Goal: Information Seeking & Learning: Learn about a topic

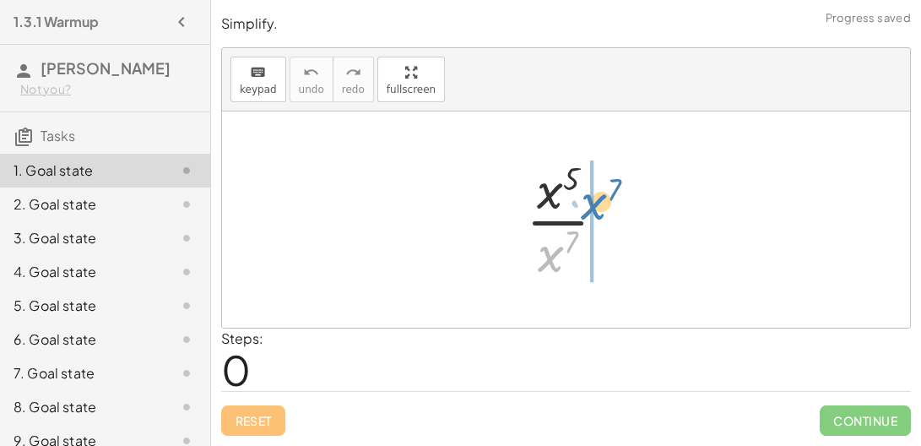
drag, startPoint x: 555, startPoint y: 253, endPoint x: 597, endPoint y: 190, distance: 75.6
click at [597, 190] on div at bounding box center [572, 219] width 111 height 130
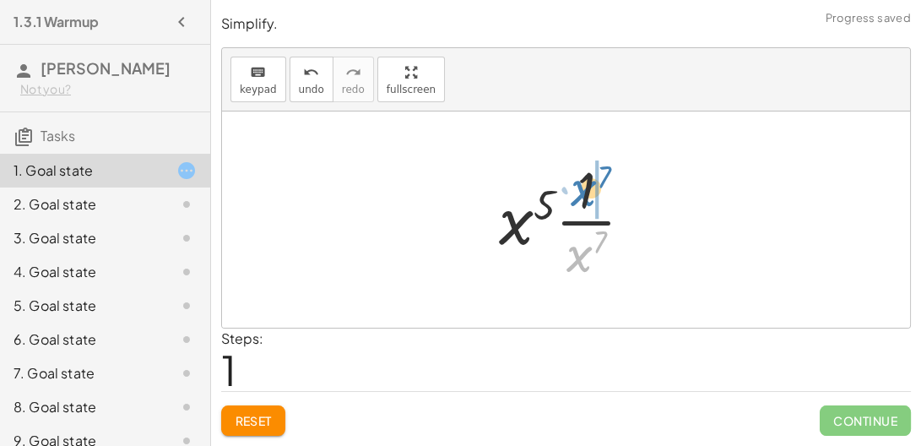
drag, startPoint x: 579, startPoint y: 255, endPoint x: 580, endPoint y: 192, distance: 62.5
click at [580, 192] on div at bounding box center [572, 219] width 165 height 130
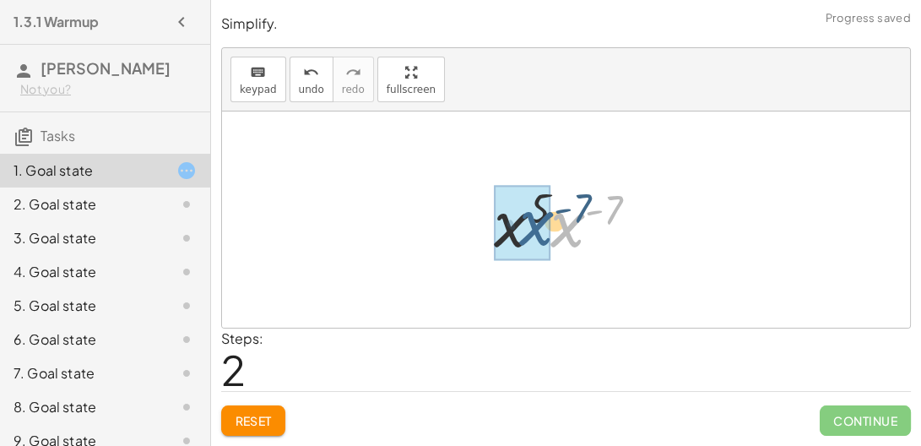
drag, startPoint x: 569, startPoint y: 226, endPoint x: 528, endPoint y: 226, distance: 41.4
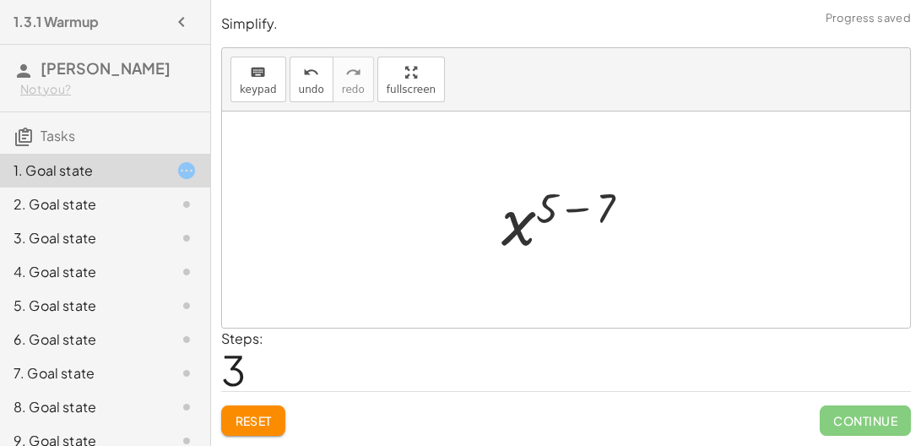
click at [575, 209] on div at bounding box center [573, 220] width 160 height 84
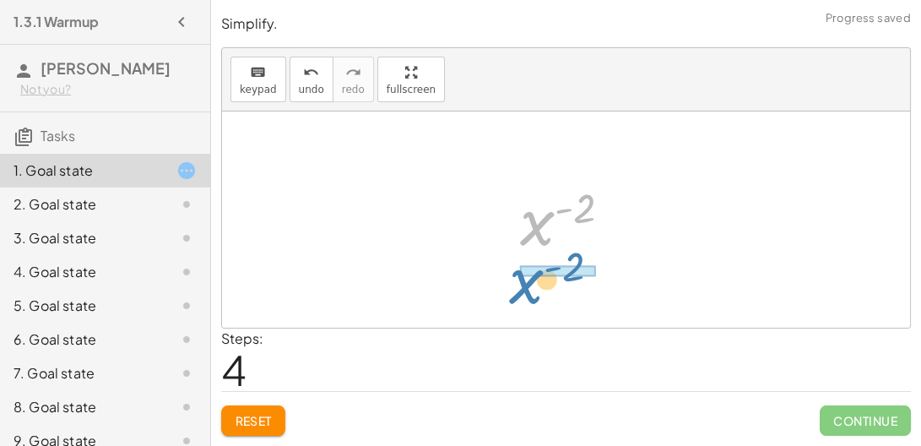
drag, startPoint x: 530, startPoint y: 225, endPoint x: 519, endPoint y: 282, distance: 57.6
click at [519, 282] on div "· x 5 · x 7 · x 5 · · 1 · x 7 · x 5 · x ( - 7 ) x ( + 5 − 7 ) x ( - 2 ) x ( ) -…" at bounding box center [566, 219] width 688 height 216
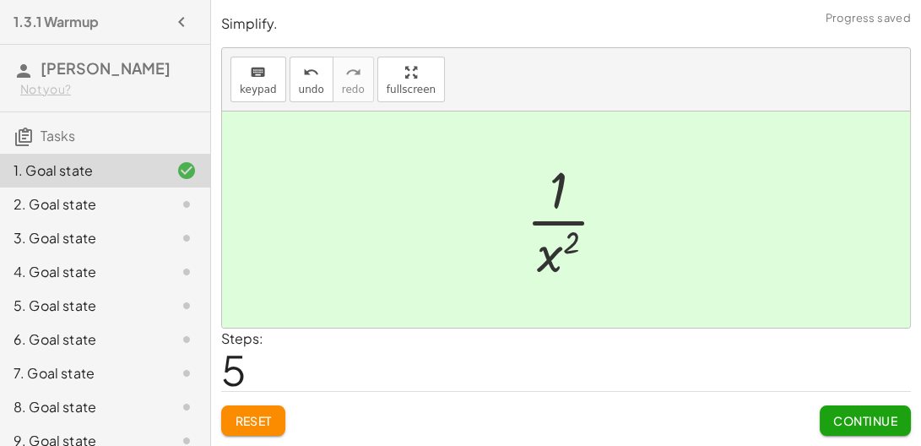
click at [861, 426] on span "Continue" at bounding box center [865, 420] width 64 height 15
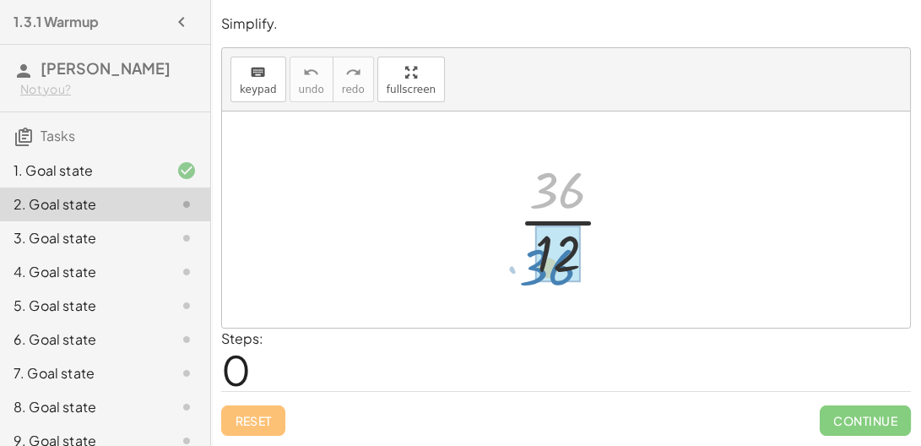
drag, startPoint x: 550, startPoint y: 198, endPoint x: 542, endPoint y: 272, distance: 73.9
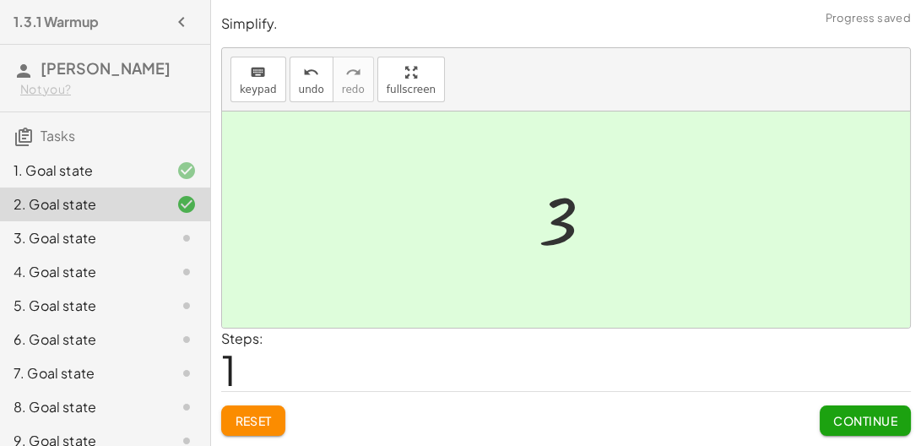
click at [880, 414] on span "Continue" at bounding box center [865, 420] width 64 height 15
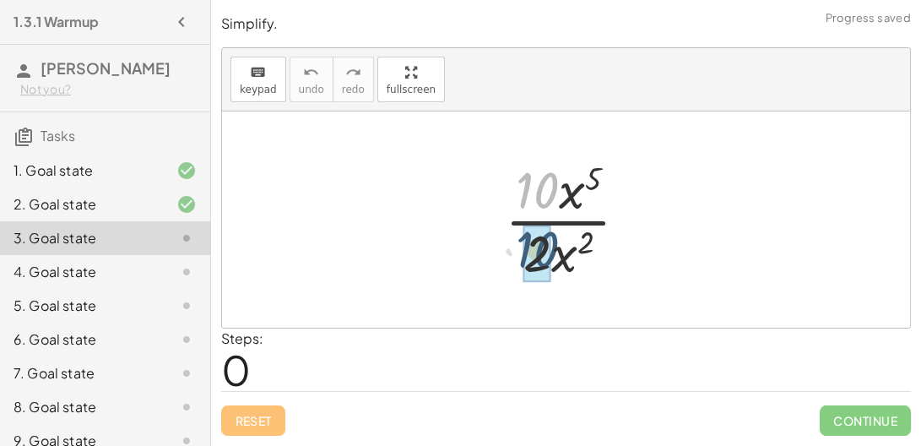
drag, startPoint x: 536, startPoint y: 172, endPoint x: 537, endPoint y: 239, distance: 66.7
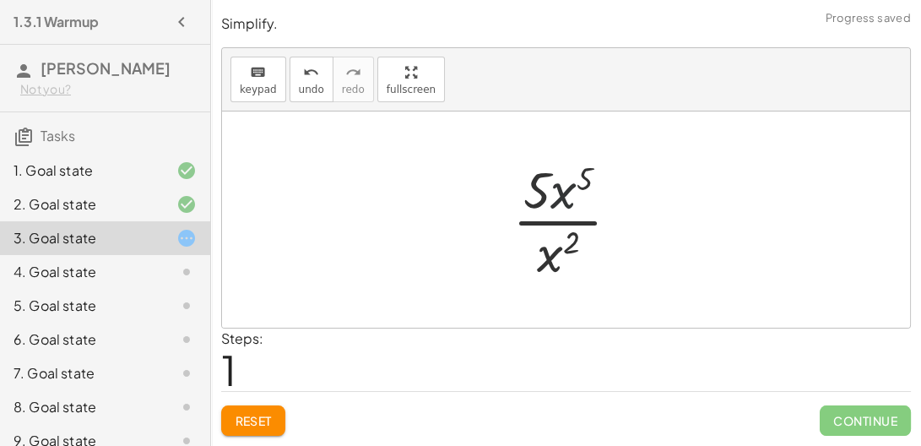
click at [553, 189] on div at bounding box center [573, 219] width 138 height 130
click at [551, 258] on div at bounding box center [573, 219] width 138 height 130
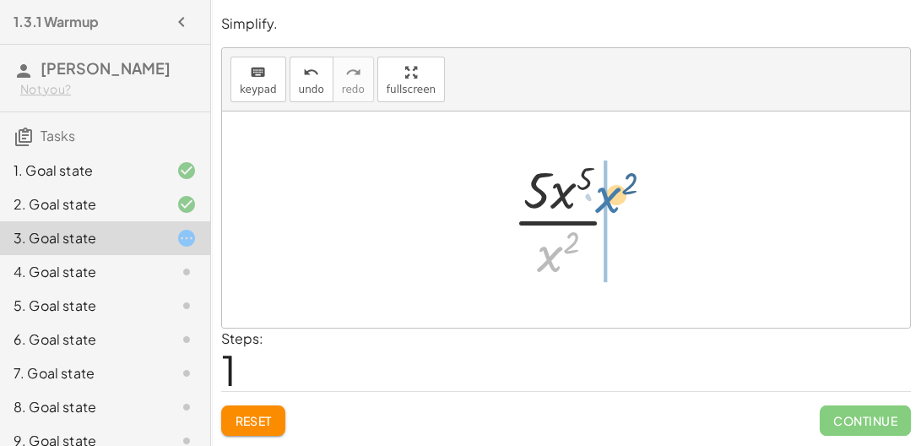
drag, startPoint x: 551, startPoint y: 258, endPoint x: 608, endPoint y: 199, distance: 81.8
click at [608, 199] on div at bounding box center [573, 219] width 138 height 130
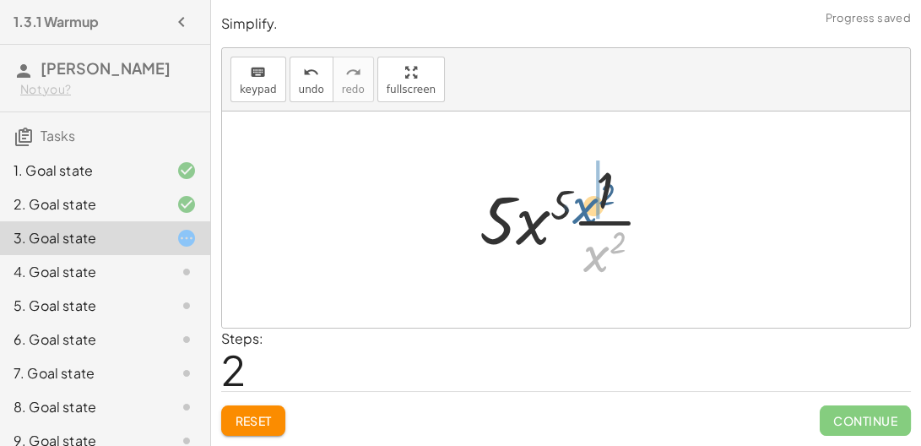
drag, startPoint x: 591, startPoint y: 254, endPoint x: 575, endPoint y: 203, distance: 53.1
click at [575, 203] on div at bounding box center [572, 219] width 203 height 130
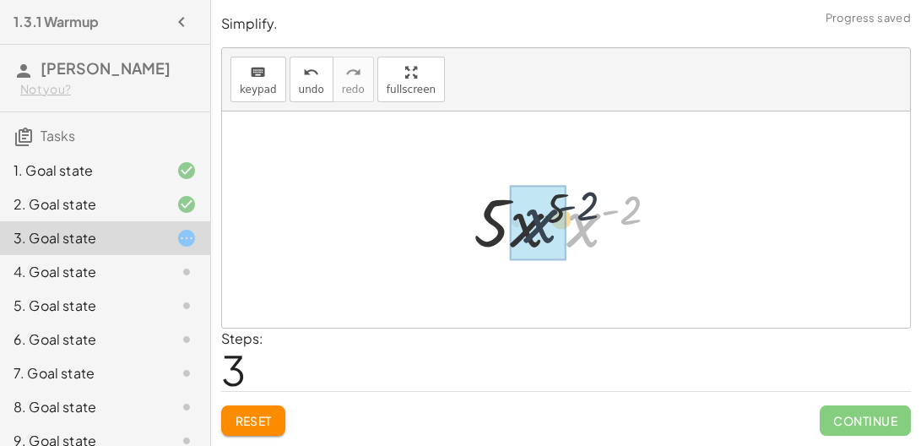
drag, startPoint x: 583, startPoint y: 220, endPoint x: 524, endPoint y: 216, distance: 59.2
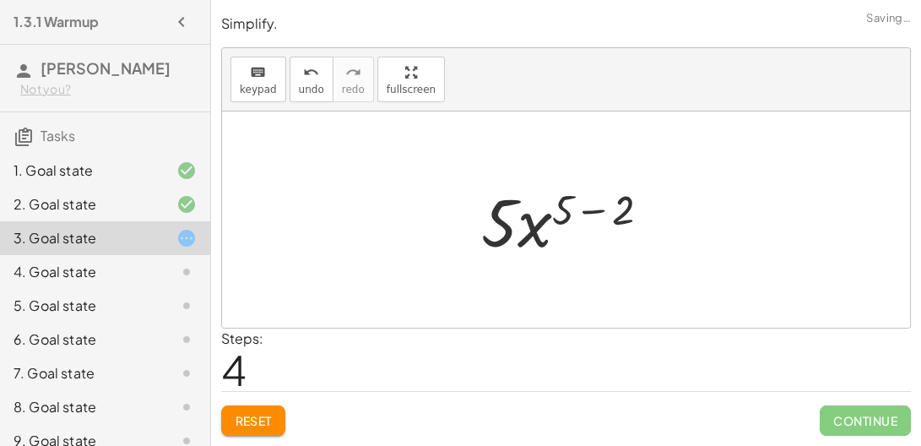
click at [593, 208] on div at bounding box center [572, 219] width 199 height 87
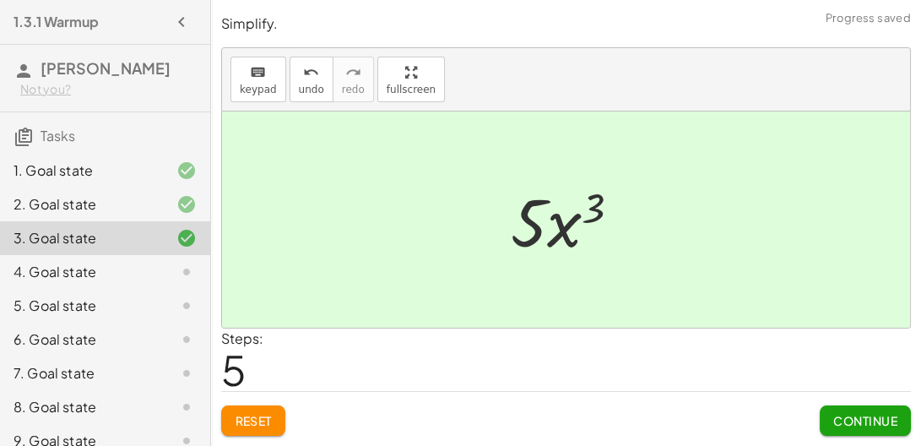
click at [841, 421] on span "Continue" at bounding box center [865, 420] width 64 height 15
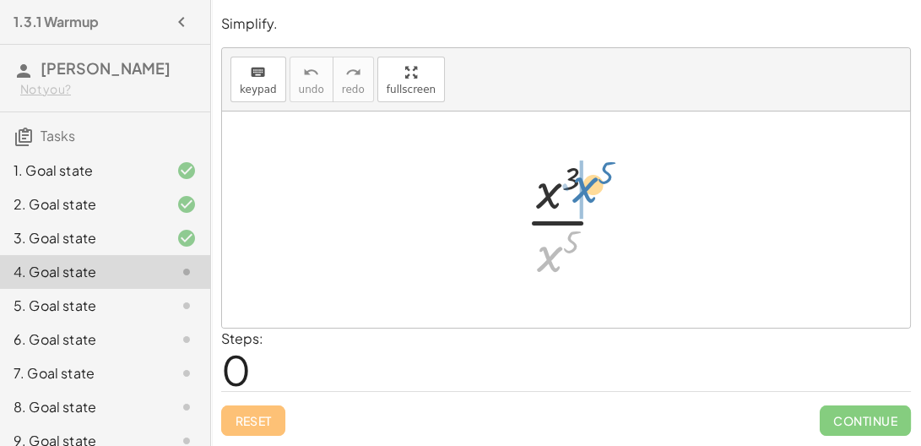
drag, startPoint x: 548, startPoint y: 251, endPoint x: 584, endPoint y: 182, distance: 78.2
click at [584, 182] on div at bounding box center [572, 219] width 111 height 130
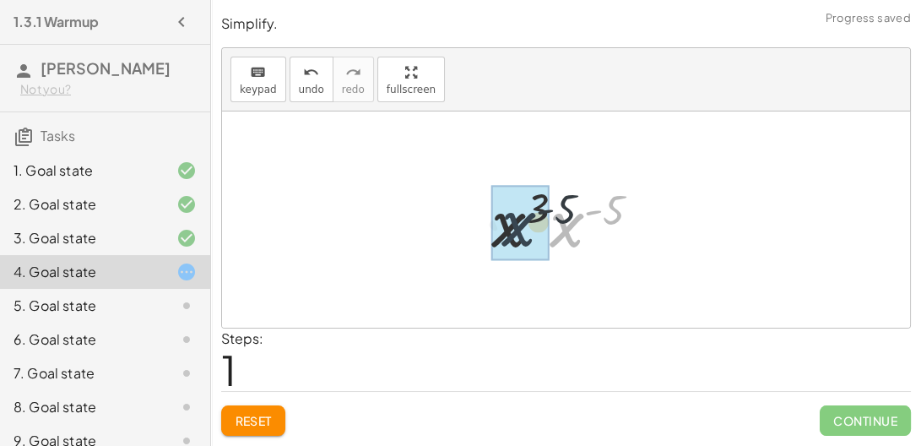
drag, startPoint x: 568, startPoint y: 223, endPoint x: 504, endPoint y: 222, distance: 64.2
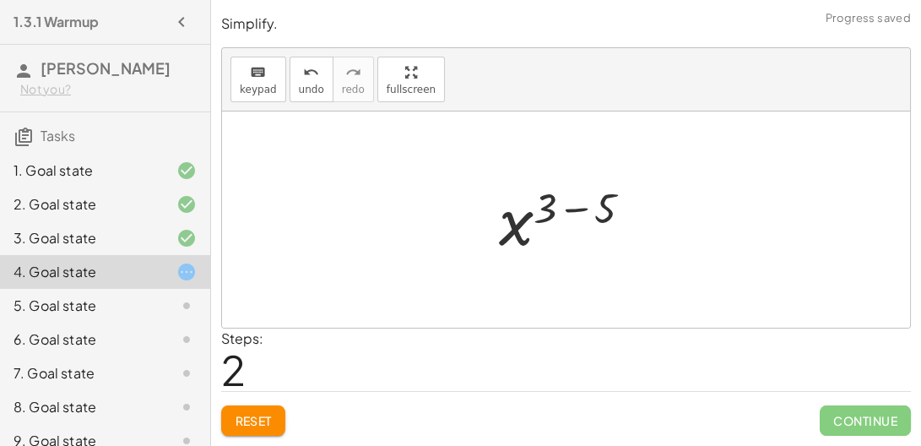
click at [565, 208] on div at bounding box center [572, 220] width 164 height 84
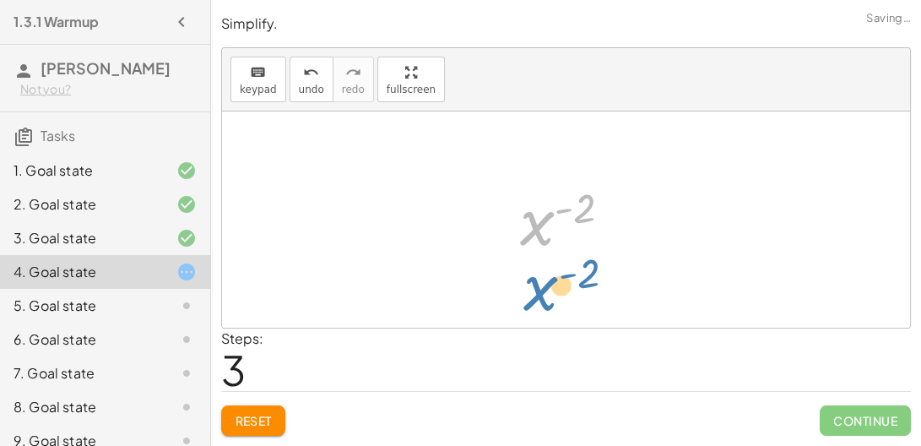
drag, startPoint x: 534, startPoint y: 220, endPoint x: 537, endPoint y: 287, distance: 66.7
click at [537, 287] on div "· x 3 · x 5 · x 3 · x ( - 5 ) x ( + 3 − 5 ) x ( - 2 ) x ( ) - 2" at bounding box center [566, 219] width 688 height 216
drag, startPoint x: 534, startPoint y: 227, endPoint x: 555, endPoint y: 281, distance: 57.7
click at [555, 281] on div "· x 3 · x 5 · x 3 · x ( - 5 ) x ( + 3 − 5 ) x ( - 2 ) x ( ) - 2" at bounding box center [566, 219] width 688 height 216
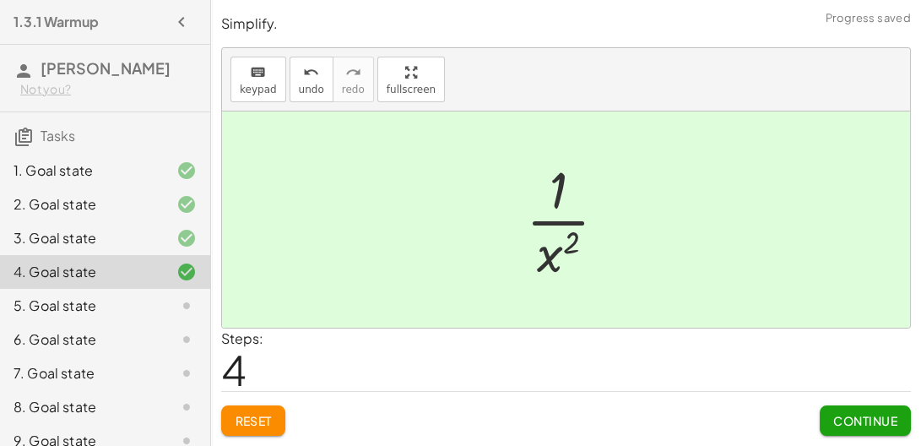
click at [848, 418] on span "Continue" at bounding box center [865, 420] width 64 height 15
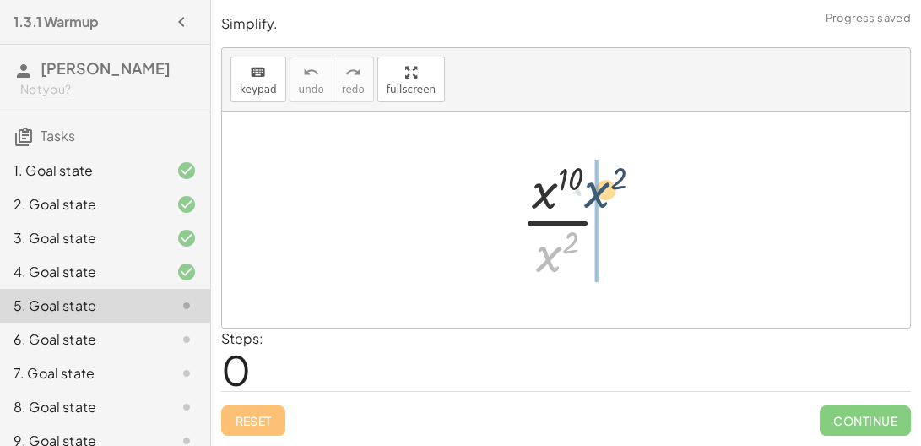
drag, startPoint x: 551, startPoint y: 257, endPoint x: 582, endPoint y: 206, distance: 59.5
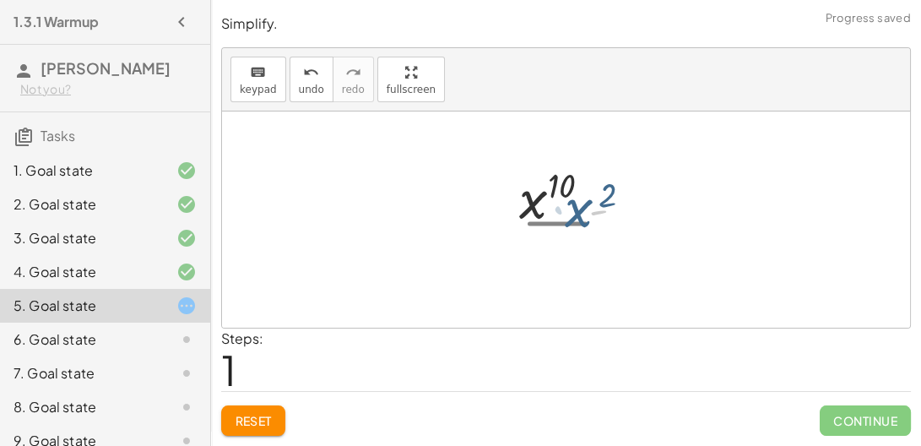
click at [577, 214] on div at bounding box center [572, 219] width 191 height 87
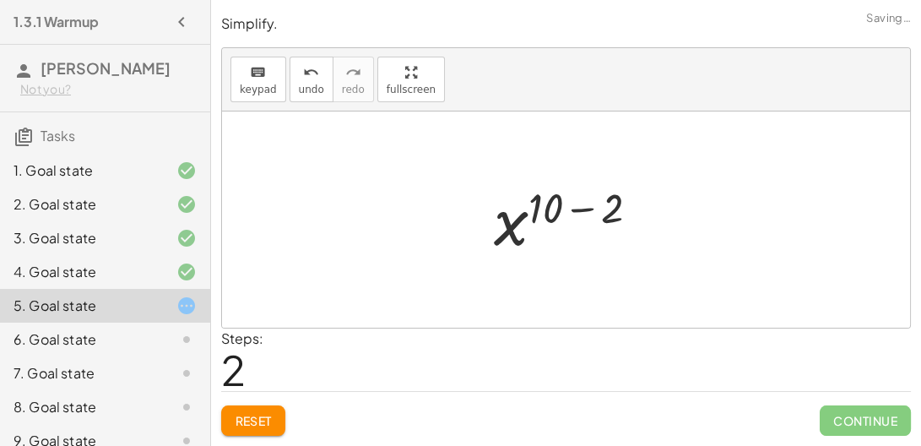
click at [576, 209] on div at bounding box center [573, 220] width 176 height 84
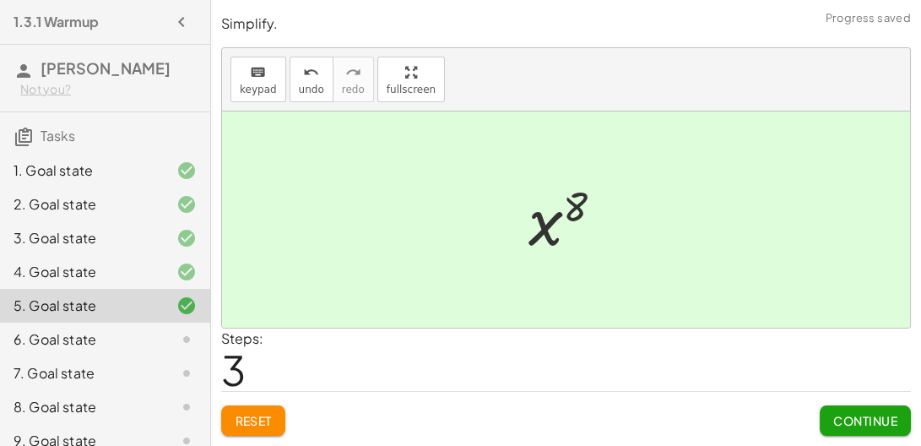
click at [842, 419] on span "Continue" at bounding box center [865, 420] width 64 height 15
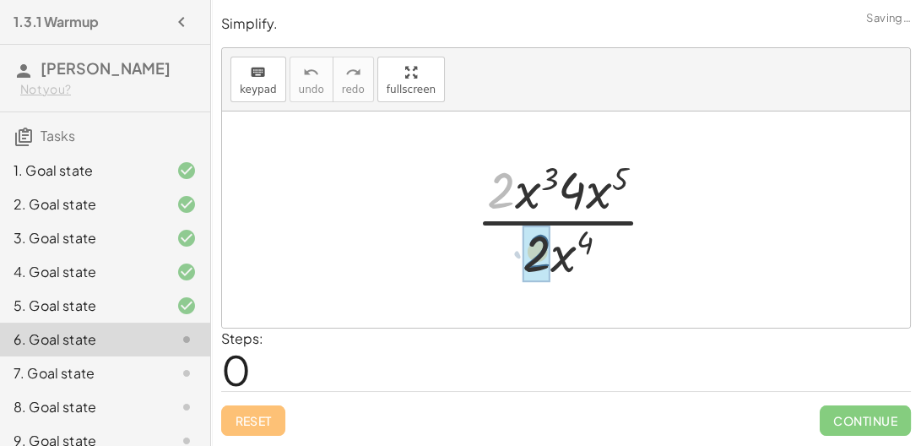
drag, startPoint x: 501, startPoint y: 195, endPoint x: 539, endPoint y: 262, distance: 76.8
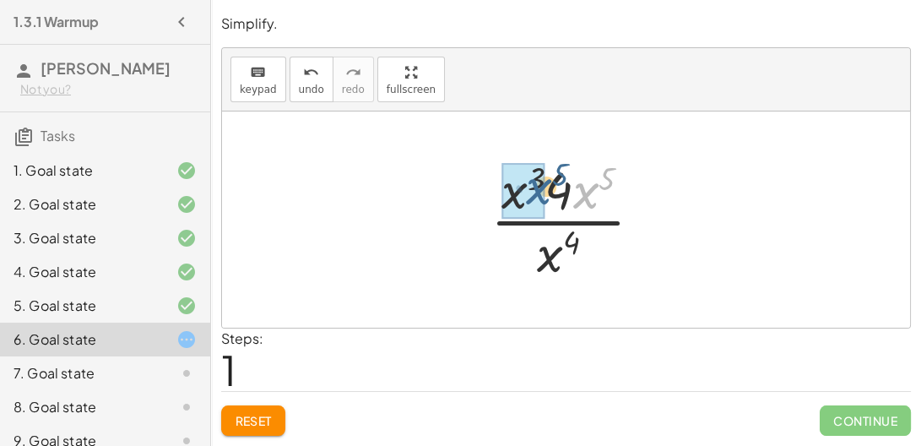
drag, startPoint x: 581, startPoint y: 196, endPoint x: 514, endPoint y: 194, distance: 66.7
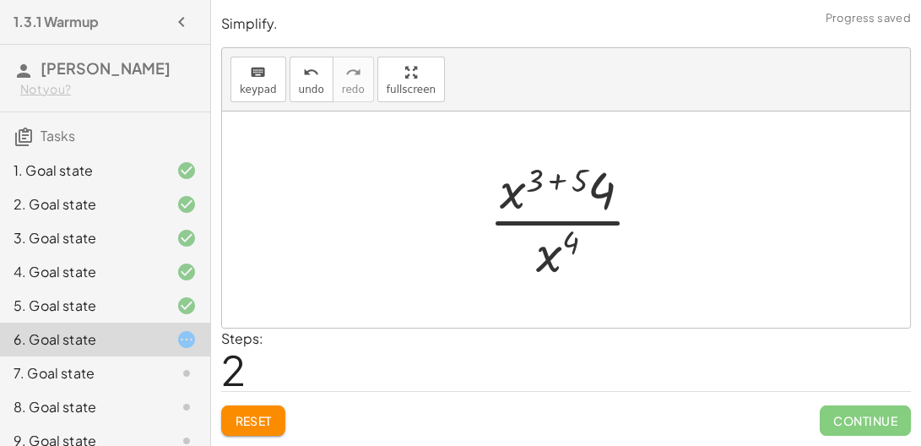
click at [555, 178] on div at bounding box center [572, 219] width 184 height 130
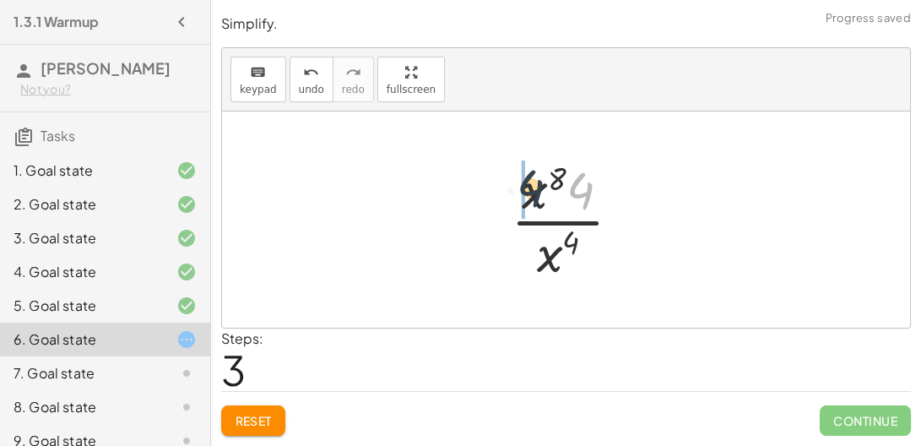
drag, startPoint x: 587, startPoint y: 193, endPoint x: 515, endPoint y: 196, distance: 71.8
click at [515, 196] on div at bounding box center [572, 219] width 141 height 130
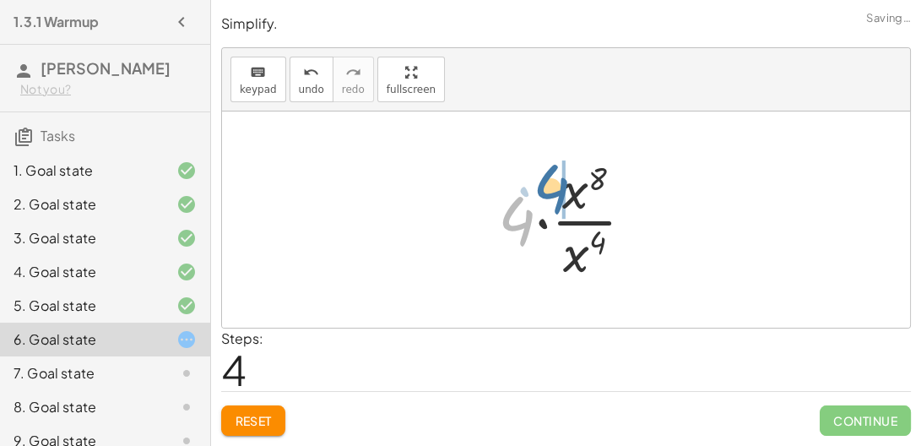
drag, startPoint x: 517, startPoint y: 217, endPoint x: 552, endPoint y: 185, distance: 47.2
click at [552, 185] on div at bounding box center [573, 219] width 166 height 130
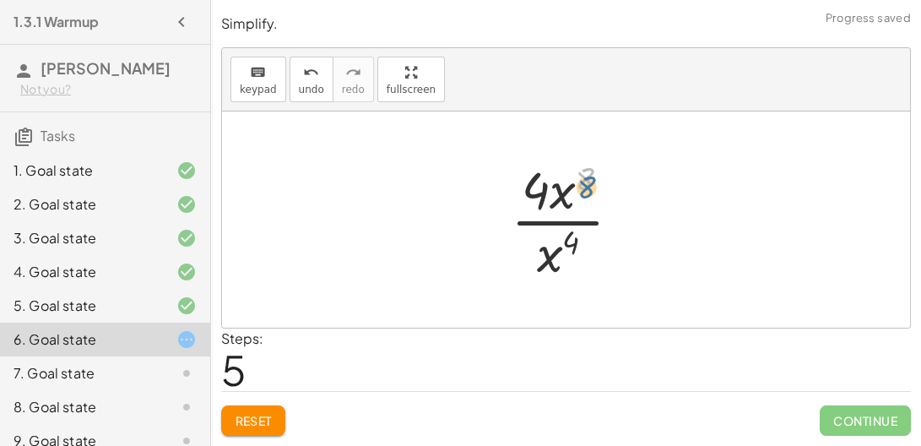
drag, startPoint x: 587, startPoint y: 182, endPoint x: 588, endPoint y: 192, distance: 11.1
click at [588, 192] on div at bounding box center [572, 219] width 141 height 130
drag, startPoint x: 570, startPoint y: 243, endPoint x: 584, endPoint y: 176, distance: 68.2
click at [584, 176] on div at bounding box center [572, 219] width 141 height 130
drag, startPoint x: 545, startPoint y: 253, endPoint x: 599, endPoint y: 191, distance: 82.6
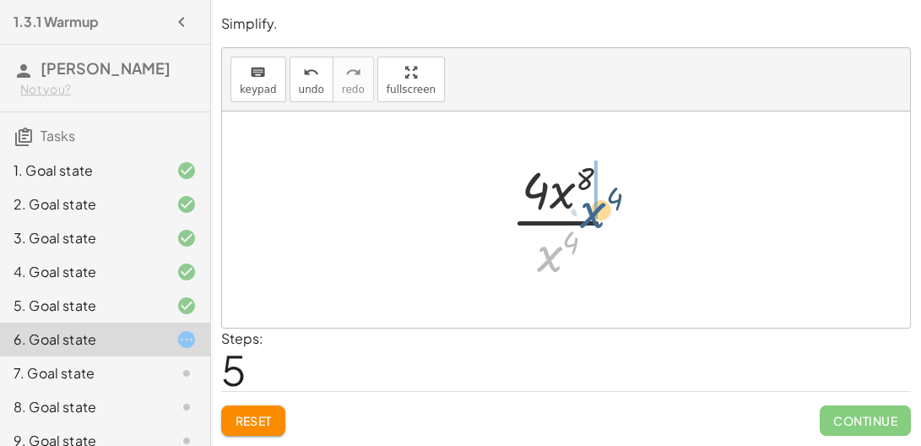
click at [599, 191] on div at bounding box center [572, 219] width 141 height 130
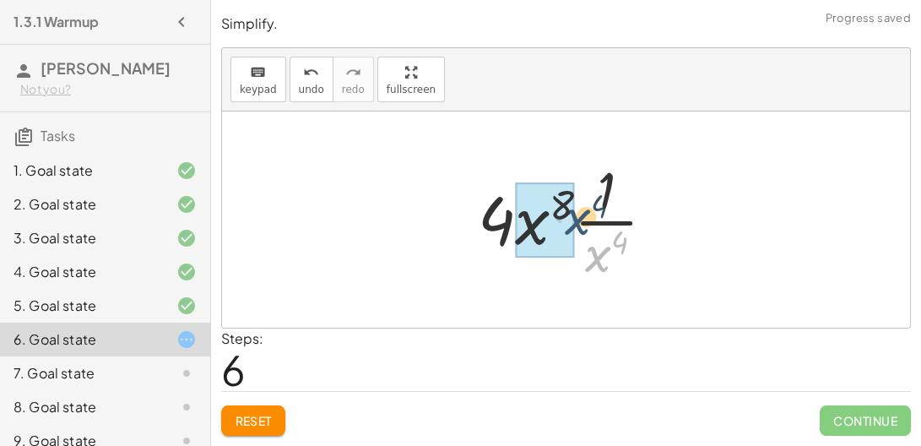
drag, startPoint x: 596, startPoint y: 250, endPoint x: 568, endPoint y: 210, distance: 48.5
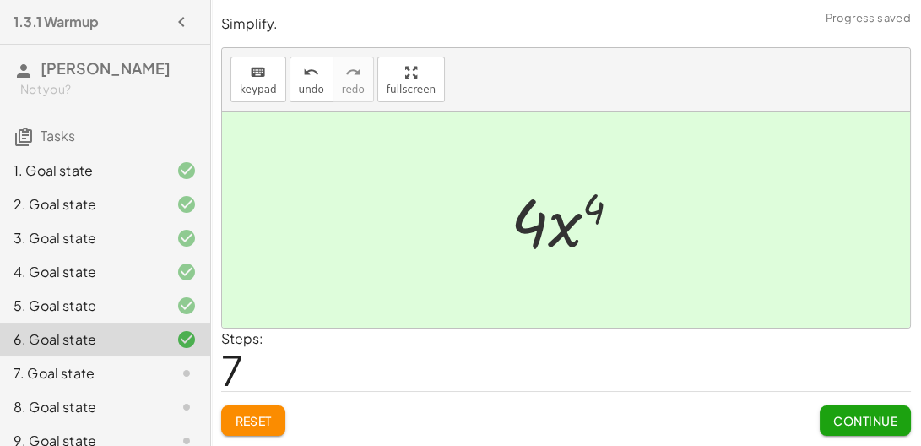
click at [851, 405] on button "Continue" at bounding box center [865, 420] width 91 height 30
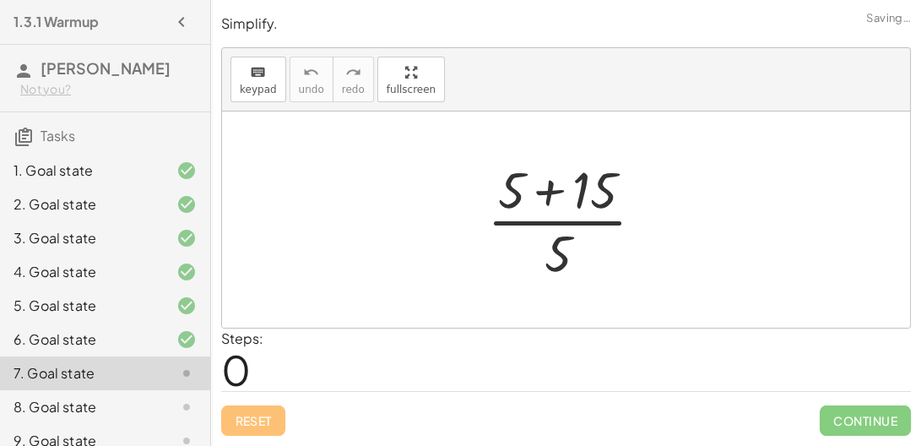
click at [549, 190] on div at bounding box center [572, 219] width 187 height 130
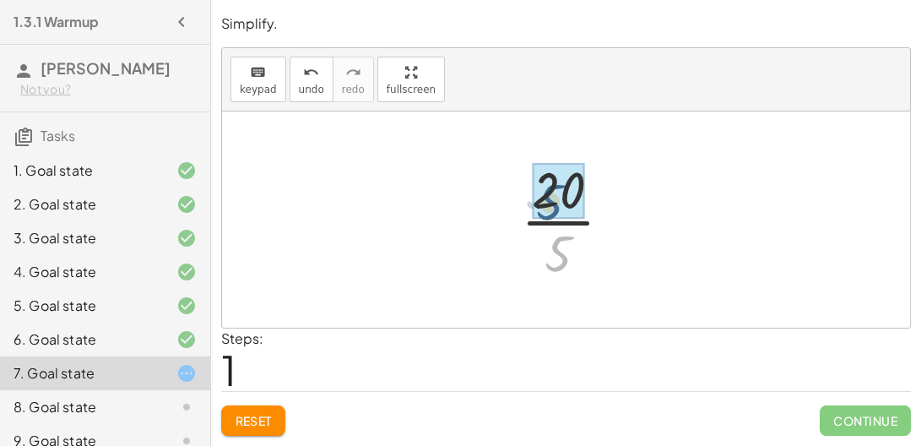
drag, startPoint x: 555, startPoint y: 250, endPoint x: 545, endPoint y: 195, distance: 56.0
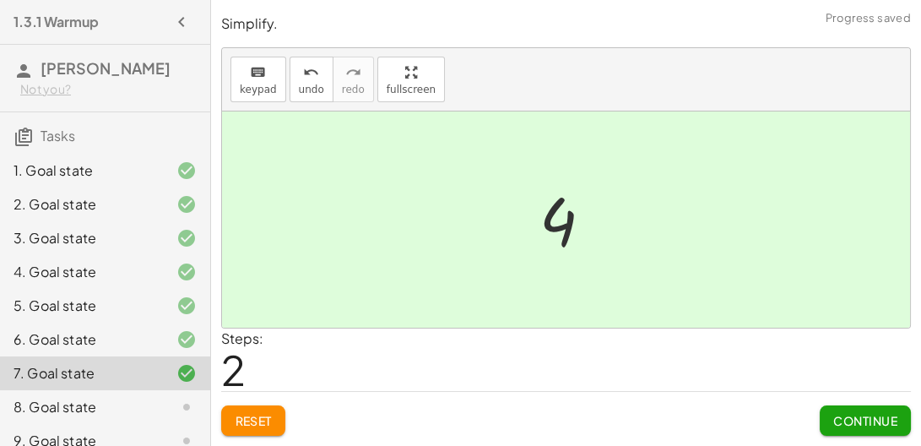
click at [848, 427] on span "Continue" at bounding box center [865, 420] width 64 height 15
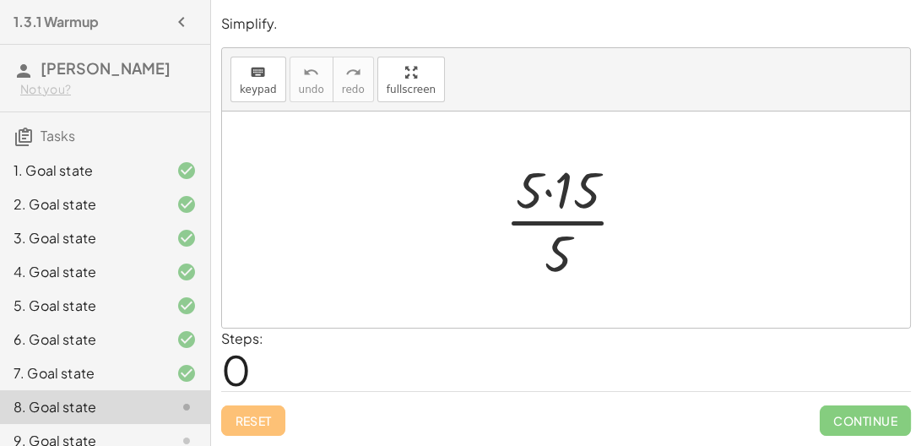
click at [547, 193] on div at bounding box center [572, 219] width 152 height 130
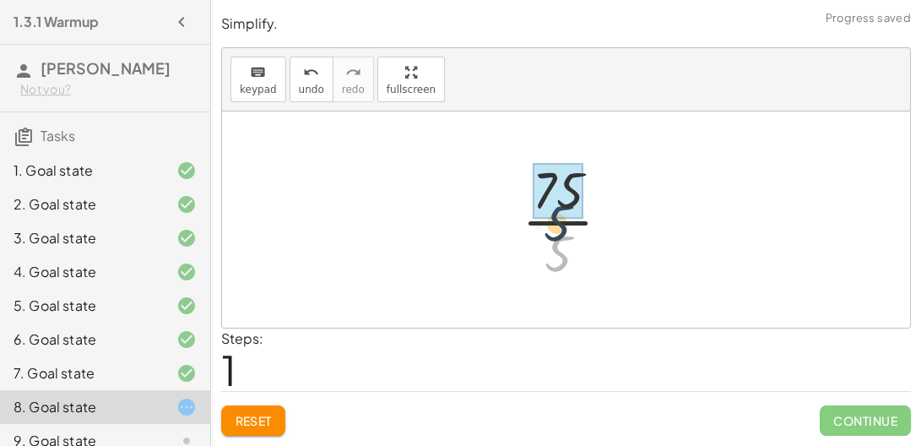
drag, startPoint x: 558, startPoint y: 240, endPoint x: 550, endPoint y: 192, distance: 47.9
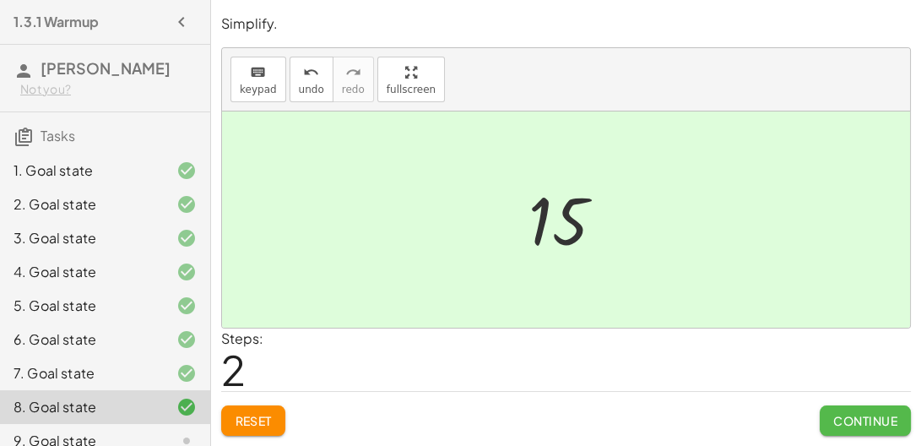
click at [855, 411] on button "Continue" at bounding box center [865, 420] width 91 height 30
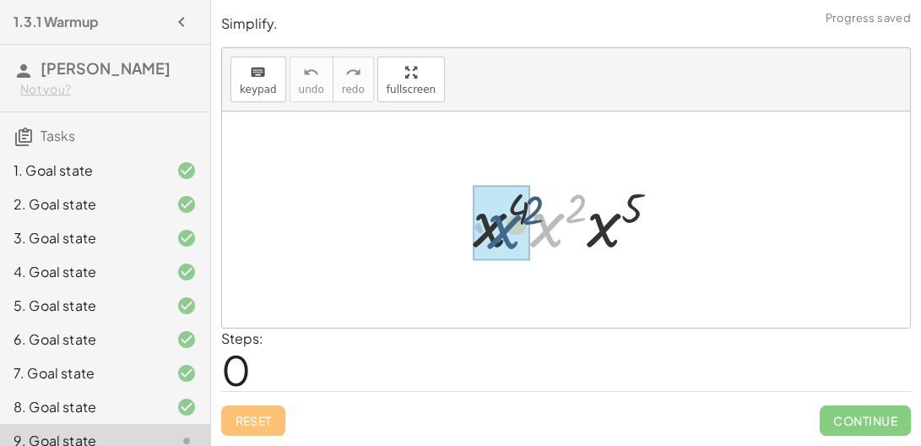
drag, startPoint x: 549, startPoint y: 225, endPoint x: 501, endPoint y: 228, distance: 47.3
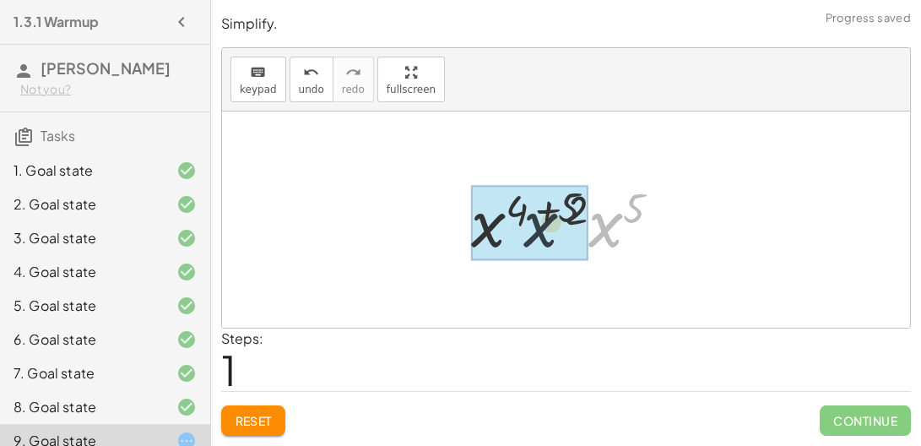
drag, startPoint x: 614, startPoint y: 229, endPoint x: 505, endPoint y: 229, distance: 108.9
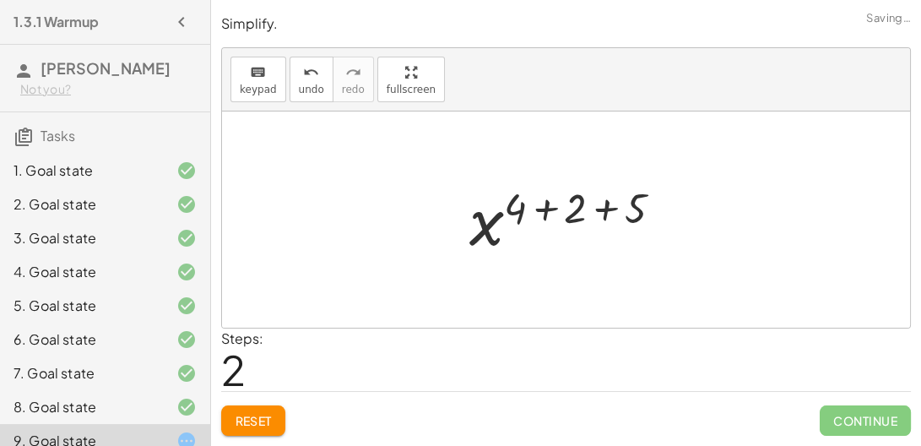
click at [536, 201] on div at bounding box center [572, 220] width 223 height 84
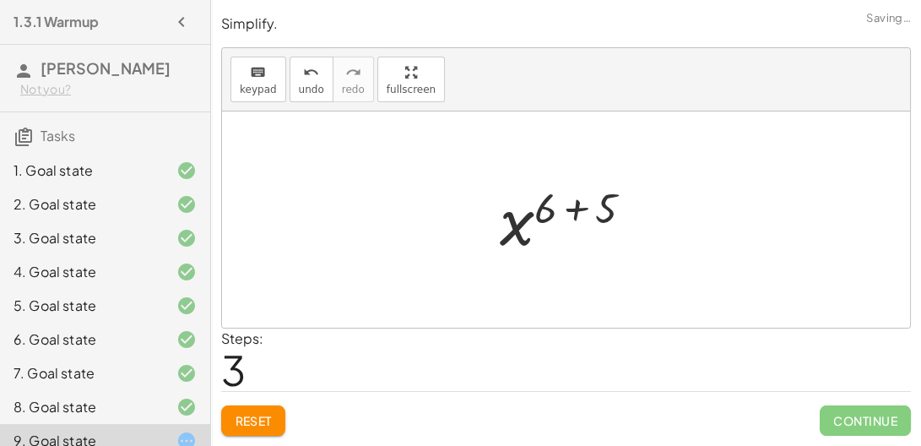
click at [577, 208] on div at bounding box center [572, 220] width 163 height 84
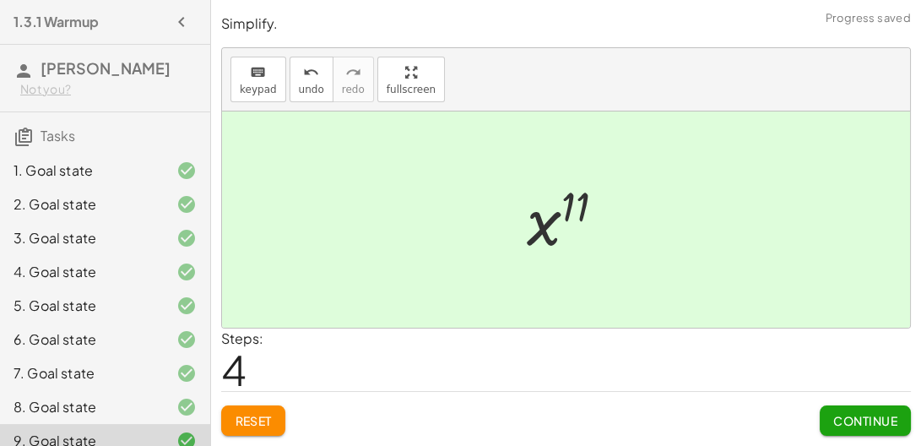
click at [878, 427] on span "Continue" at bounding box center [865, 420] width 64 height 15
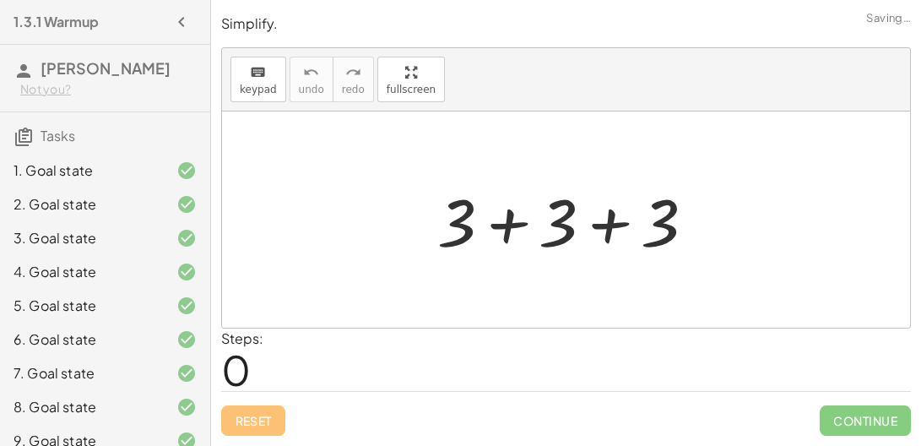
click at [501, 219] on div at bounding box center [573, 219] width 288 height 87
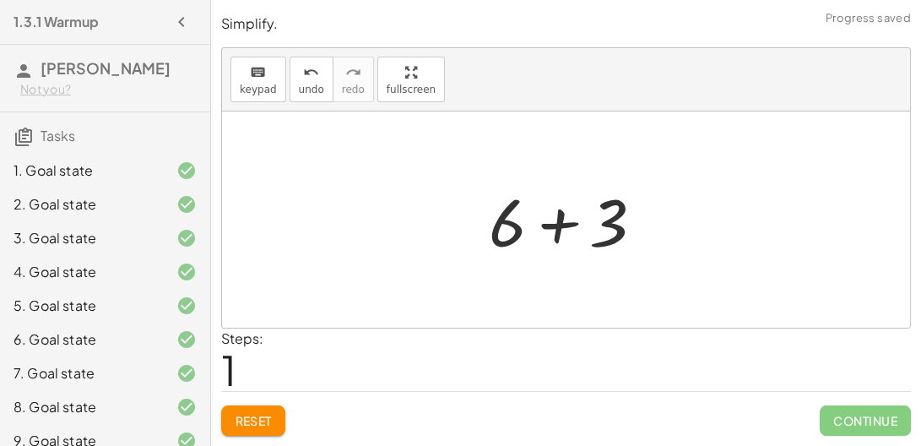
click at [543, 222] on div at bounding box center [573, 219] width 186 height 87
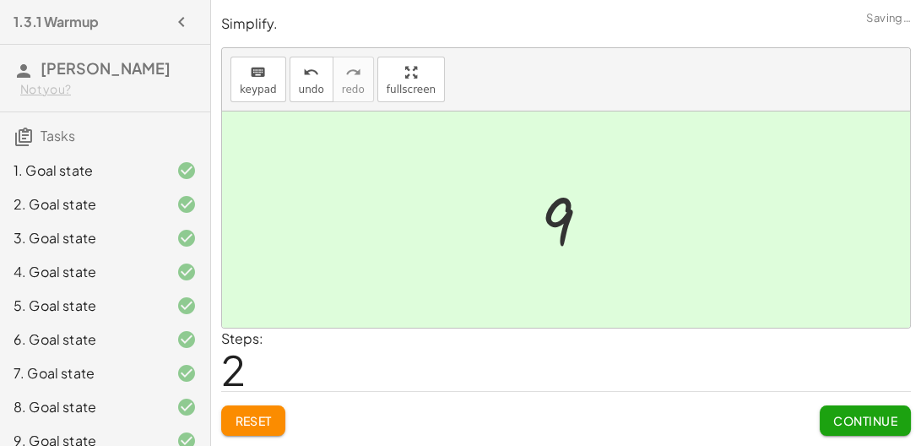
click at [837, 418] on span "Continue" at bounding box center [865, 420] width 64 height 15
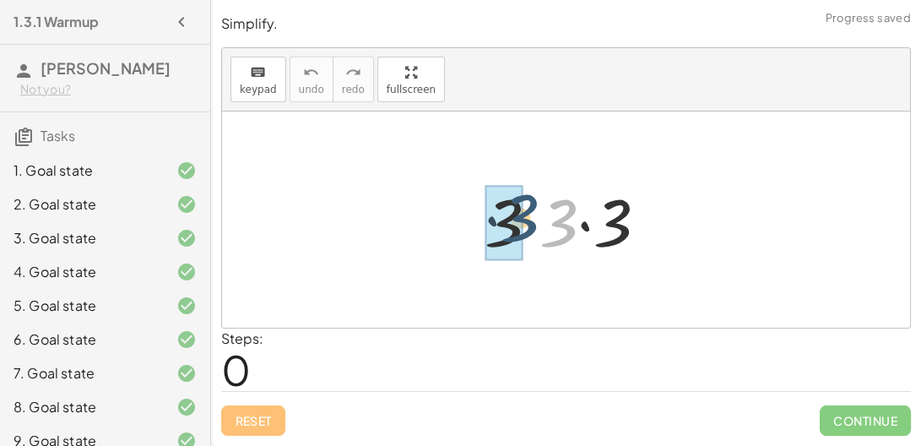
drag, startPoint x: 554, startPoint y: 233, endPoint x: 523, endPoint y: 229, distance: 31.5
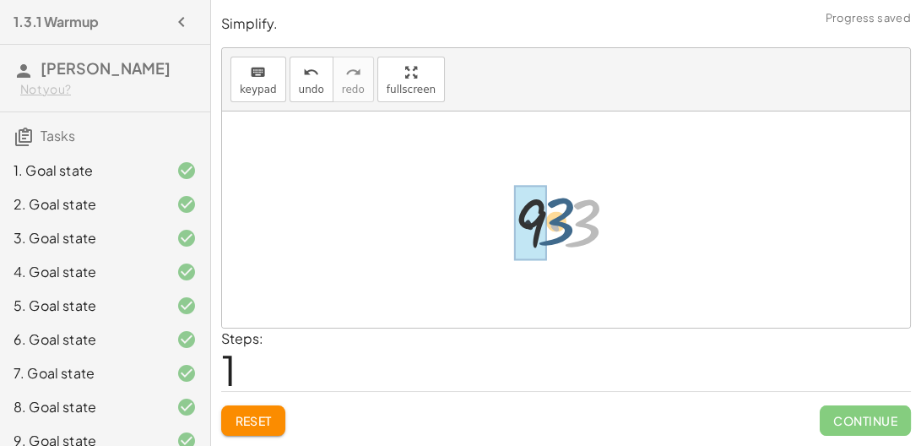
drag, startPoint x: 587, startPoint y: 229, endPoint x: 554, endPoint y: 227, distance: 33.0
click at [554, 227] on div at bounding box center [573, 219] width 134 height 87
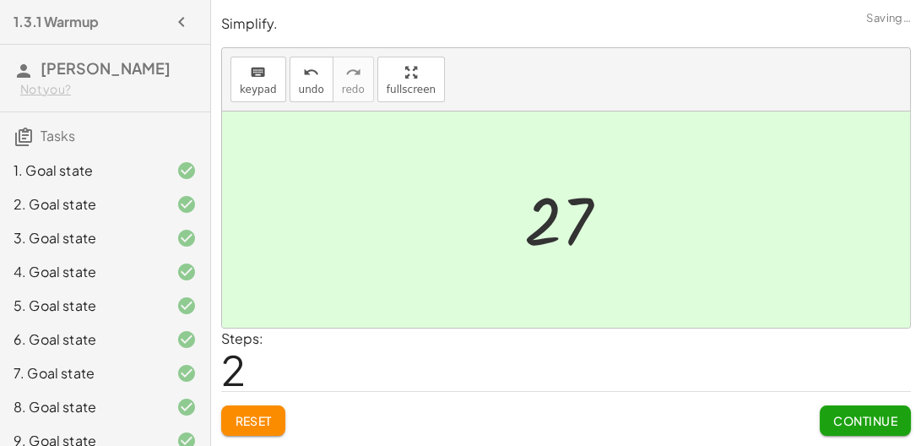
click at [862, 414] on span "Continue" at bounding box center [865, 420] width 64 height 15
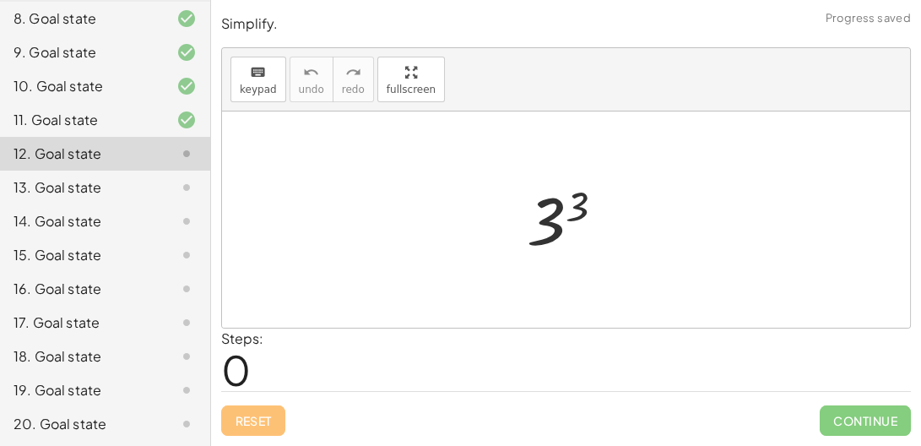
scroll to position [398, 0]
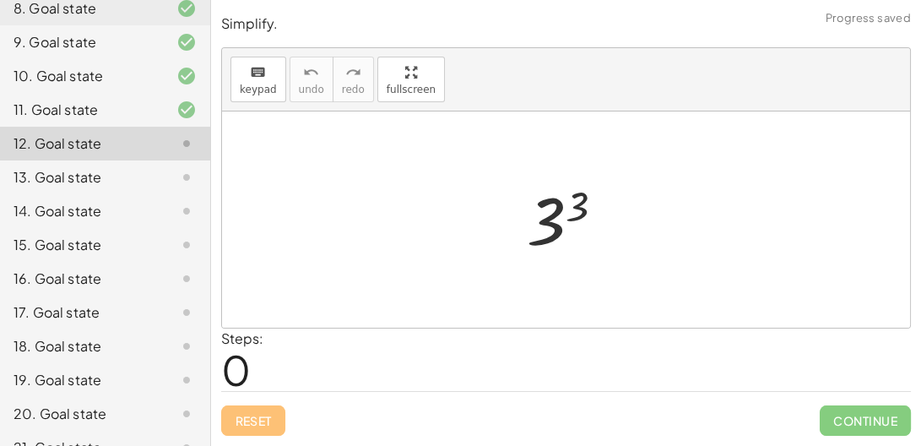
click at [570, 214] on div at bounding box center [572, 220] width 108 height 84
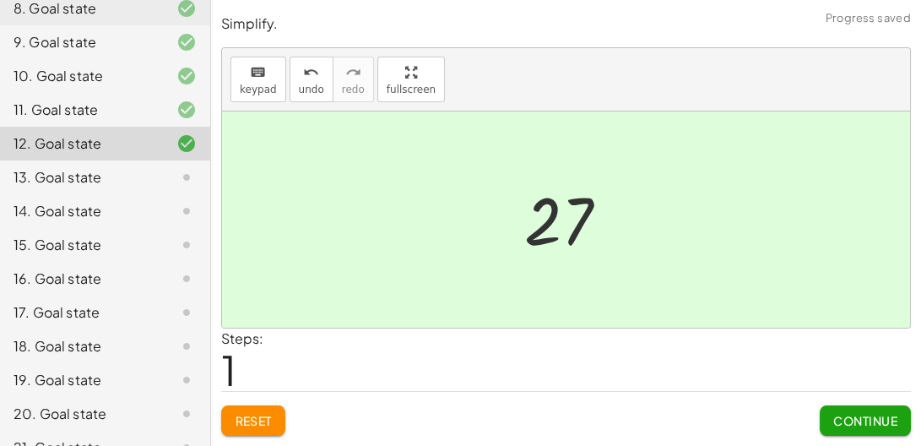
click at [268, 421] on span "Reset" at bounding box center [253, 420] width 37 height 15
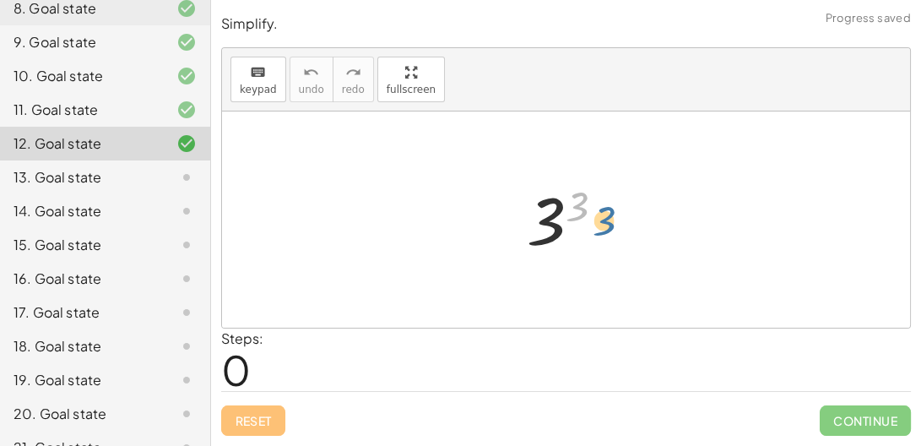
drag, startPoint x: 579, startPoint y: 203, endPoint x: 610, endPoint y: 219, distance: 35.1
click at [610, 219] on div at bounding box center [572, 220] width 108 height 84
click at [546, 214] on div at bounding box center [572, 220] width 108 height 84
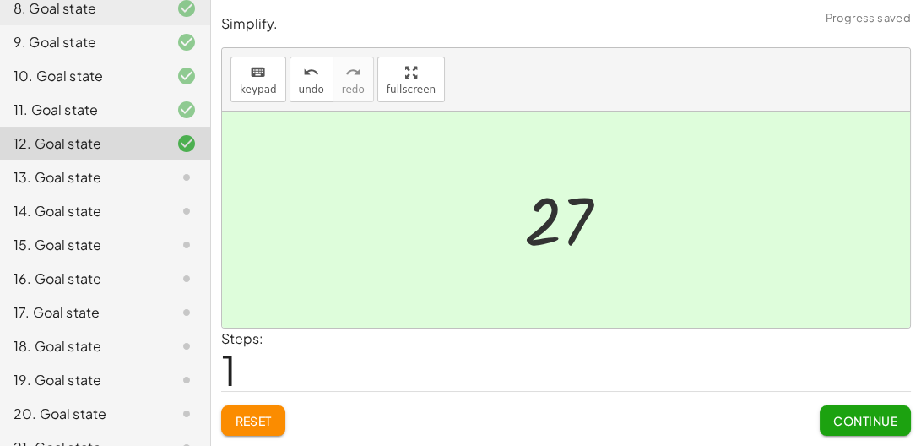
click at [849, 412] on button "Continue" at bounding box center [865, 420] width 91 height 30
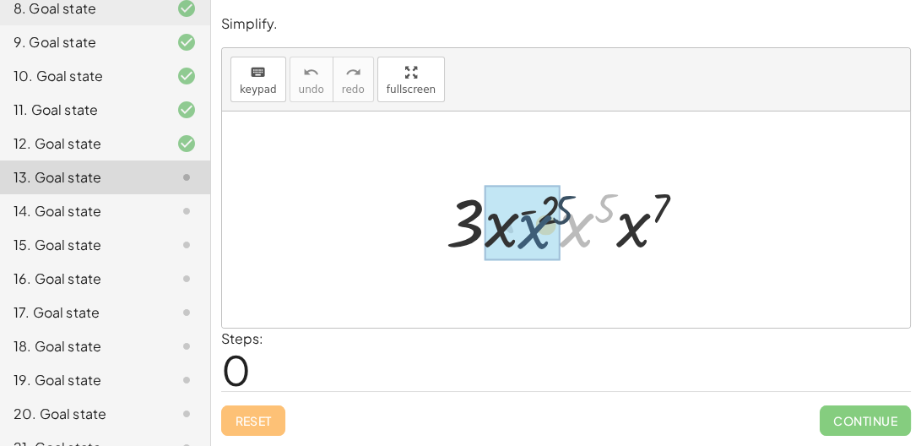
drag, startPoint x: 571, startPoint y: 231, endPoint x: 522, endPoint y: 233, distance: 49.0
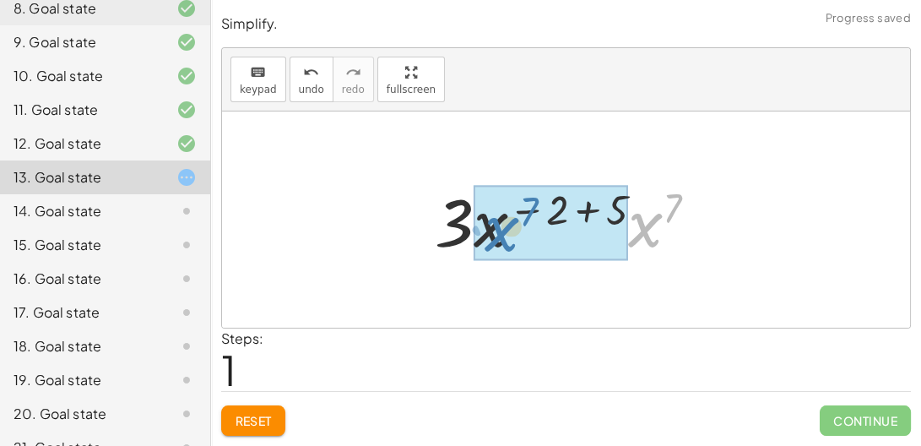
drag, startPoint x: 650, startPoint y: 235, endPoint x: 506, endPoint y: 238, distance: 144.4
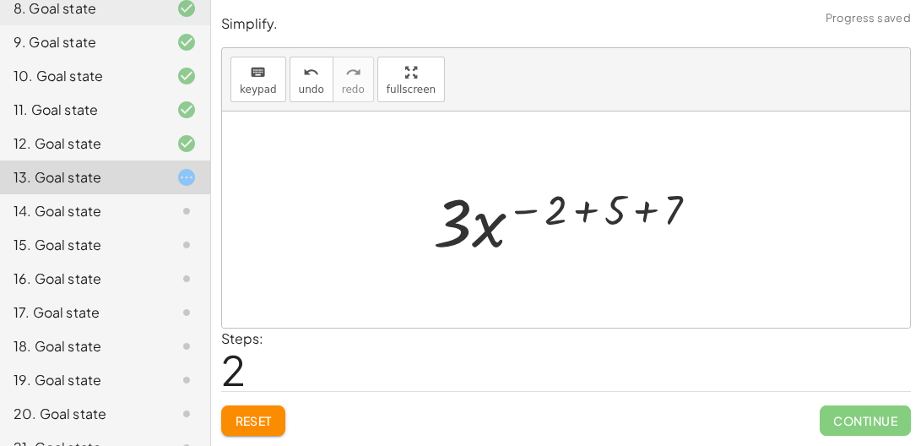
click at [582, 208] on div at bounding box center [572, 219] width 295 height 87
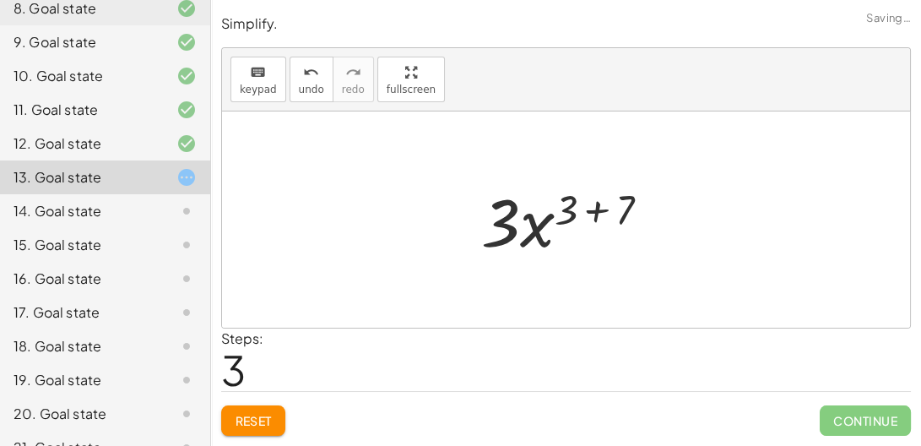
click at [590, 210] on div at bounding box center [572, 219] width 199 height 87
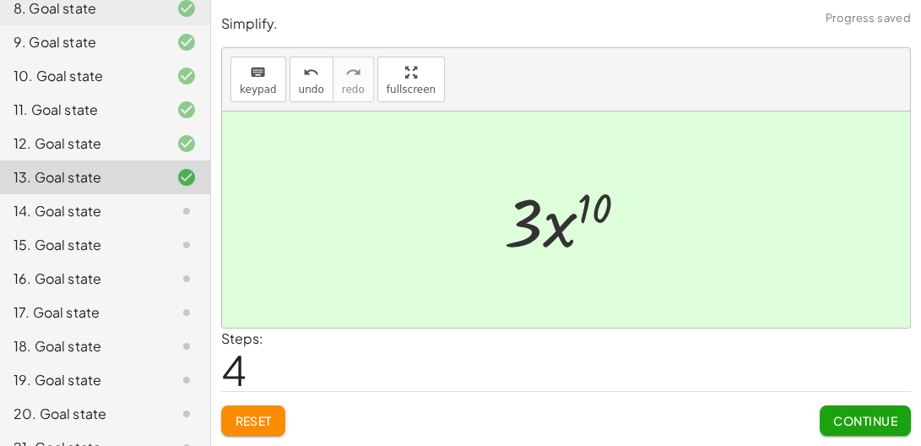
click at [856, 413] on span "Continue" at bounding box center [865, 420] width 64 height 15
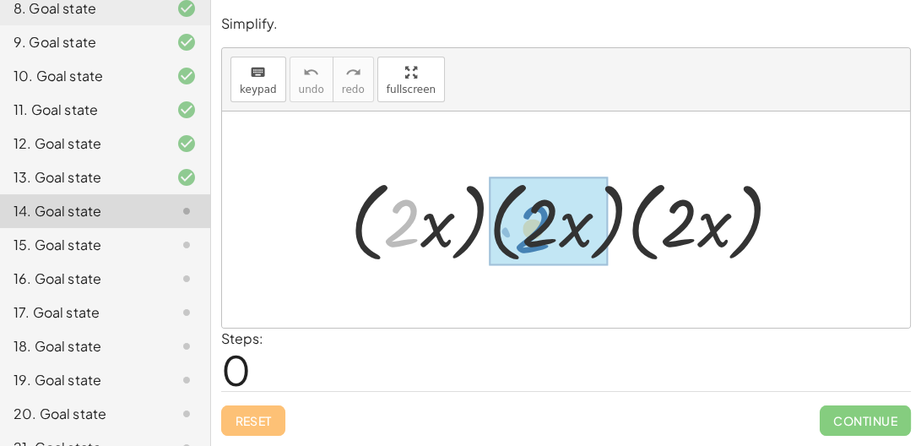
drag, startPoint x: 405, startPoint y: 219, endPoint x: 545, endPoint y: 225, distance: 139.4
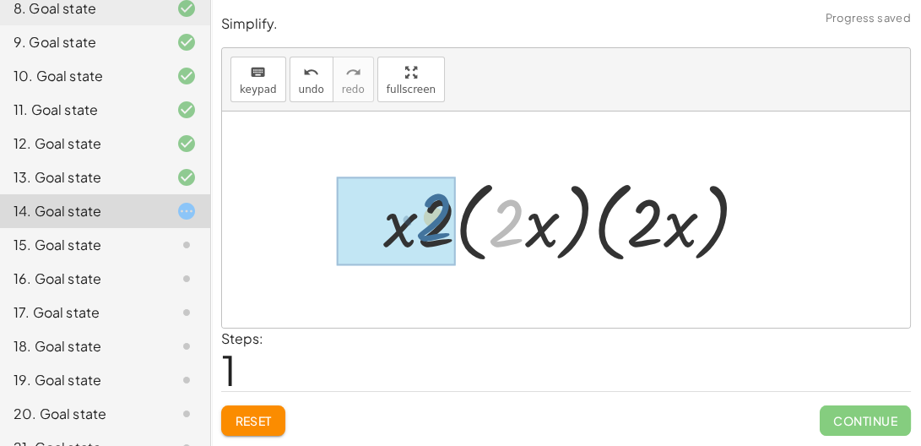
drag, startPoint x: 504, startPoint y: 219, endPoint x: 429, endPoint y: 213, distance: 75.4
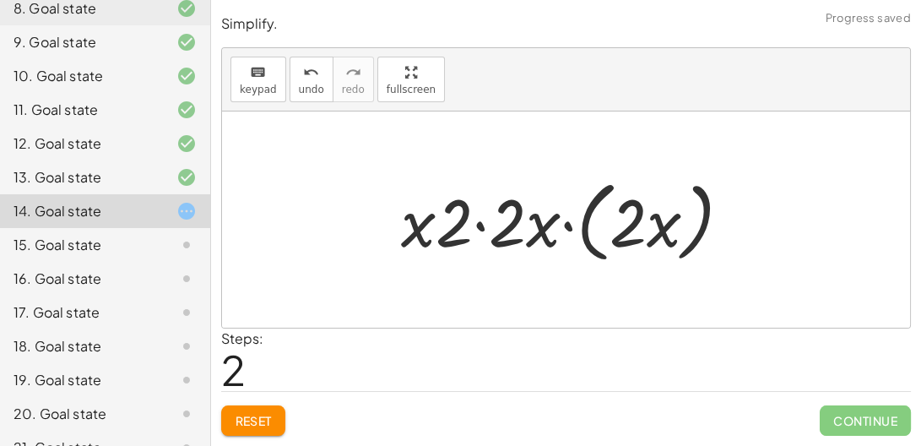
click at [480, 229] on div at bounding box center [573, 219] width 360 height 97
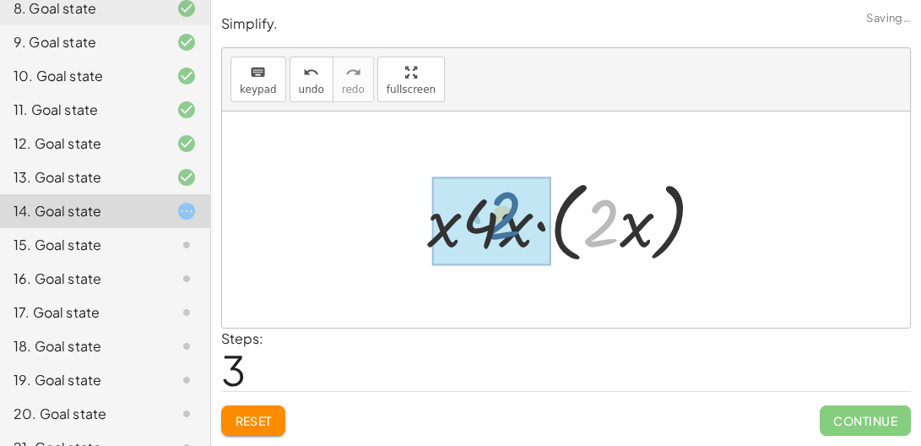
drag, startPoint x: 597, startPoint y: 215, endPoint x: 495, endPoint y: 208, distance: 102.4
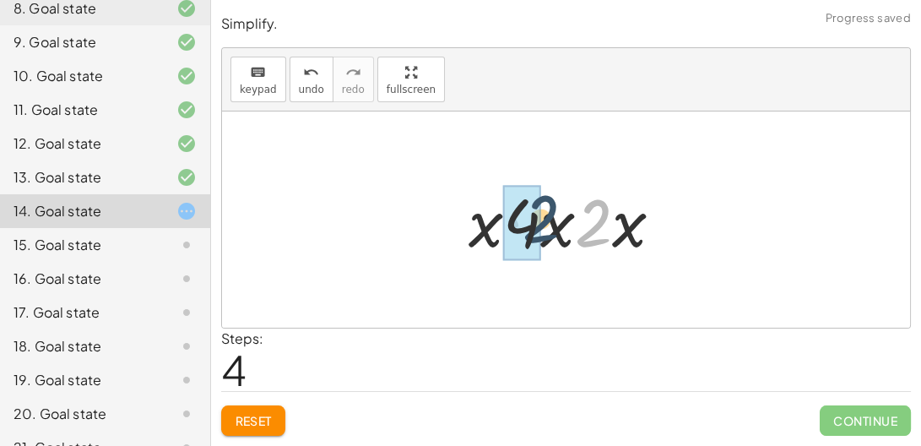
drag, startPoint x: 597, startPoint y: 223, endPoint x: 528, endPoint y: 220, distance: 68.4
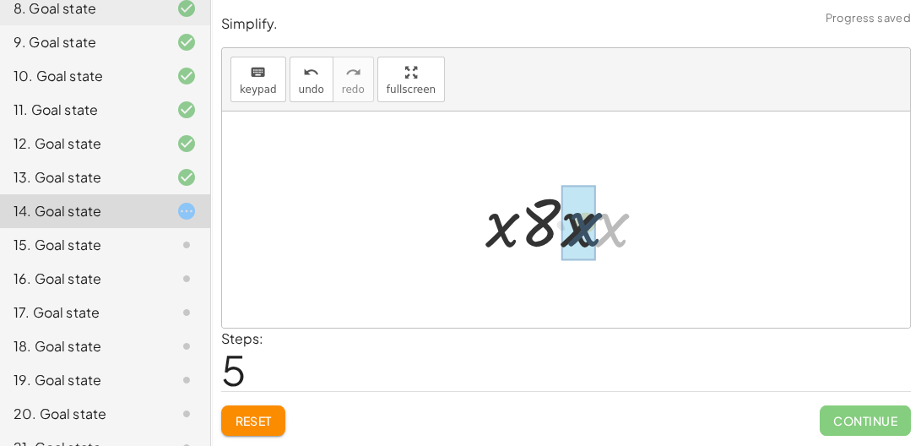
drag, startPoint x: 622, startPoint y: 226, endPoint x: 594, endPoint y: 225, distance: 27.9
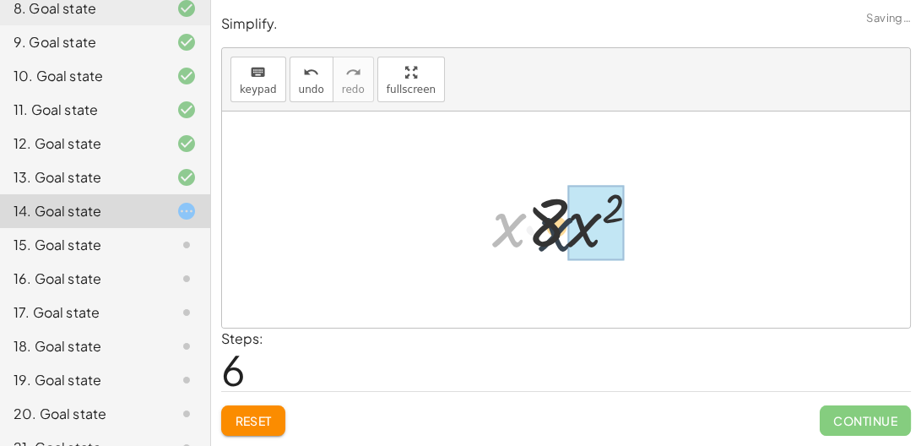
drag, startPoint x: 510, startPoint y: 214, endPoint x: 586, endPoint y: 218, distance: 76.1
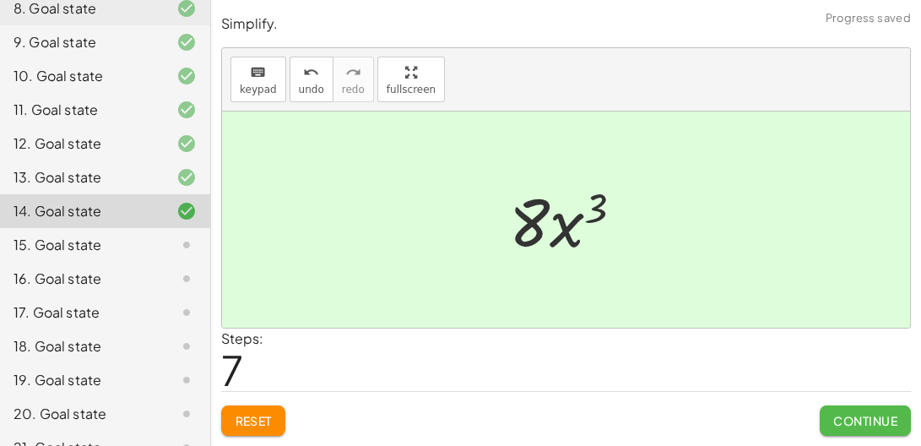
click at [879, 427] on span "Continue" at bounding box center [865, 420] width 64 height 15
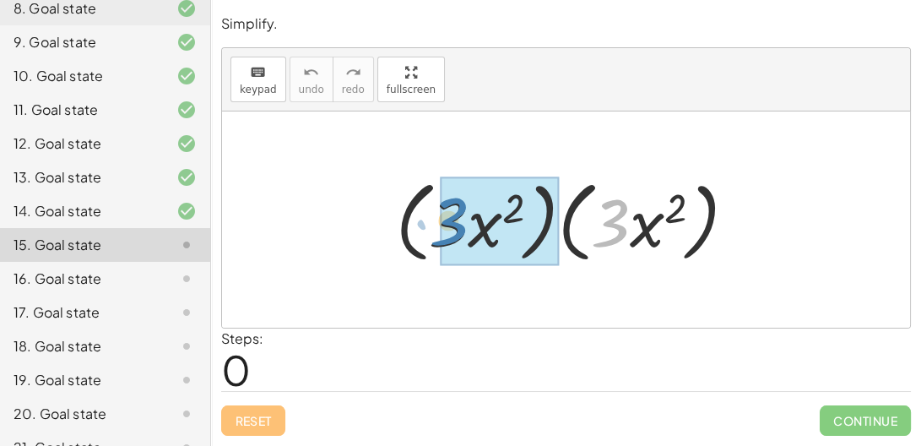
drag, startPoint x: 620, startPoint y: 210, endPoint x: 458, endPoint y: 209, distance: 161.2
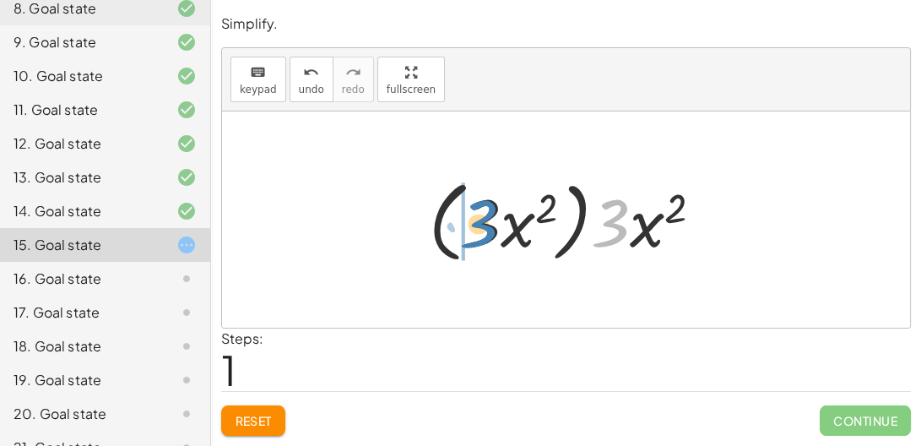
drag, startPoint x: 613, startPoint y: 219, endPoint x: 480, endPoint y: 219, distance: 133.4
click at [480, 219] on div at bounding box center [572, 219] width 304 height 97
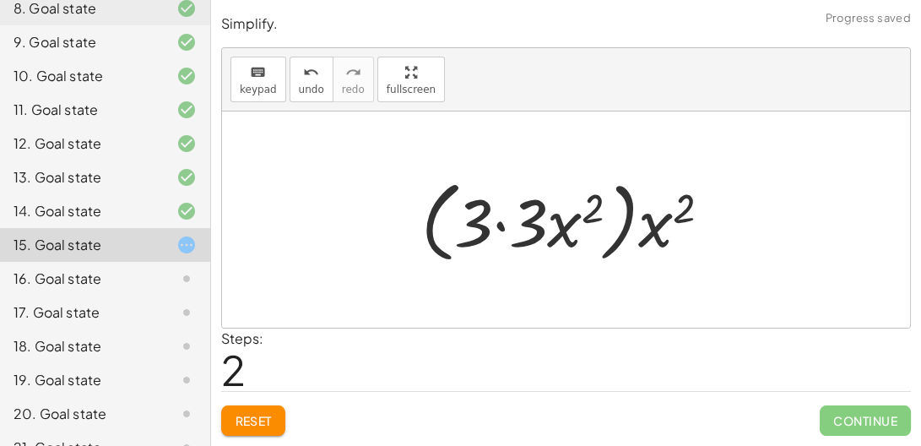
click at [499, 226] on div at bounding box center [573, 219] width 320 height 97
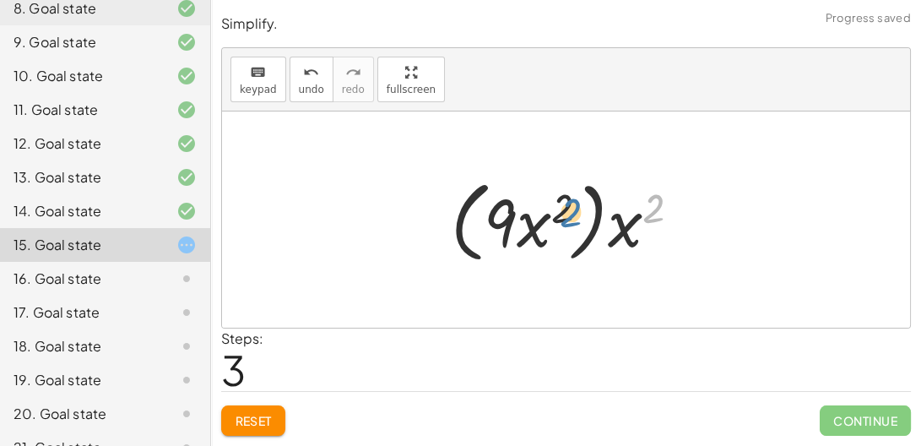
drag, startPoint x: 654, startPoint y: 211, endPoint x: 572, endPoint y: 216, distance: 82.9
click at [572, 216] on div at bounding box center [572, 219] width 260 height 97
drag, startPoint x: 562, startPoint y: 213, endPoint x: 689, endPoint y: 211, distance: 126.6
click at [689, 211] on div at bounding box center [572, 219] width 260 height 97
drag, startPoint x: 631, startPoint y: 227, endPoint x: 539, endPoint y: 232, distance: 93.0
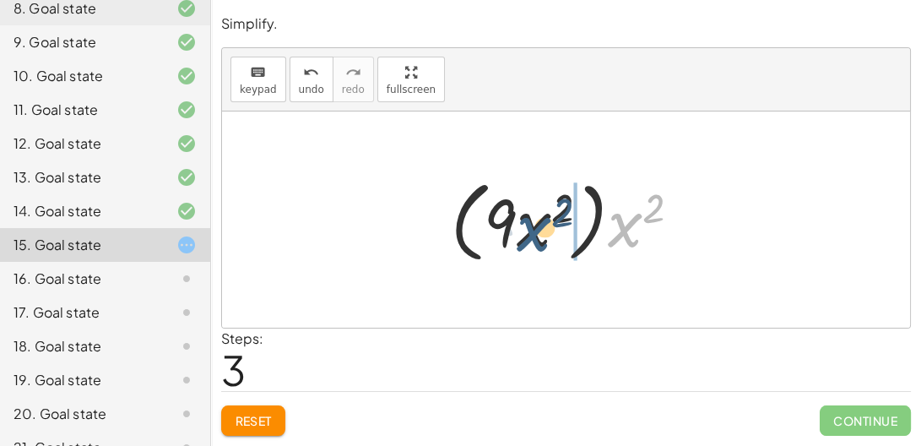
click at [539, 232] on div at bounding box center [572, 219] width 260 height 97
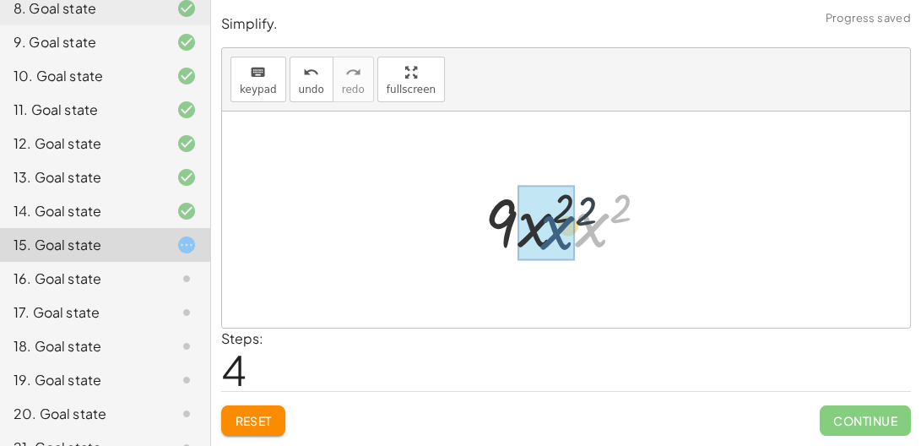
drag, startPoint x: 586, startPoint y: 231, endPoint x: 546, endPoint y: 234, distance: 39.8
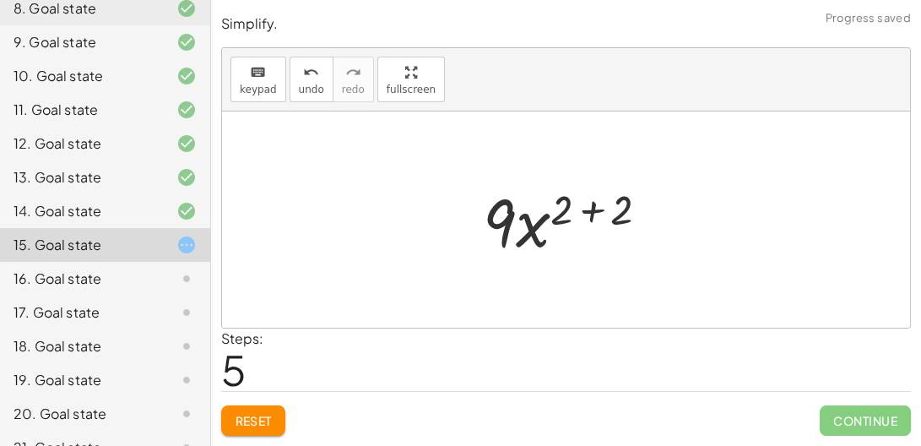
click at [592, 208] on div at bounding box center [572, 219] width 197 height 87
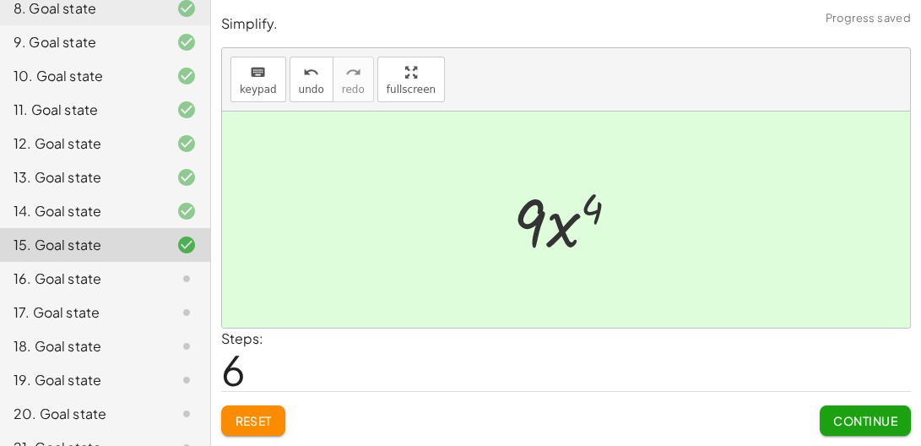
click at [852, 420] on span "Continue" at bounding box center [865, 420] width 64 height 15
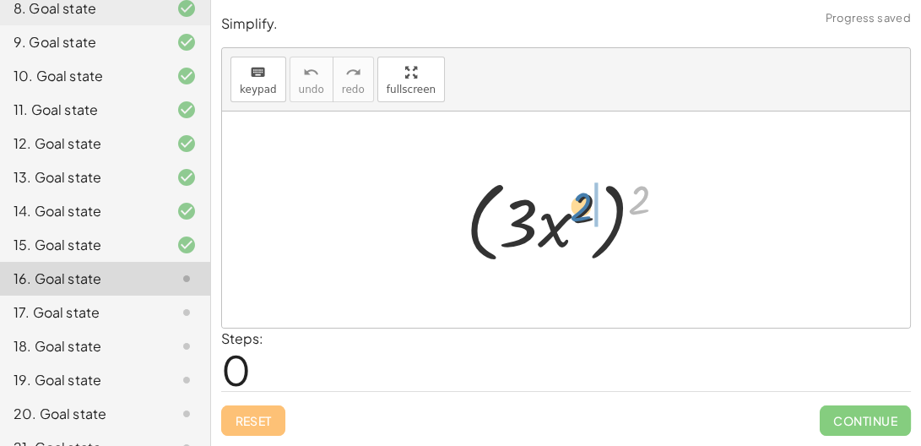
drag, startPoint x: 632, startPoint y: 203, endPoint x: 572, endPoint y: 210, distance: 60.4
click at [572, 210] on div at bounding box center [573, 219] width 231 height 97
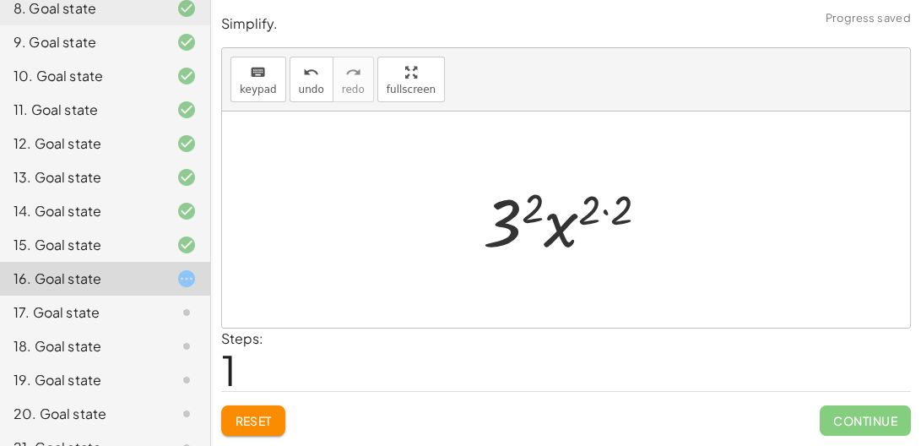
click at [603, 211] on div at bounding box center [572, 219] width 196 height 87
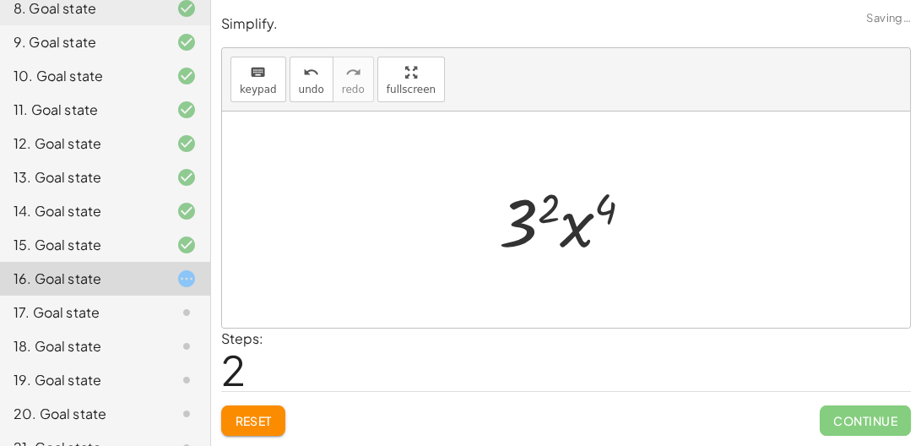
click at [526, 211] on div at bounding box center [572, 219] width 165 height 87
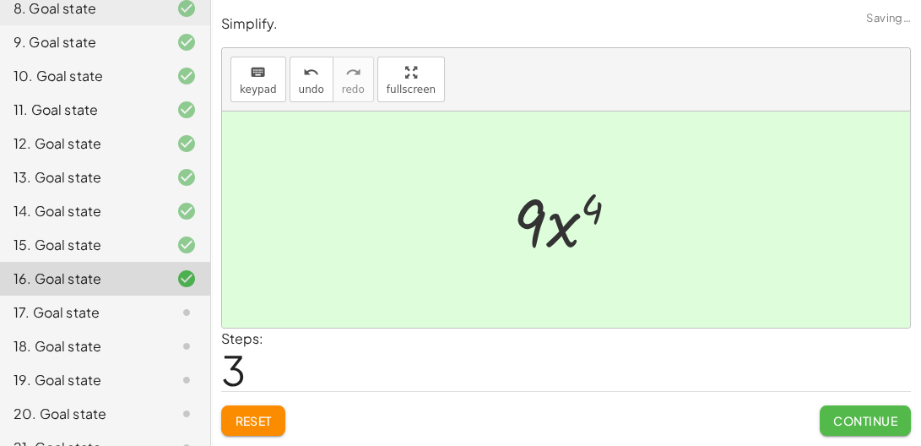
click at [867, 422] on span "Continue" at bounding box center [865, 420] width 64 height 15
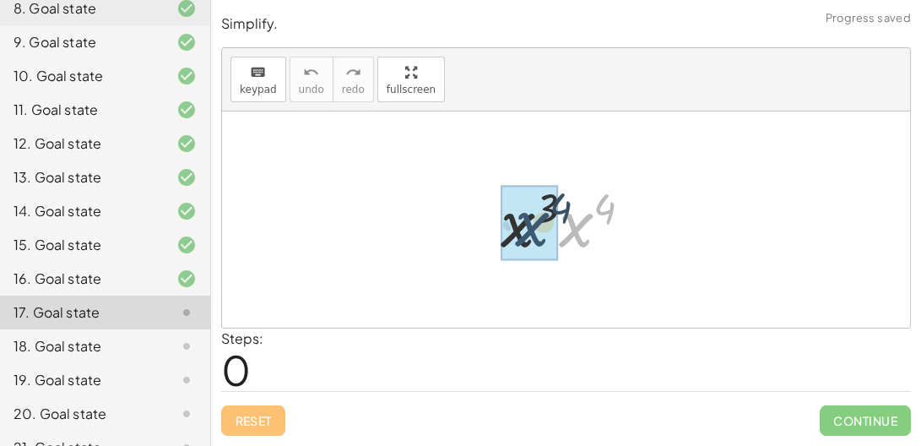
drag, startPoint x: 582, startPoint y: 219, endPoint x: 530, endPoint y: 218, distance: 51.5
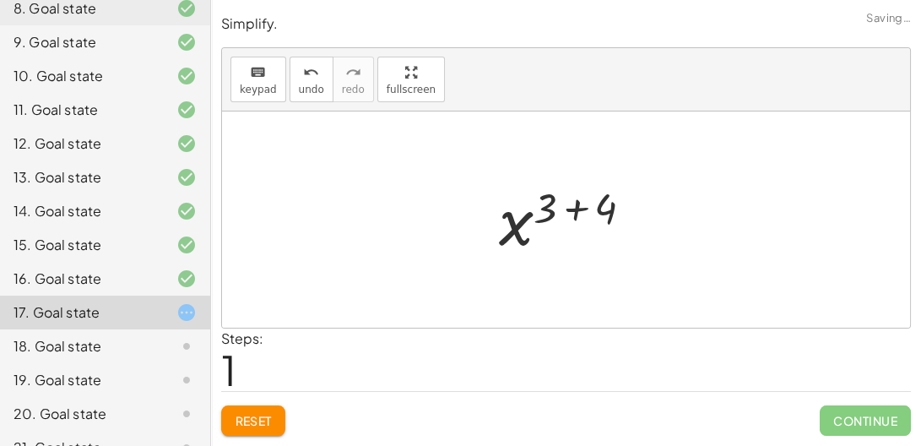
click at [582, 203] on div at bounding box center [572, 220] width 165 height 84
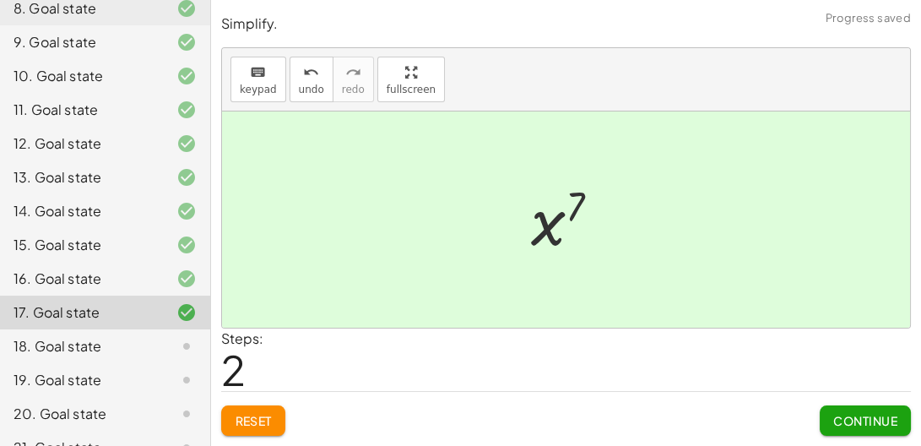
click at [844, 411] on button "Continue" at bounding box center [865, 420] width 91 height 30
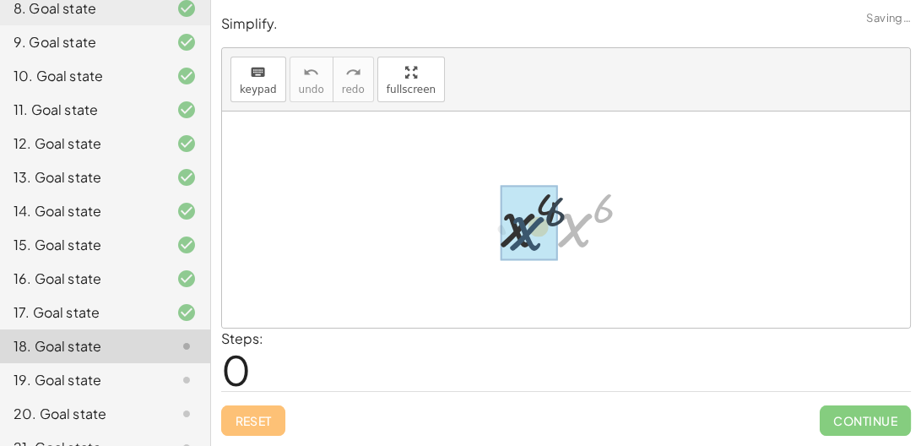
drag, startPoint x: 566, startPoint y: 230, endPoint x: 516, endPoint y: 233, distance: 49.9
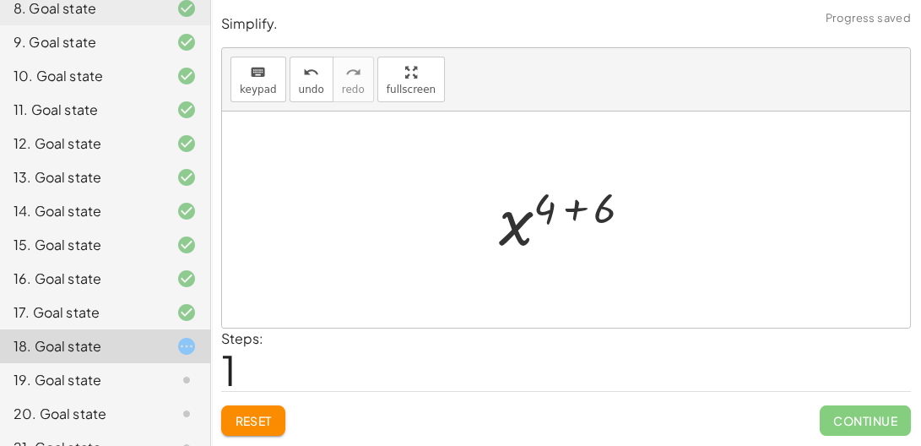
click at [577, 206] on div at bounding box center [572, 220] width 164 height 84
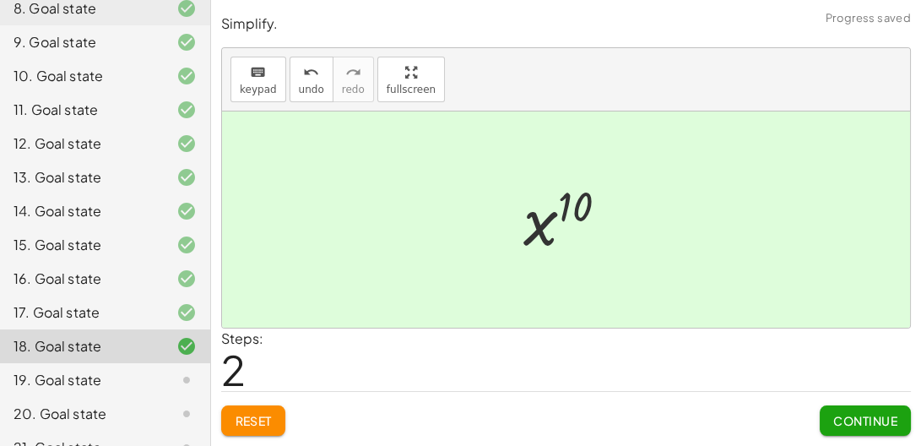
click at [847, 420] on span "Continue" at bounding box center [865, 420] width 64 height 15
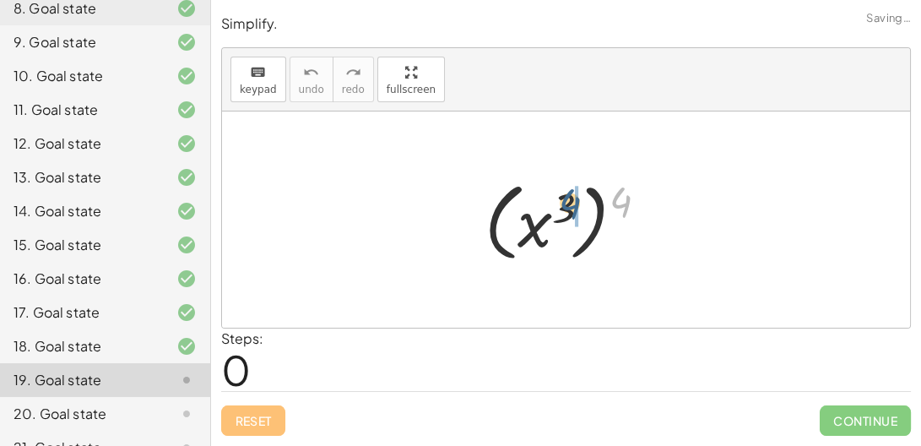
drag, startPoint x: 616, startPoint y: 194, endPoint x: 561, endPoint y: 197, distance: 54.9
click at [561, 197] on div at bounding box center [572, 220] width 193 height 94
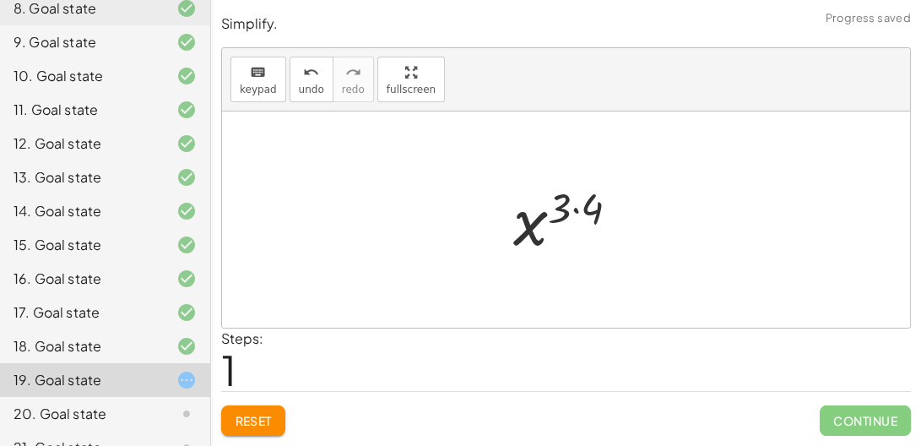
click at [574, 210] on div at bounding box center [573, 220] width 136 height 84
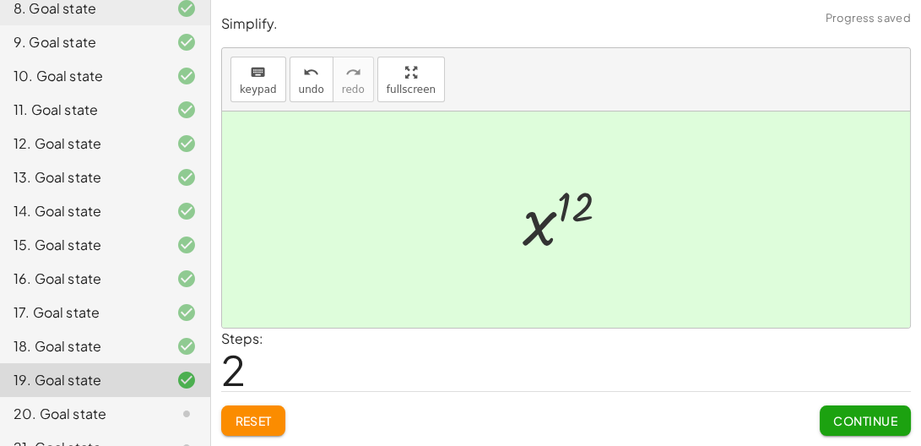
click at [846, 420] on span "Continue" at bounding box center [865, 420] width 64 height 15
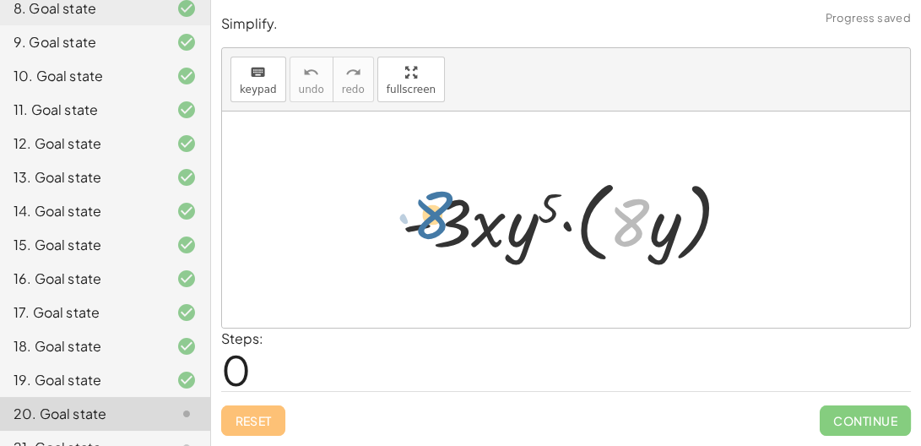
drag, startPoint x: 636, startPoint y: 211, endPoint x: 437, endPoint y: 203, distance: 198.5
click at [437, 203] on div at bounding box center [573, 219] width 360 height 97
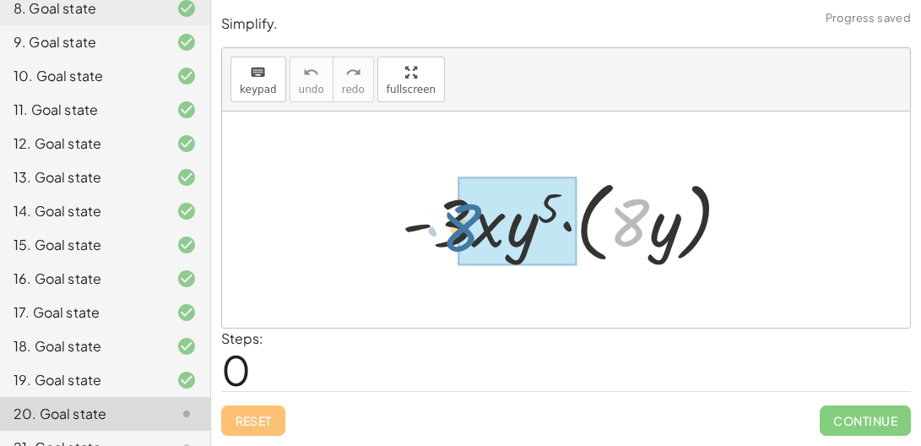
drag, startPoint x: 623, startPoint y: 225, endPoint x: 455, endPoint y: 231, distance: 168.1
click at [455, 231] on div at bounding box center [573, 219] width 360 height 97
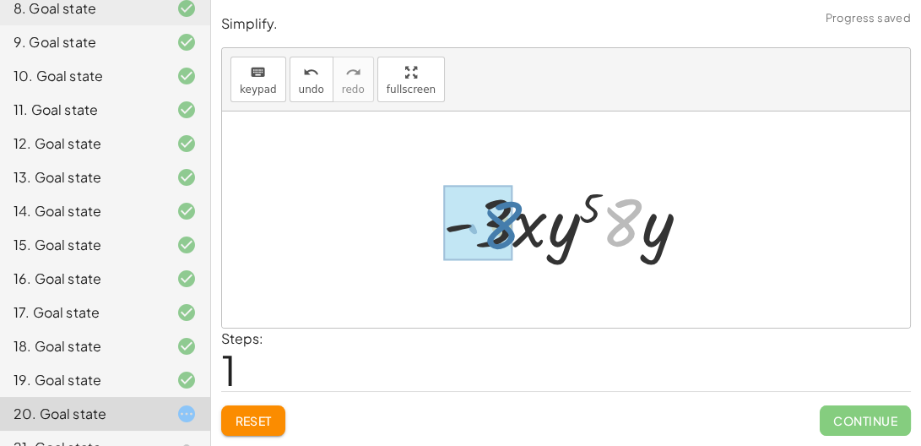
drag, startPoint x: 626, startPoint y: 222, endPoint x: 507, endPoint y: 225, distance: 119.9
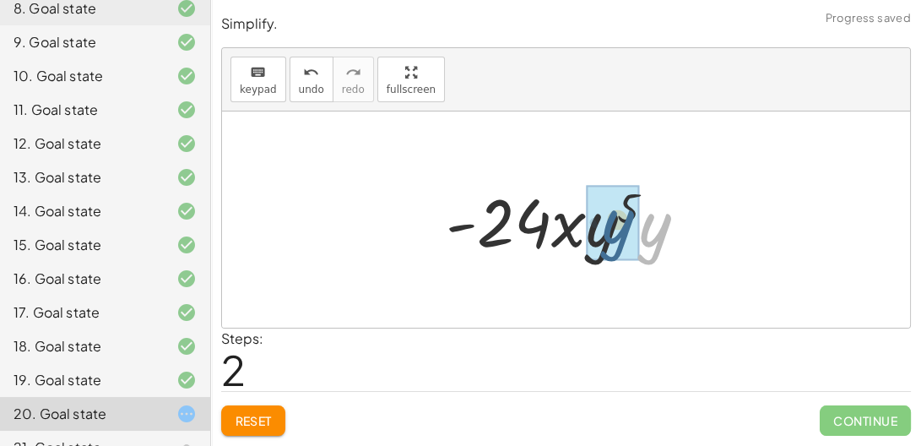
drag, startPoint x: 645, startPoint y: 234, endPoint x: 604, endPoint y: 230, distance: 41.5
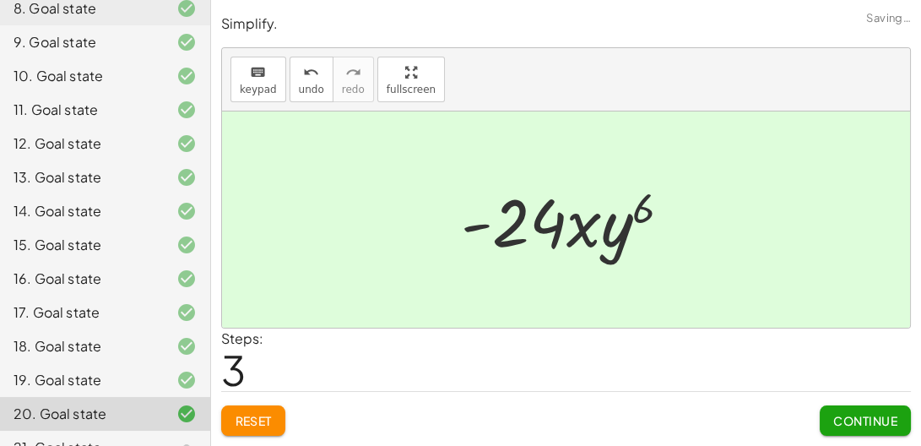
click at [864, 413] on span "Continue" at bounding box center [865, 420] width 64 height 15
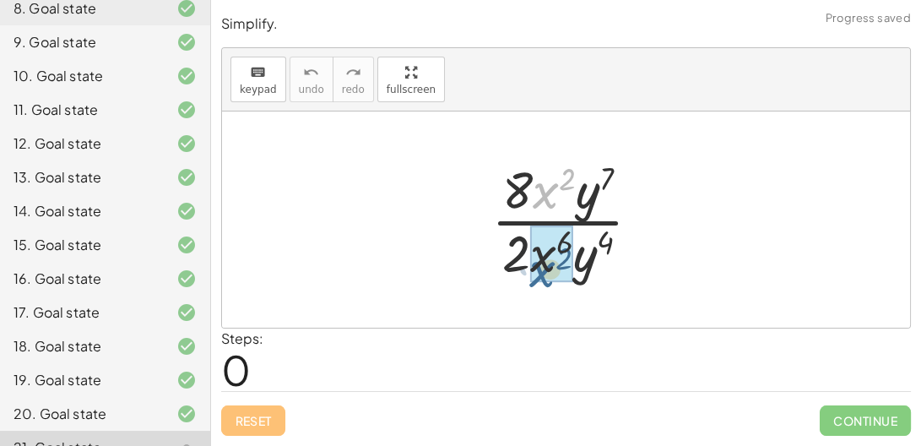
drag, startPoint x: 548, startPoint y: 192, endPoint x: 543, endPoint y: 275, distance: 82.9
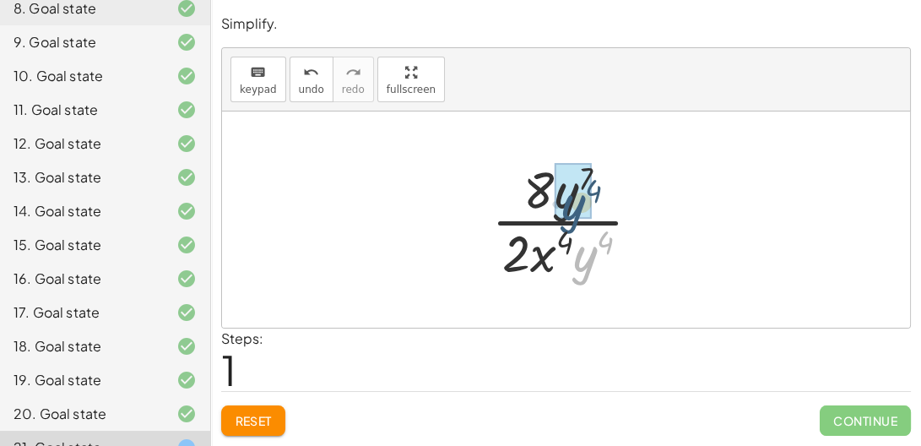
drag, startPoint x: 582, startPoint y: 262, endPoint x: 565, endPoint y: 205, distance: 59.0
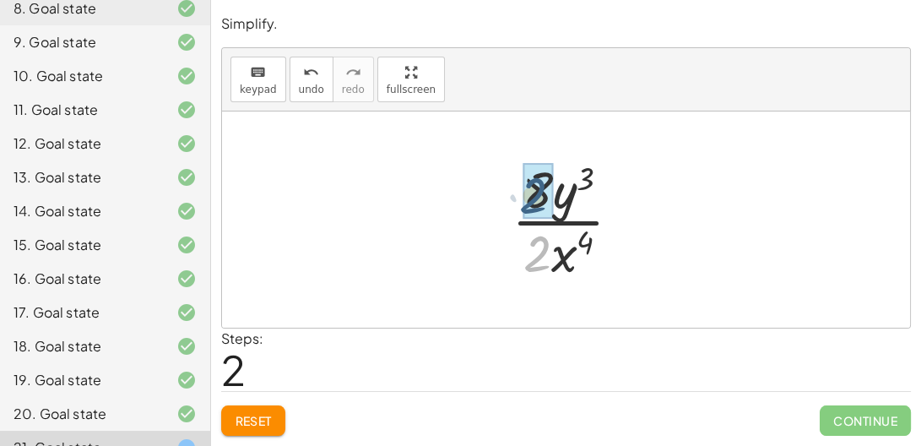
drag, startPoint x: 534, startPoint y: 260, endPoint x: 529, endPoint y: 202, distance: 58.5
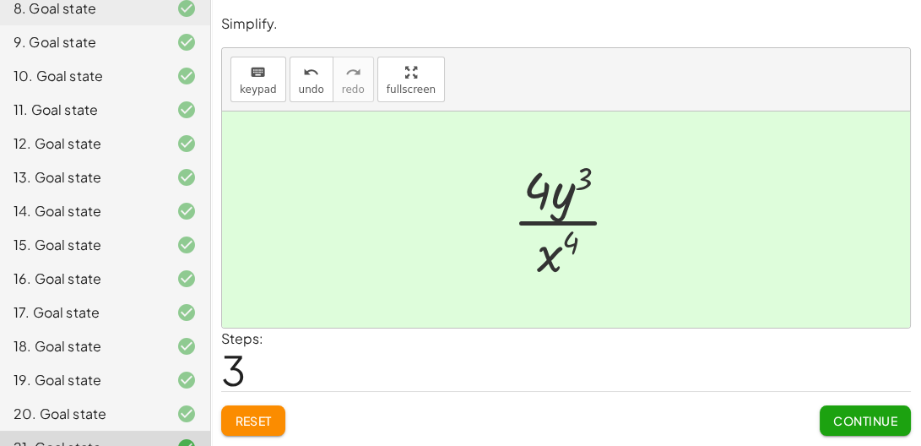
click at [858, 409] on button "Continue" at bounding box center [865, 420] width 91 height 30
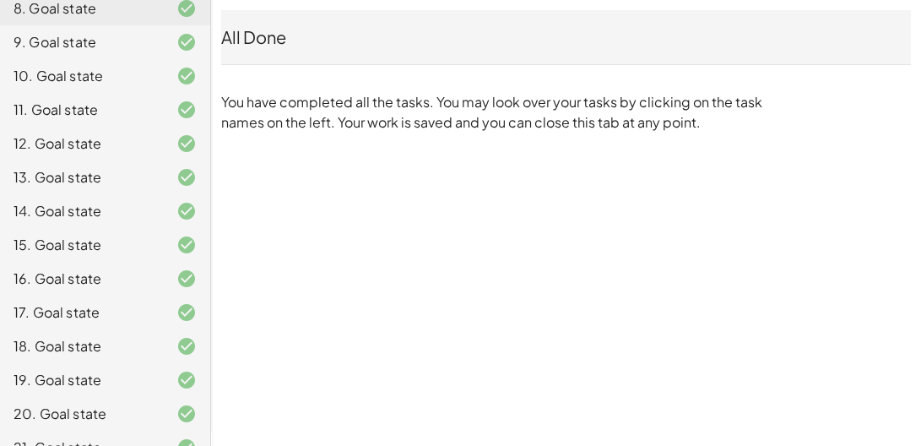
scroll to position [421, 0]
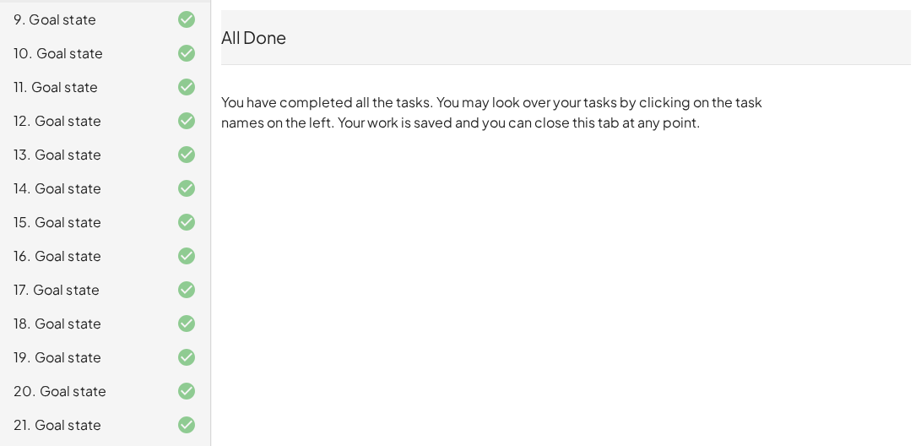
click at [62, 164] on div "13. Goal state" at bounding box center [105, 155] width 210 height 34
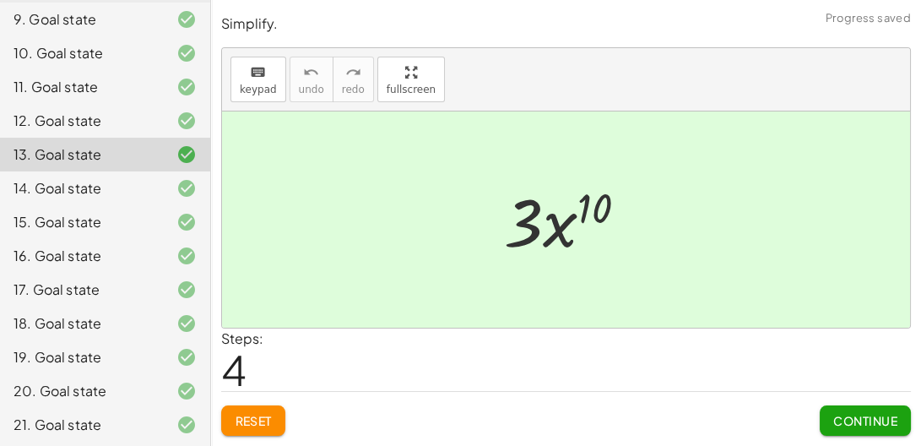
click at [116, 111] on div "12. Goal state" at bounding box center [82, 121] width 136 height 20
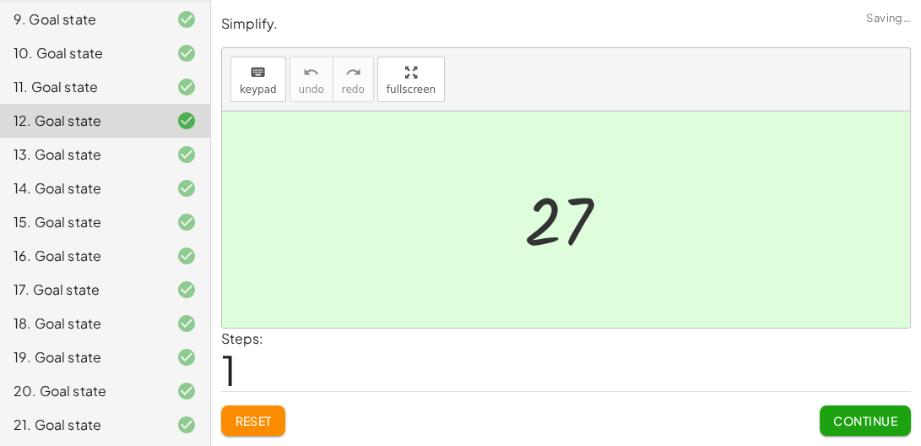
click at [117, 81] on div "11. Goal state" at bounding box center [82, 87] width 136 height 20
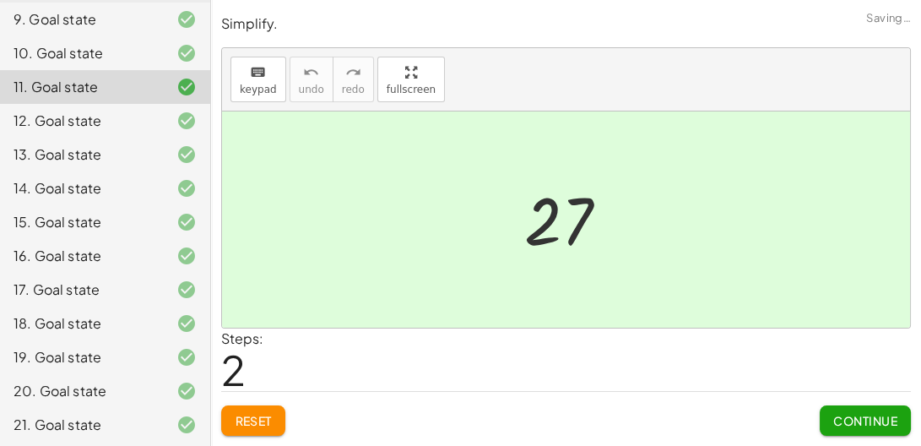
click at [126, 263] on div "16. Goal state" at bounding box center [82, 256] width 136 height 20
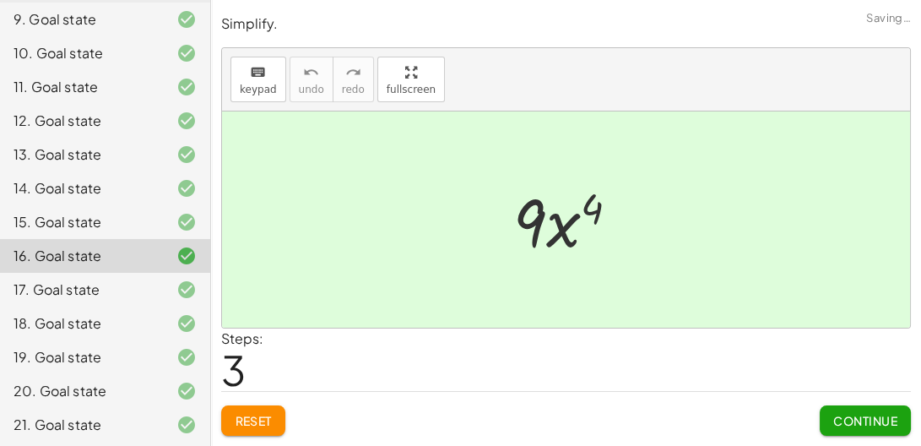
click at [119, 212] on div "15. Goal state" at bounding box center [82, 222] width 136 height 20
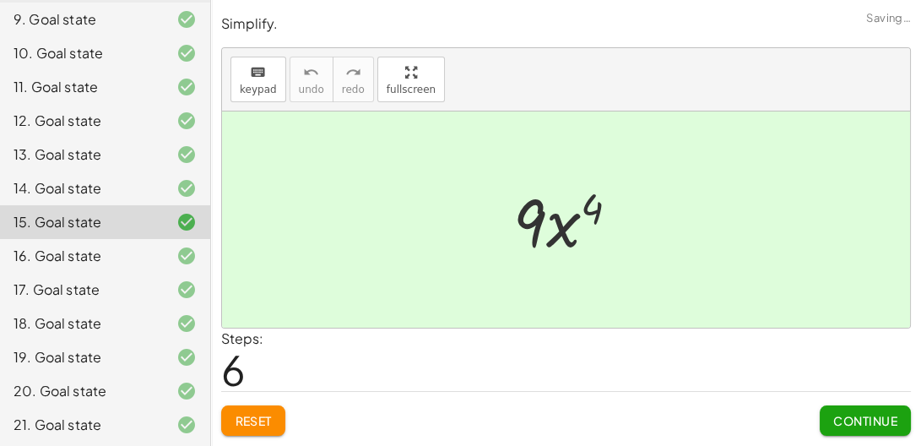
click at [97, 167] on div "13. Goal state" at bounding box center [105, 155] width 210 height 34
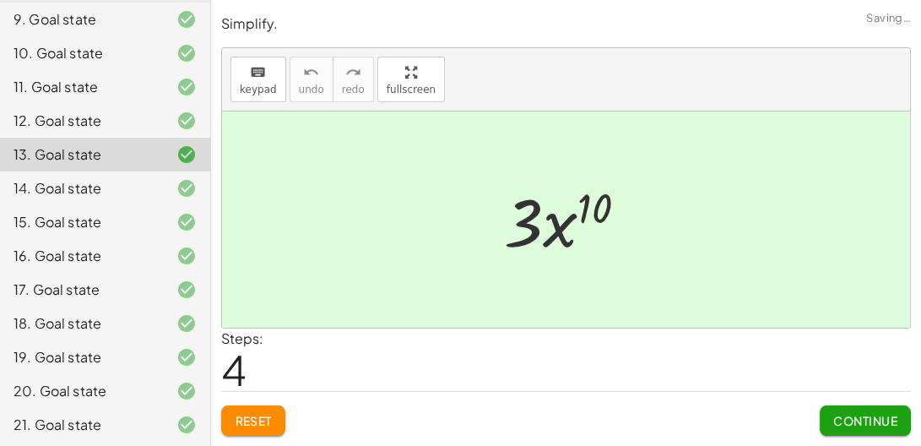
click at [97, 192] on div "14. Goal state" at bounding box center [82, 188] width 136 height 20
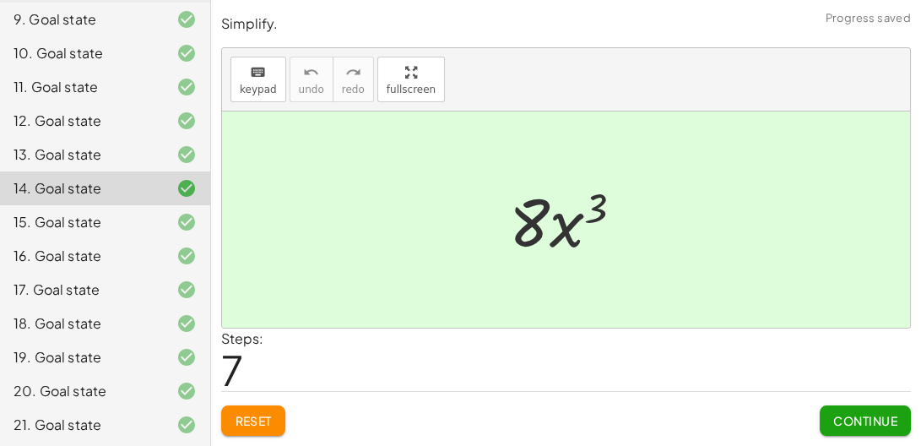
click at [265, 410] on button "Reset" at bounding box center [253, 420] width 64 height 30
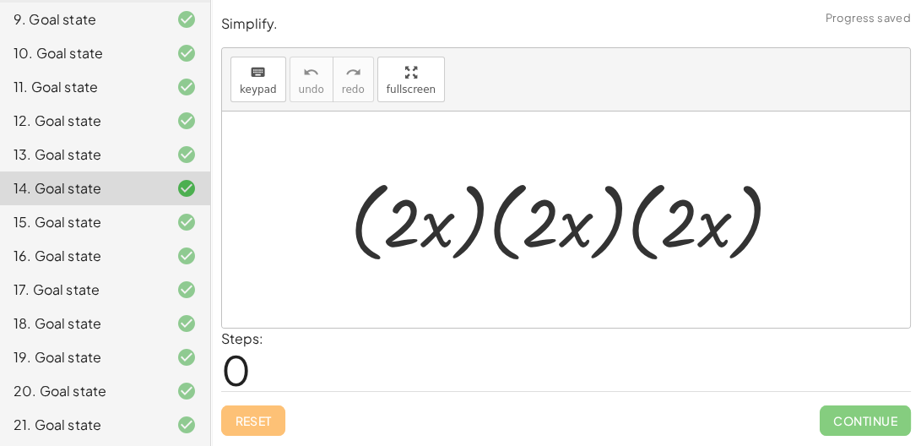
click at [493, 221] on div at bounding box center [573, 219] width 463 height 97
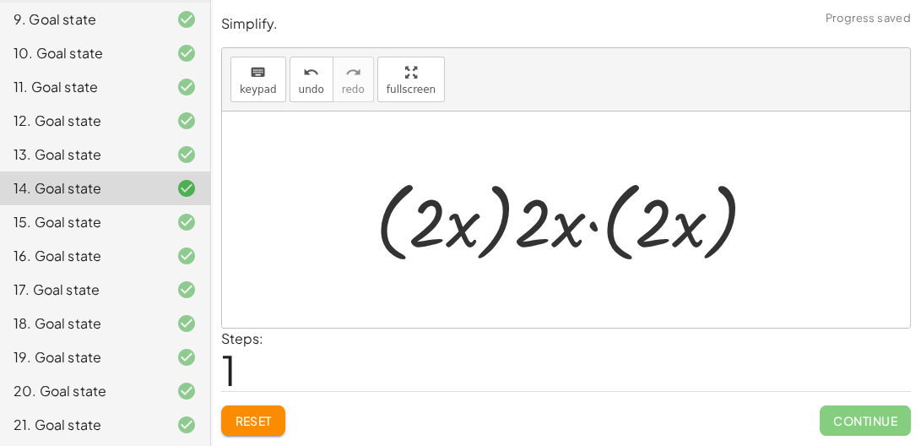
click at [498, 225] on div at bounding box center [572, 219] width 411 height 97
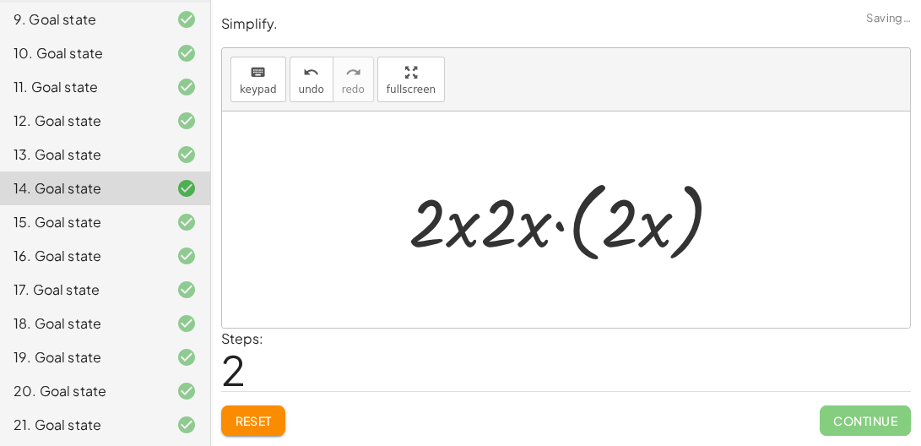
click at [575, 232] on div at bounding box center [572, 219] width 344 height 97
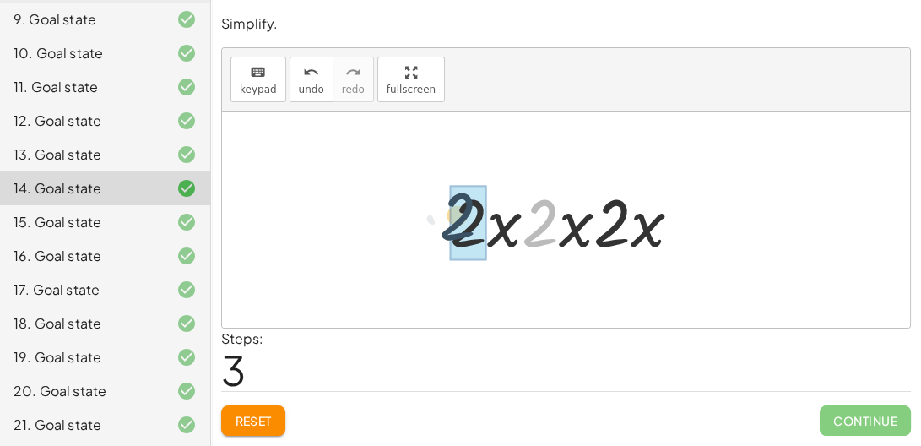
drag, startPoint x: 547, startPoint y: 211, endPoint x: 463, endPoint y: 204, distance: 84.7
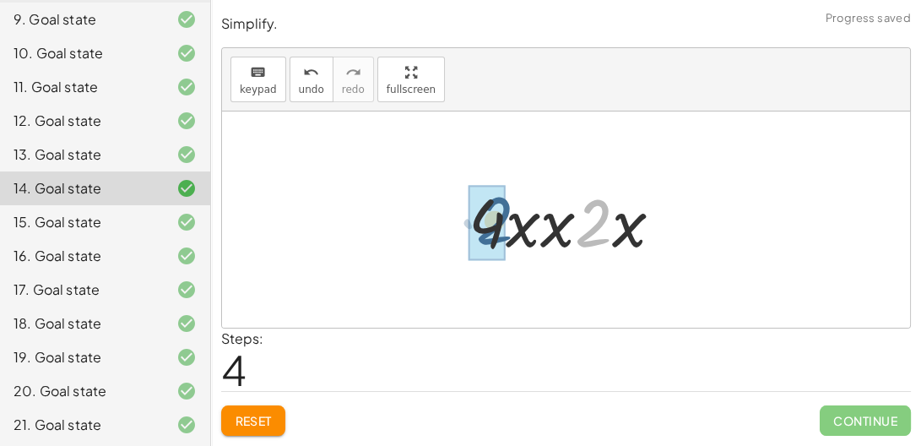
drag, startPoint x: 597, startPoint y: 223, endPoint x: 493, endPoint y: 220, distance: 103.9
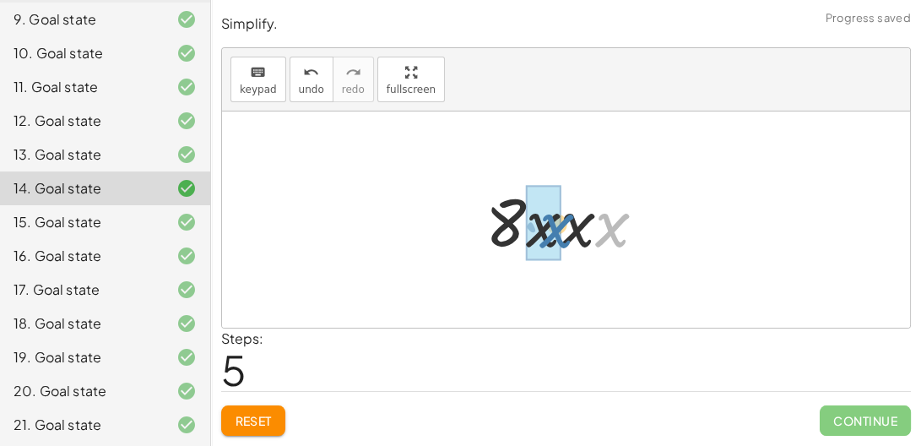
drag, startPoint x: 620, startPoint y: 236, endPoint x: 555, endPoint y: 237, distance: 65.0
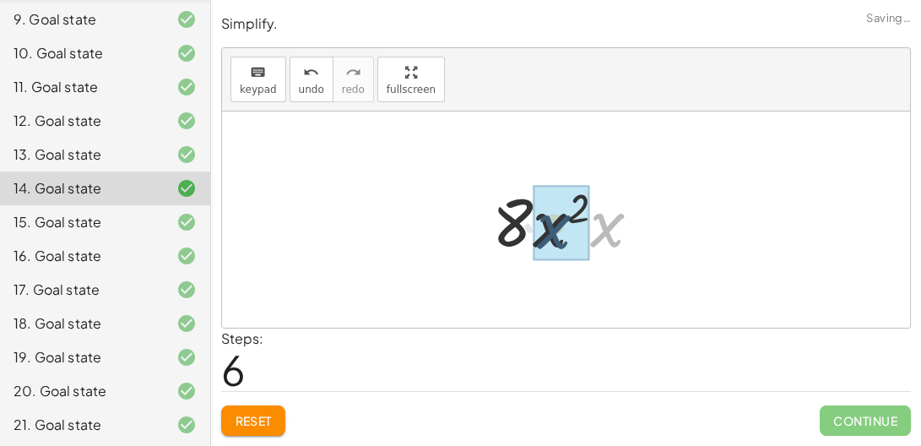
drag, startPoint x: 615, startPoint y: 232, endPoint x: 557, endPoint y: 234, distance: 58.3
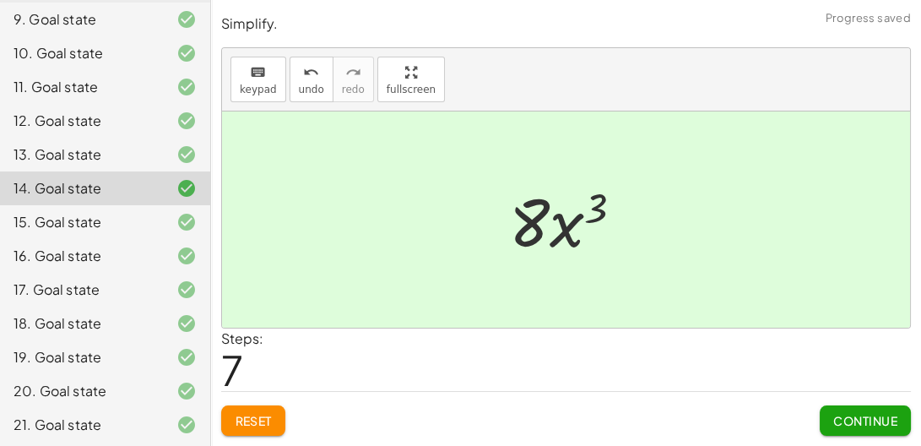
click at [144, 124] on div "12. Goal state" at bounding box center [82, 121] width 136 height 20
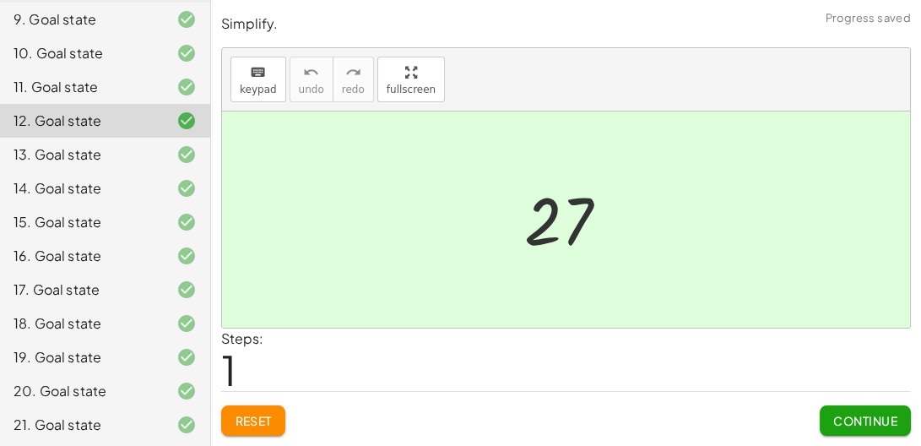
click at [114, 81] on div "11. Goal state" at bounding box center [82, 87] width 136 height 20
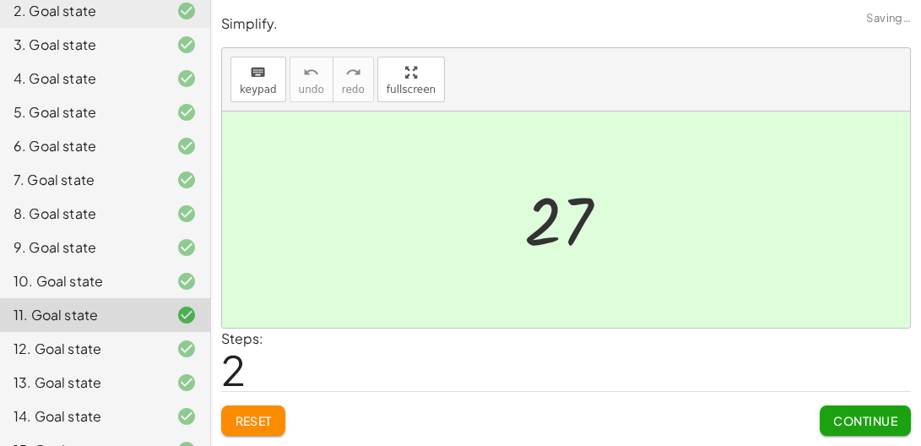
scroll to position [191, 0]
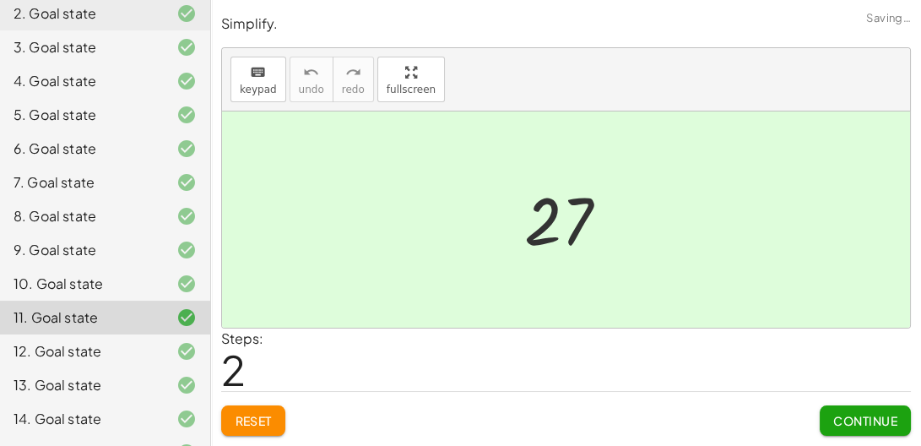
click at [116, 89] on div "4. Goal state" at bounding box center [82, 81] width 136 height 20
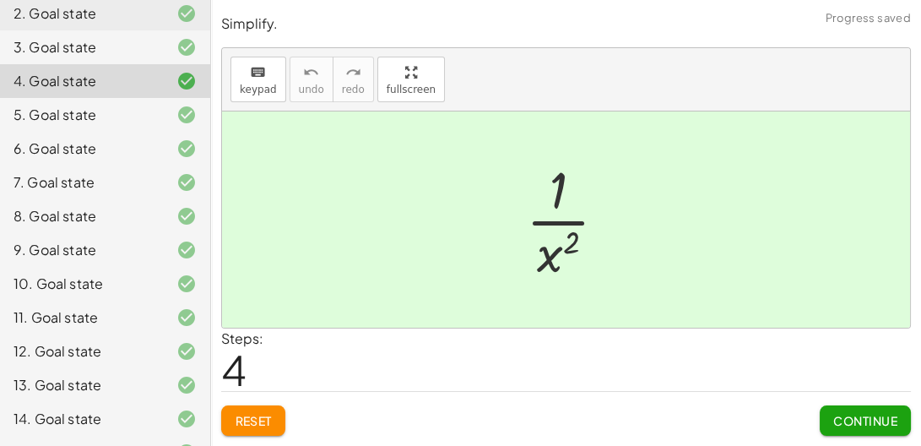
click at [118, 99] on div "5. Goal state" at bounding box center [105, 115] width 210 height 34
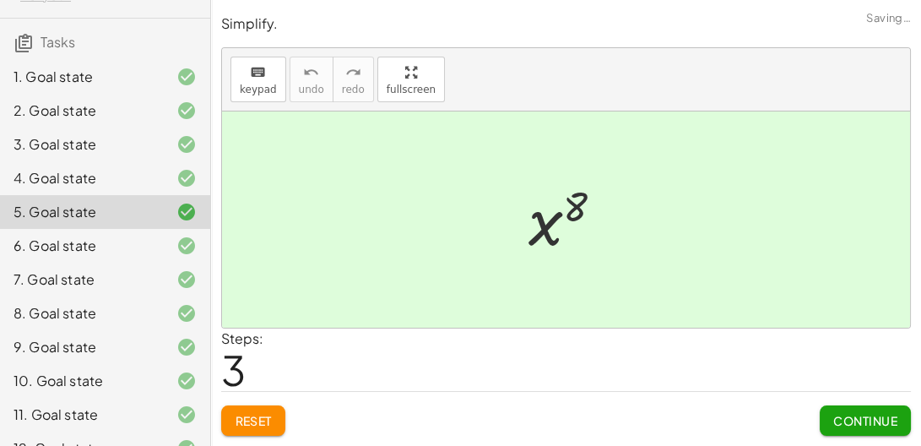
scroll to position [93, 0]
click at [118, 101] on div "2. Goal state" at bounding box center [82, 111] width 136 height 20
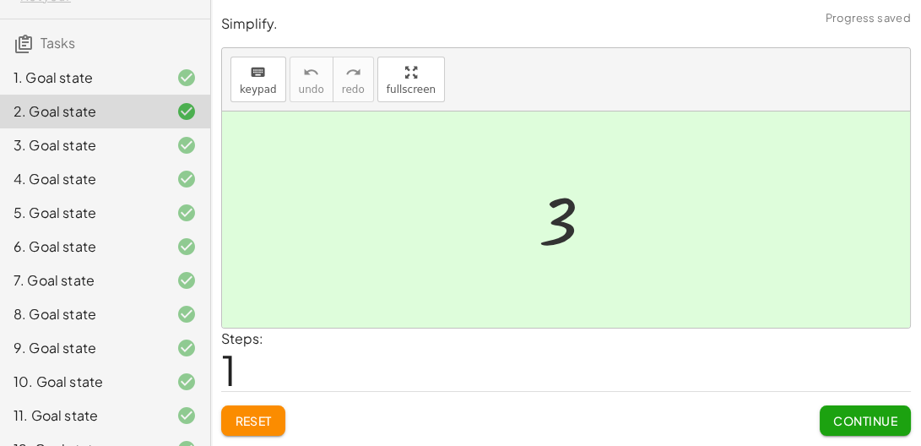
click at [98, 69] on div "1. Goal state" at bounding box center [82, 78] width 136 height 20
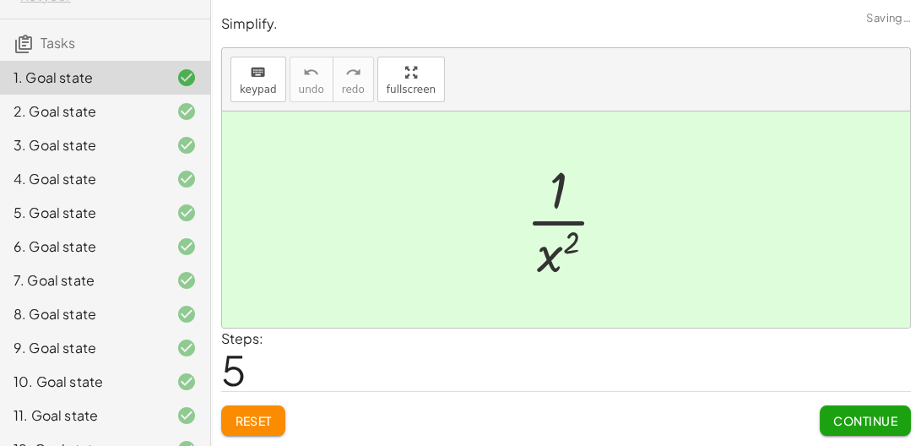
click at [79, 139] on div "3. Goal state" at bounding box center [82, 145] width 136 height 20
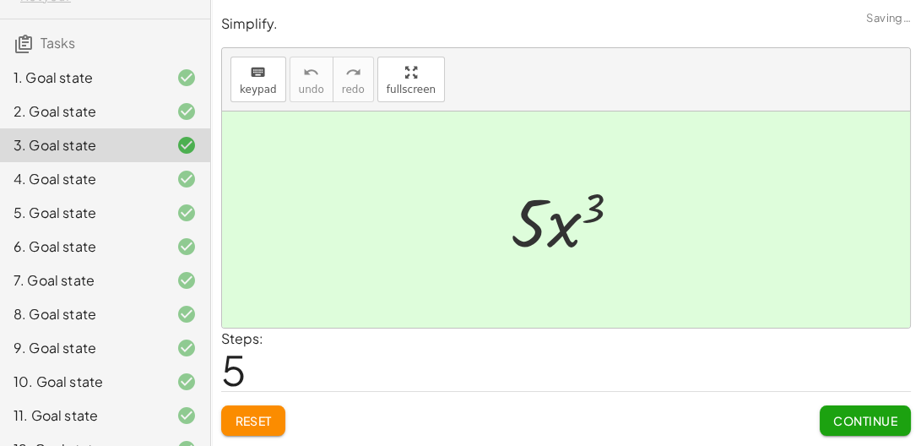
click at [274, 412] on button "Reset" at bounding box center [253, 420] width 64 height 30
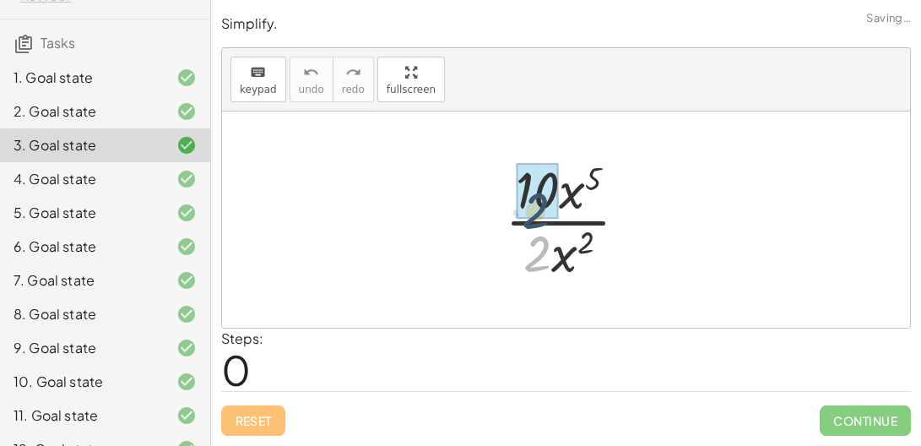
drag, startPoint x: 541, startPoint y: 240, endPoint x: 538, endPoint y: 187, distance: 53.3
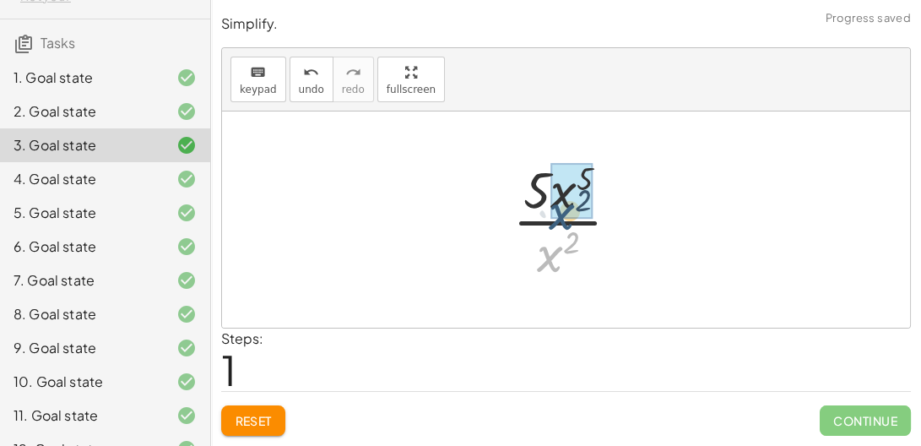
drag, startPoint x: 556, startPoint y: 251, endPoint x: 568, endPoint y: 205, distance: 47.1
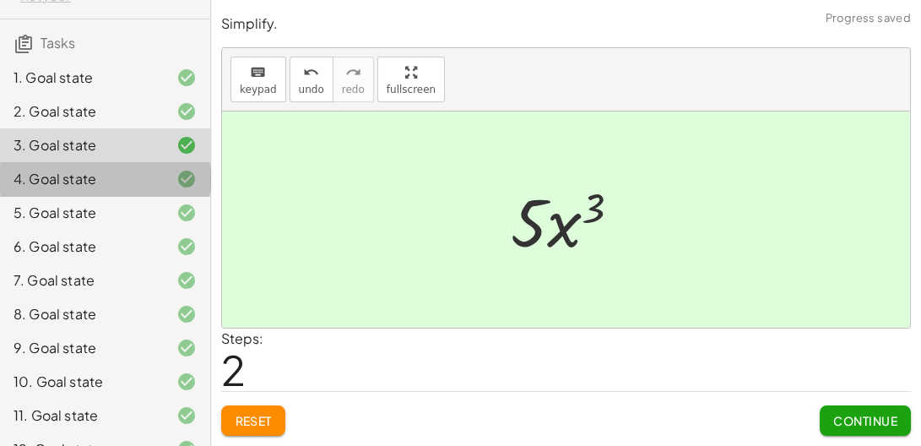
click at [47, 191] on div "4. Goal state" at bounding box center [105, 179] width 210 height 34
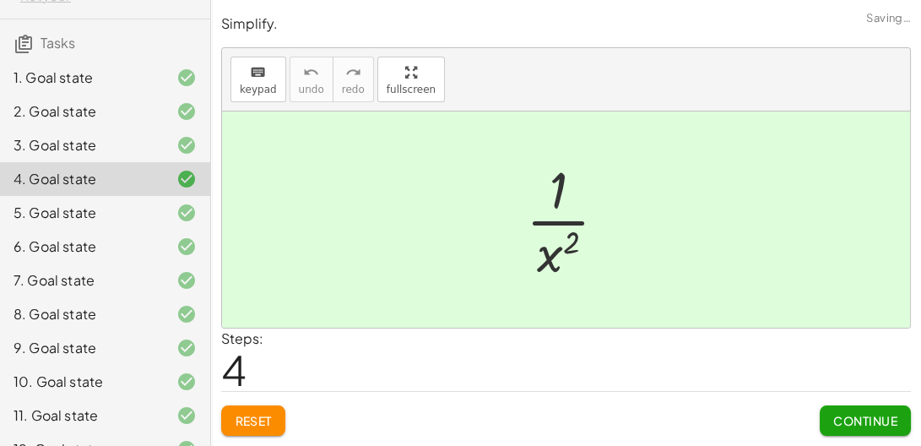
click at [241, 424] on span "Reset" at bounding box center [253, 420] width 37 height 15
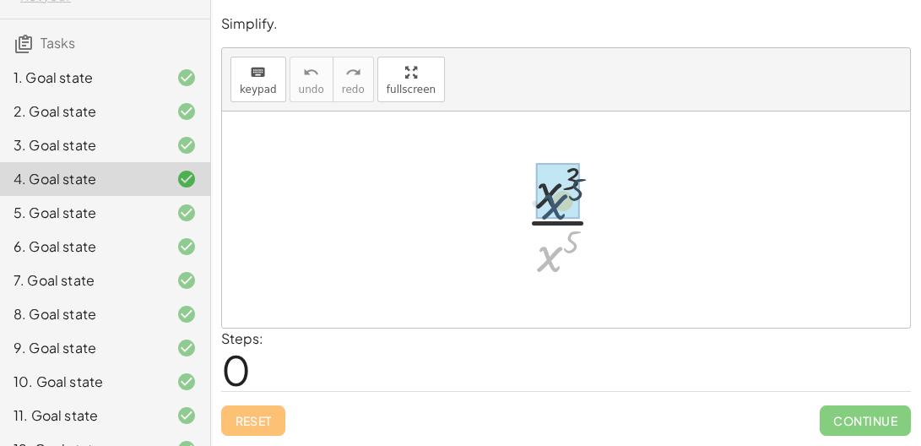
drag, startPoint x: 547, startPoint y: 254, endPoint x: 547, endPoint y: 192, distance: 61.6
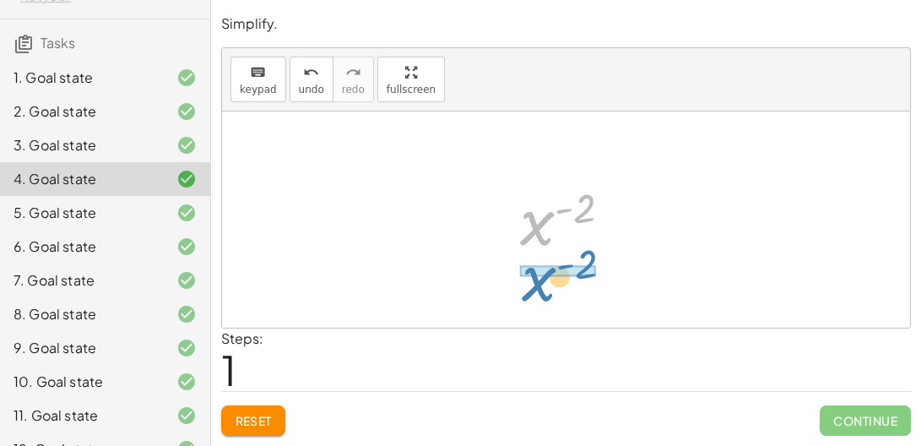
drag, startPoint x: 538, startPoint y: 216, endPoint x: 539, endPoint y: 273, distance: 56.6
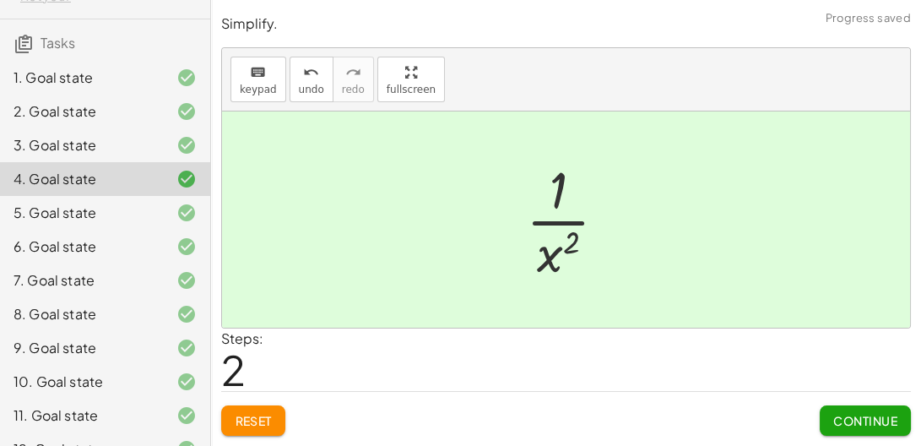
click at [117, 218] on div "5. Goal state" at bounding box center [82, 213] width 136 height 20
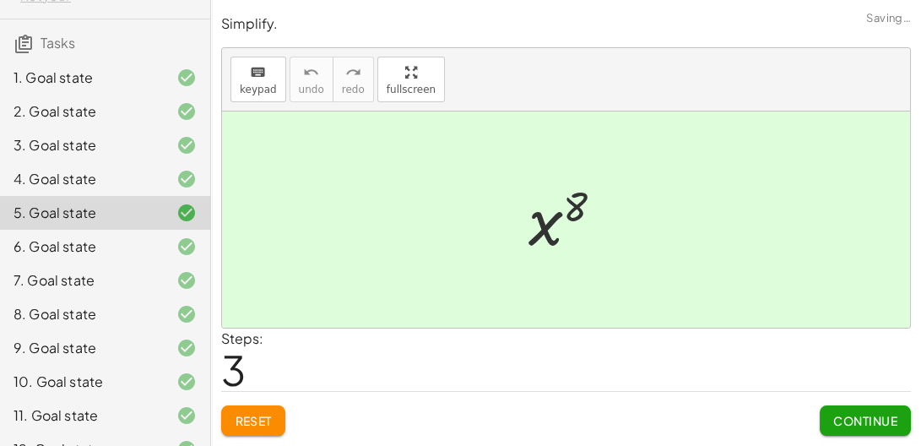
click at [107, 253] on div "6. Goal state" at bounding box center [82, 246] width 136 height 20
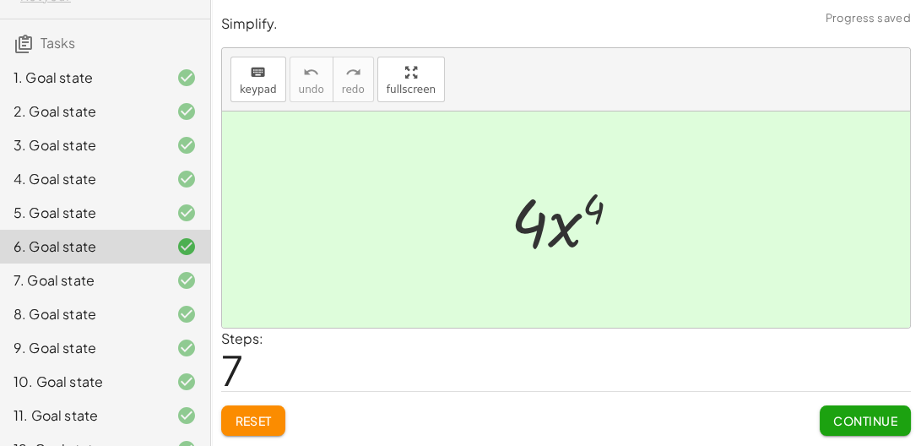
click at [86, 211] on div "5. Goal state" at bounding box center [82, 213] width 136 height 20
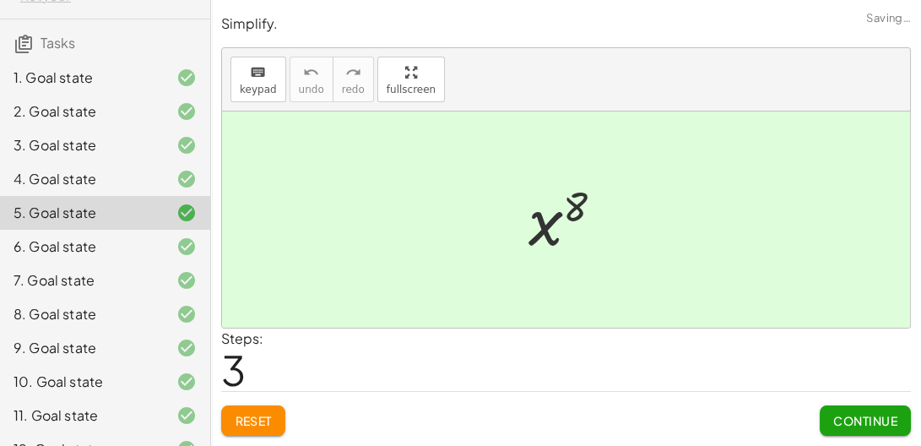
click at [264, 427] on span "Reset" at bounding box center [253, 420] width 37 height 15
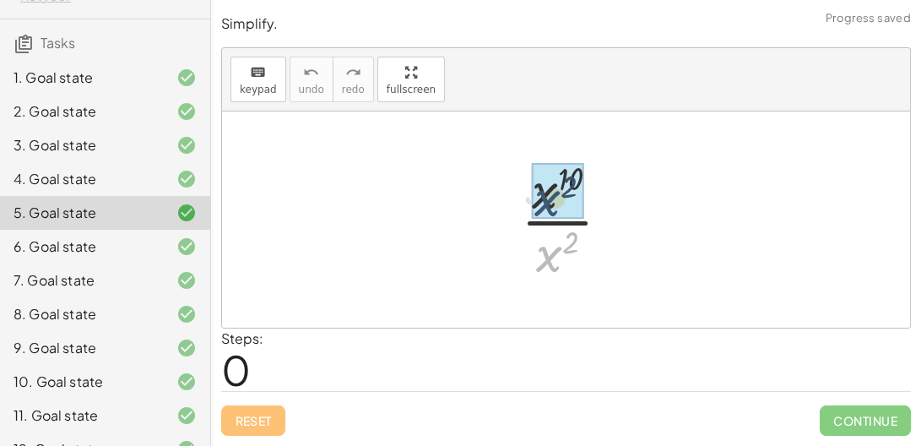
drag, startPoint x: 546, startPoint y: 259, endPoint x: 543, endPoint y: 201, distance: 58.3
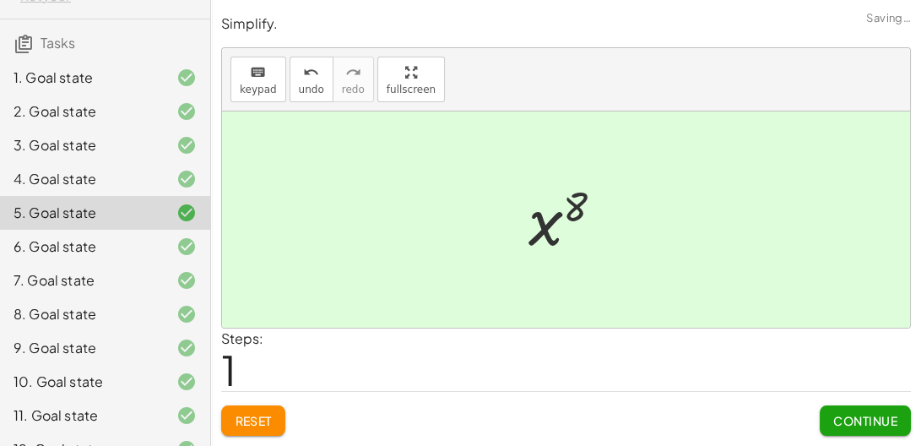
click at [141, 239] on div "6. Goal state" at bounding box center [82, 246] width 136 height 20
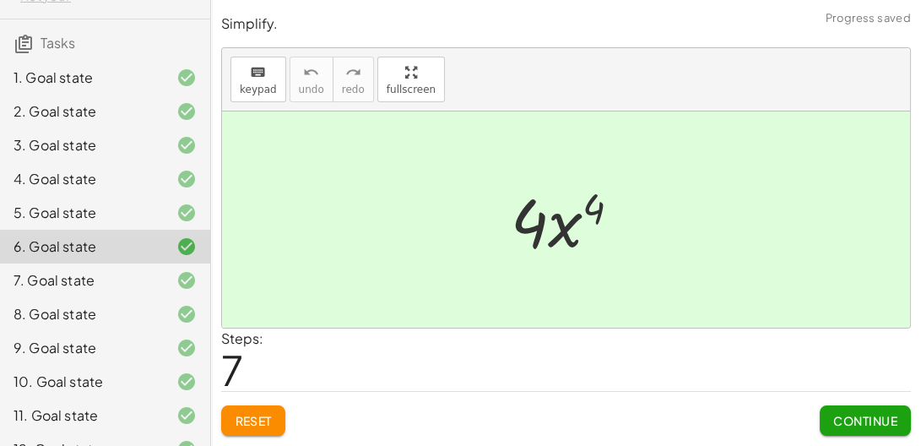
click at [271, 411] on button "Reset" at bounding box center [253, 420] width 64 height 30
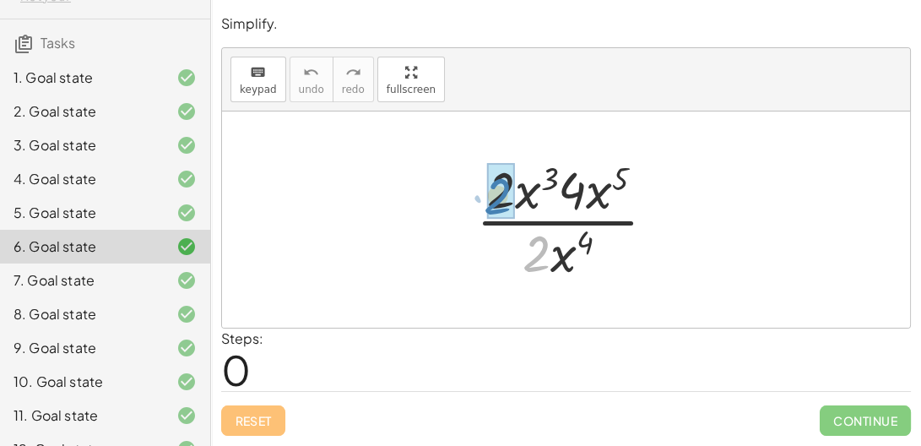
drag, startPoint x: 545, startPoint y: 245, endPoint x: 506, endPoint y: 187, distance: 70.0
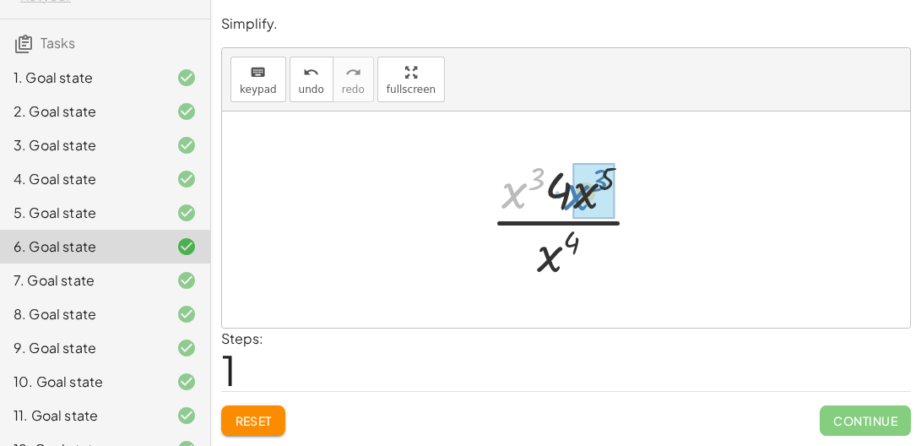
drag, startPoint x: 513, startPoint y: 191, endPoint x: 577, endPoint y: 193, distance: 64.2
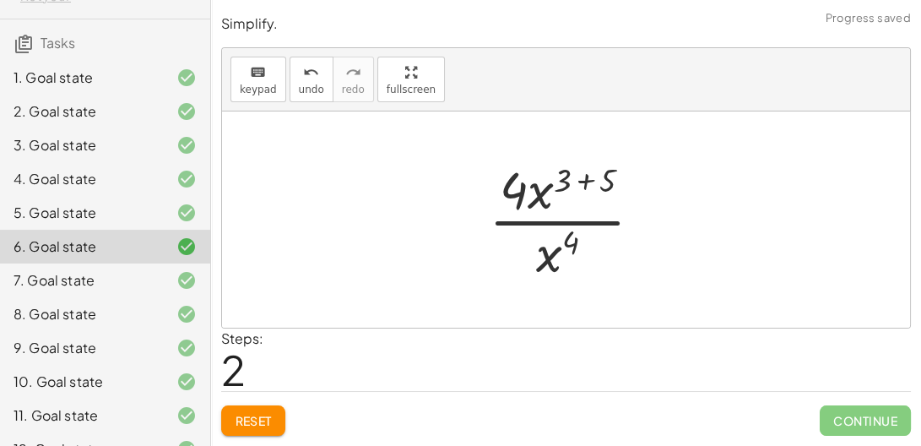
click at [583, 176] on div at bounding box center [572, 219] width 184 height 130
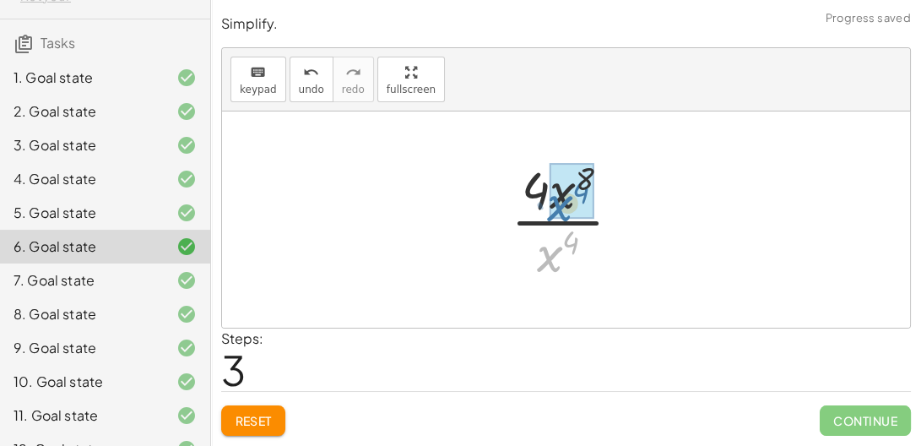
drag, startPoint x: 550, startPoint y: 252, endPoint x: 560, endPoint y: 200, distance: 52.5
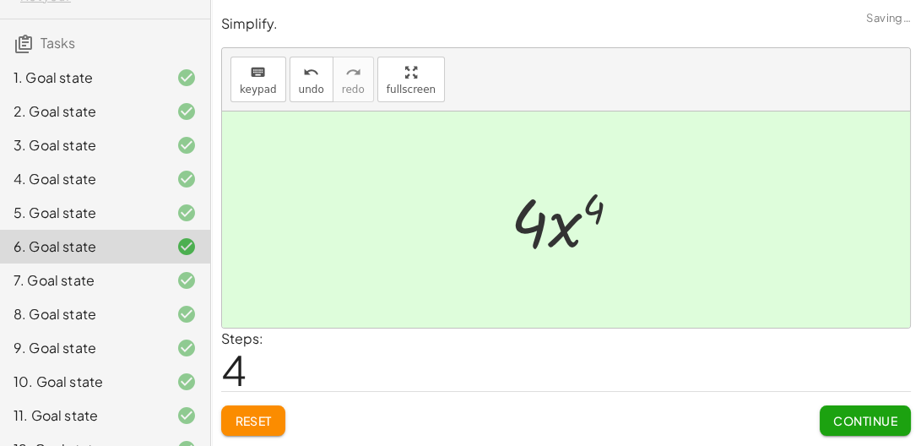
click at [152, 282] on div at bounding box center [172, 280] width 47 height 20
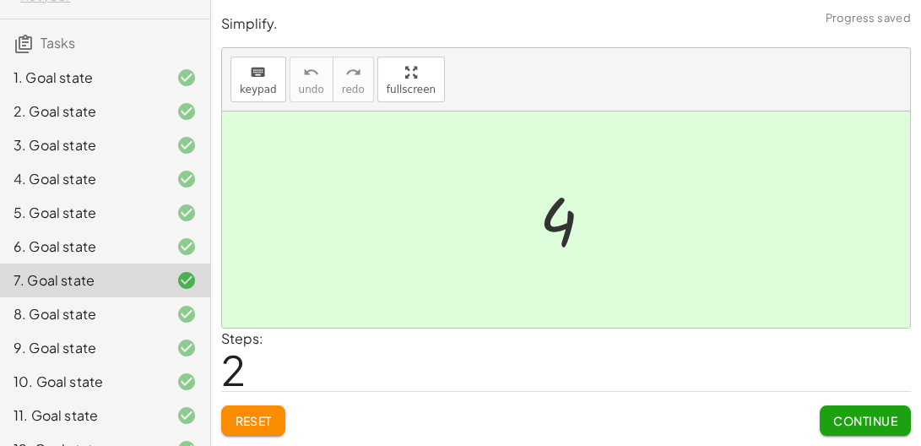
click at [169, 313] on div at bounding box center [172, 314] width 47 height 20
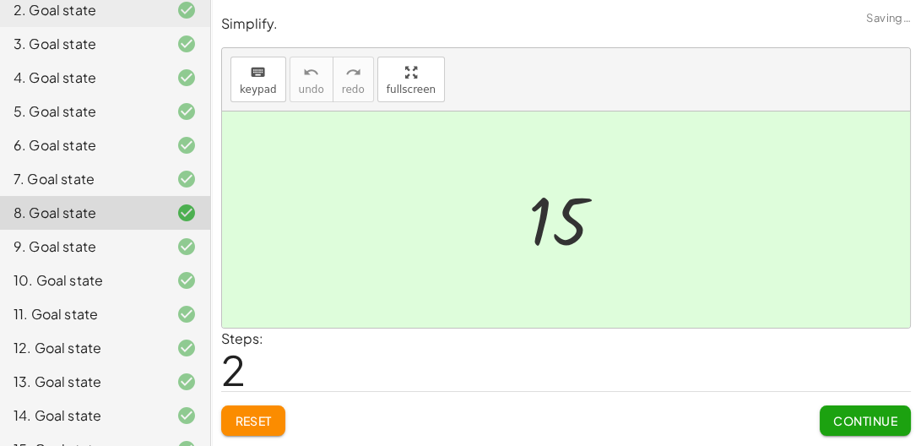
click at [169, 313] on div at bounding box center [172, 314] width 47 height 20
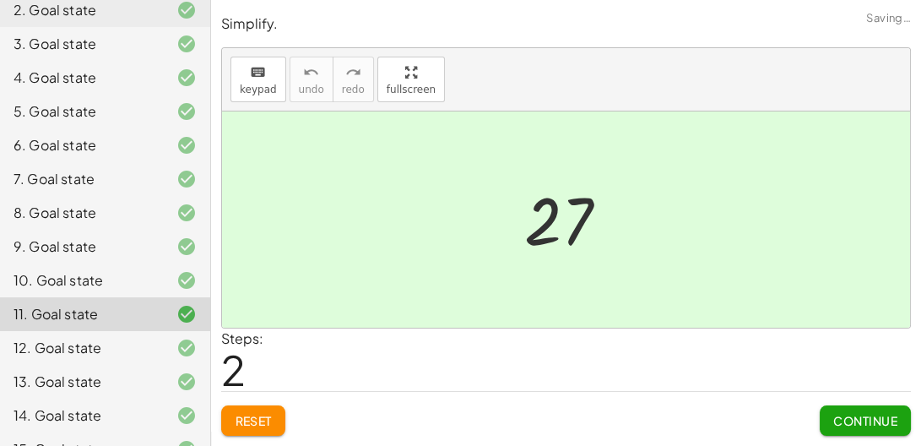
scroll to position [421, 0]
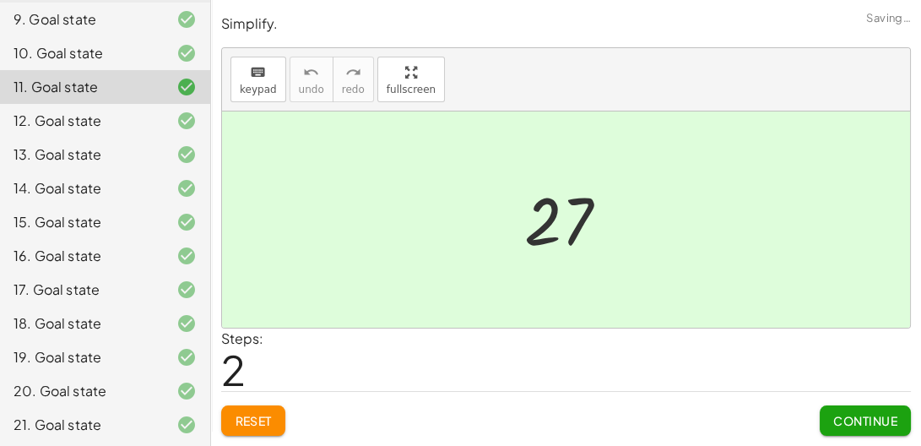
click at [169, 313] on div at bounding box center [172, 323] width 47 height 20
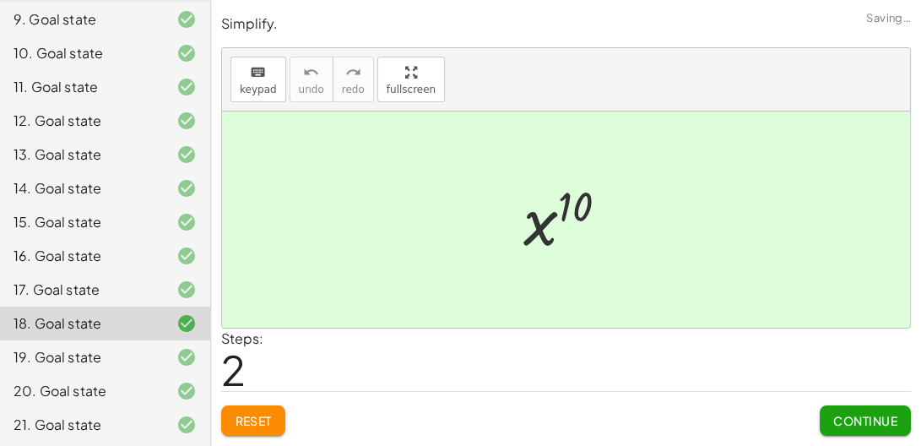
click at [171, 342] on div "19. Goal state" at bounding box center [105, 357] width 210 height 34
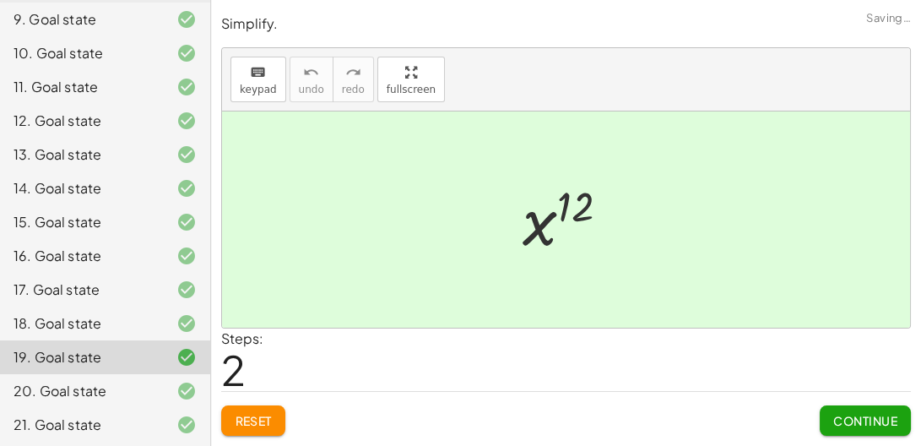
click at [179, 381] on icon at bounding box center [186, 391] width 20 height 20
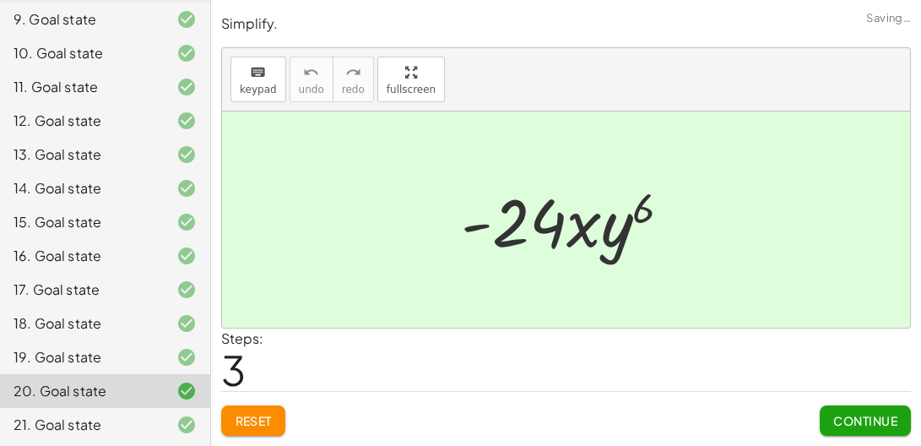
click at [254, 414] on span "Reset" at bounding box center [253, 420] width 37 height 15
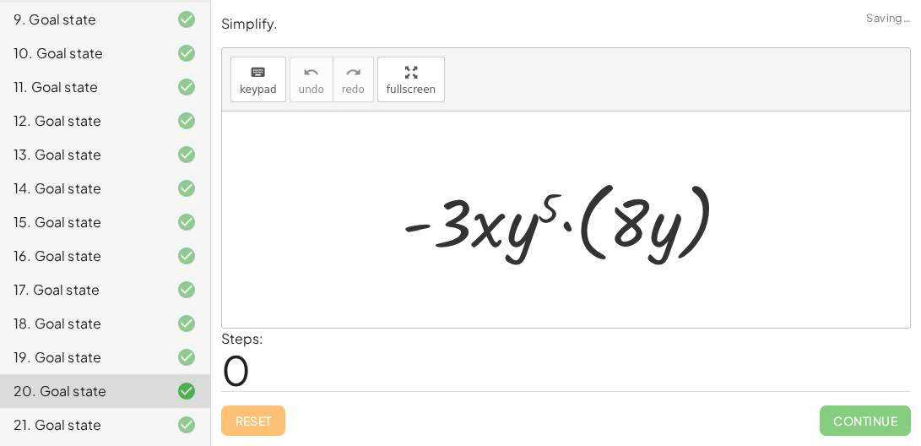
click at [565, 225] on div at bounding box center [573, 219] width 360 height 97
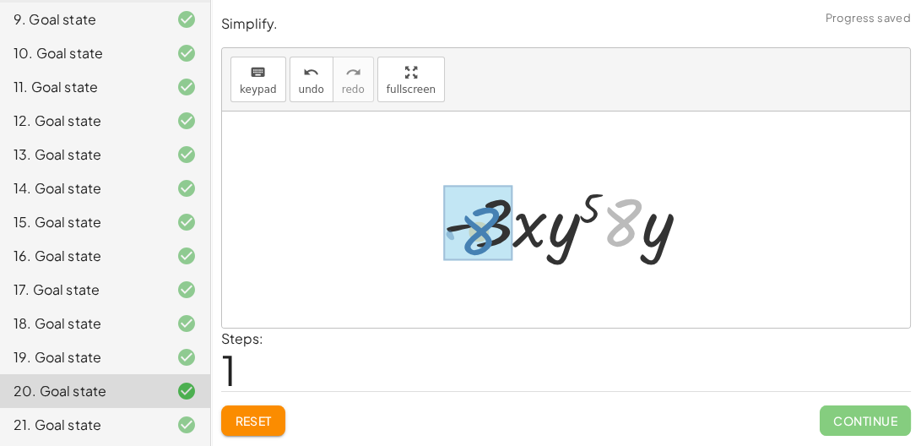
drag, startPoint x: 622, startPoint y: 220, endPoint x: 480, endPoint y: 229, distance: 142.9
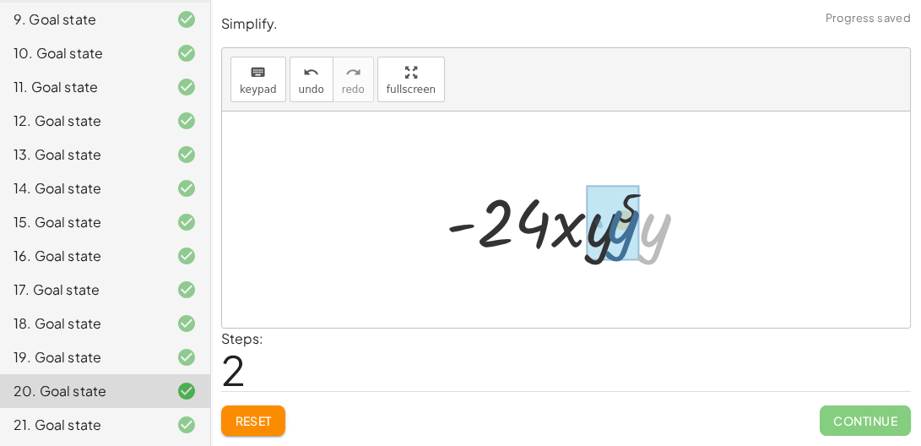
drag, startPoint x: 653, startPoint y: 236, endPoint x: 608, endPoint y: 230, distance: 45.1
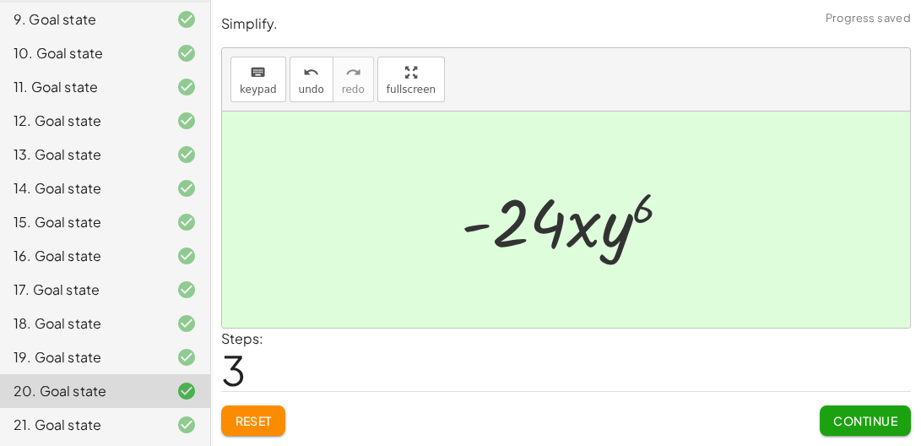
click at [126, 349] on div "19. Goal state" at bounding box center [82, 357] width 136 height 20
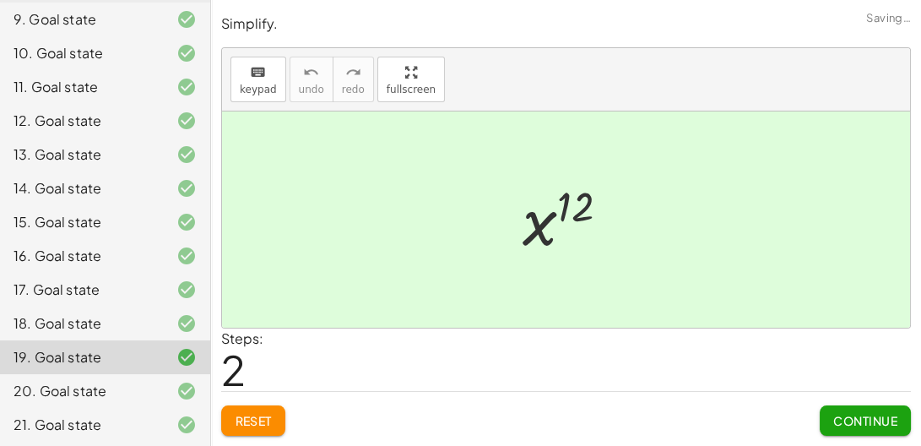
click at [116, 324] on div "18. Goal state" at bounding box center [82, 323] width 136 height 20
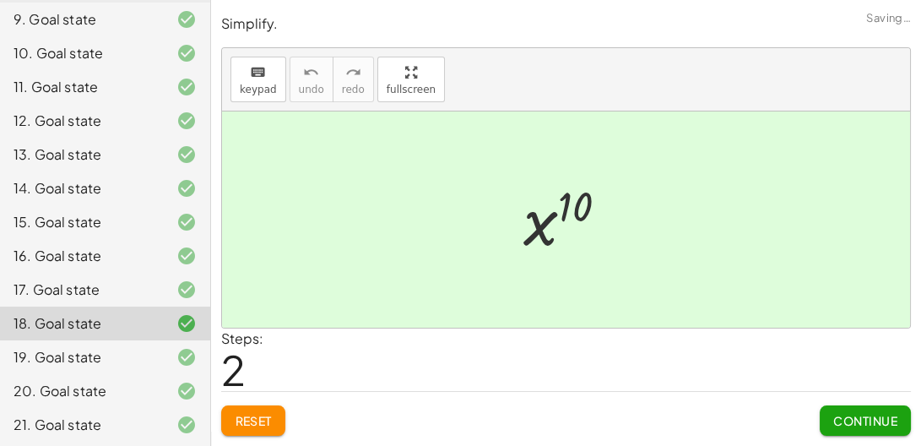
click at [109, 290] on div "17. Goal state" at bounding box center [82, 289] width 136 height 20
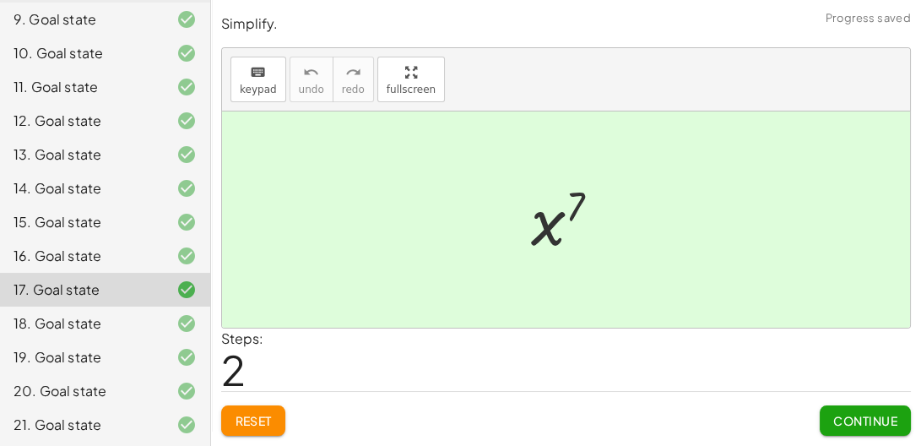
click at [101, 252] on div "16. Goal state" at bounding box center [82, 256] width 136 height 20
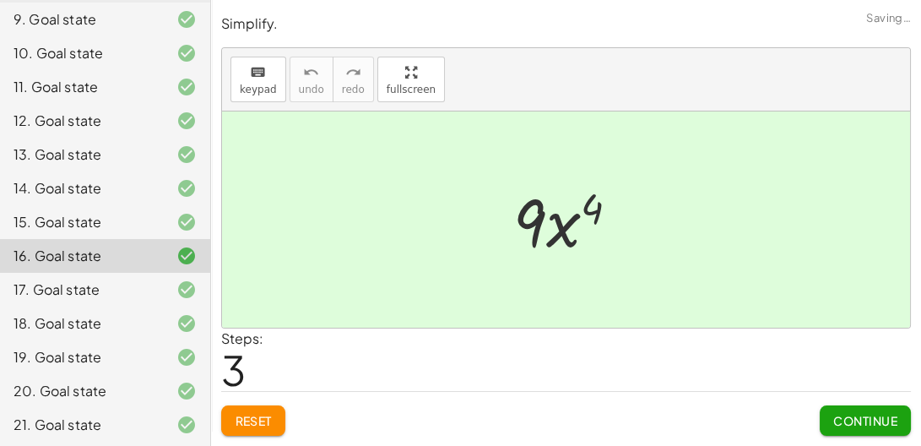
click at [269, 411] on button "Reset" at bounding box center [253, 420] width 64 height 30
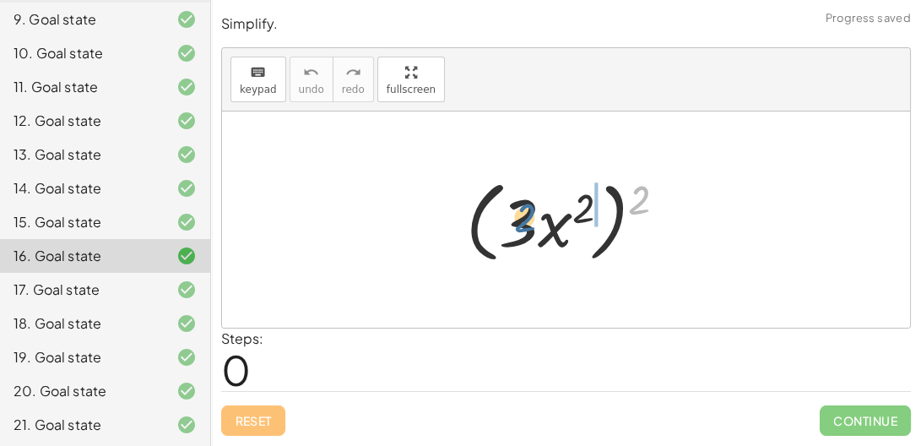
drag, startPoint x: 642, startPoint y: 194, endPoint x: 516, endPoint y: 214, distance: 128.1
click at [516, 214] on div at bounding box center [573, 219] width 231 height 97
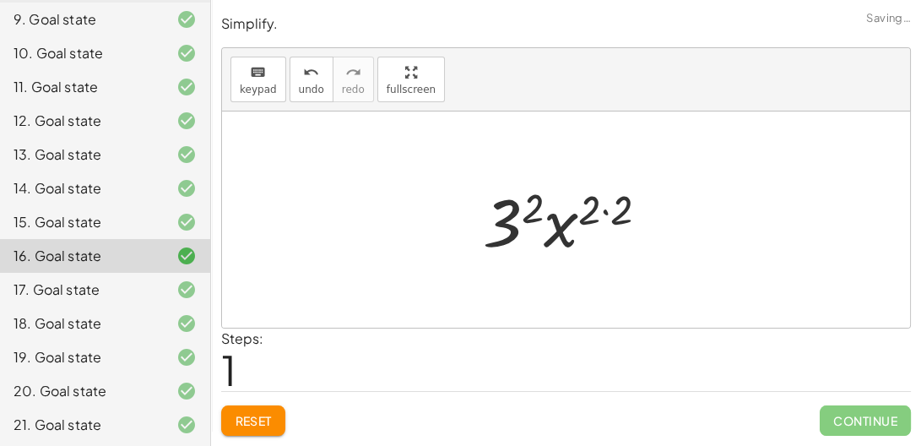
click at [604, 211] on div at bounding box center [572, 219] width 196 height 87
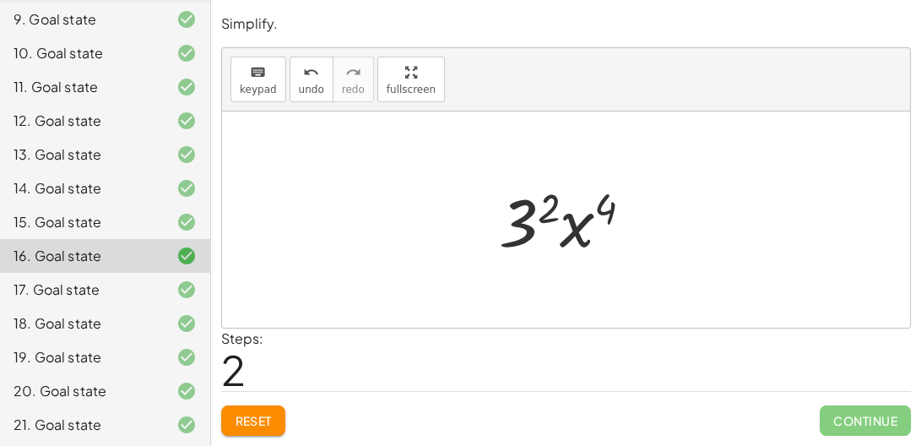
click at [526, 209] on div at bounding box center [572, 219] width 165 height 87
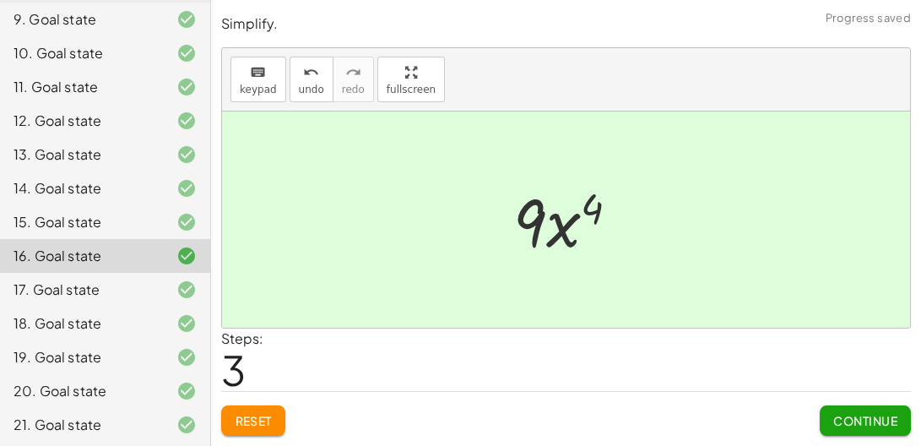
click at [107, 214] on div "15. Goal state" at bounding box center [82, 222] width 136 height 20
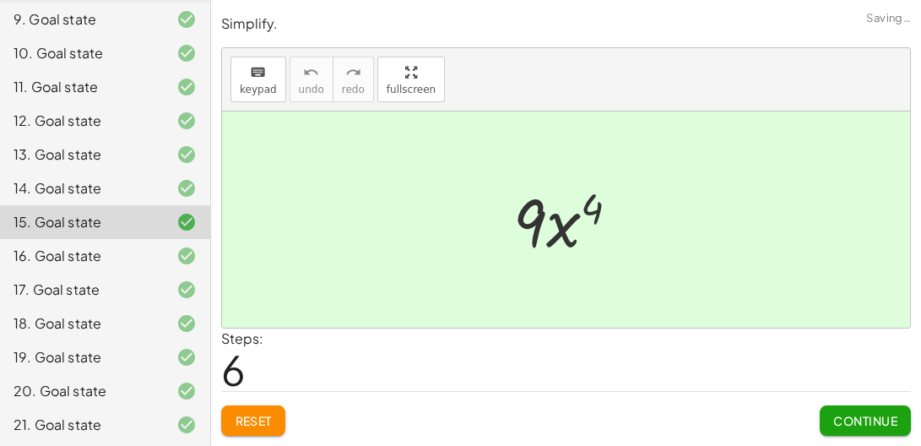
click at [254, 417] on span "Reset" at bounding box center [253, 420] width 37 height 15
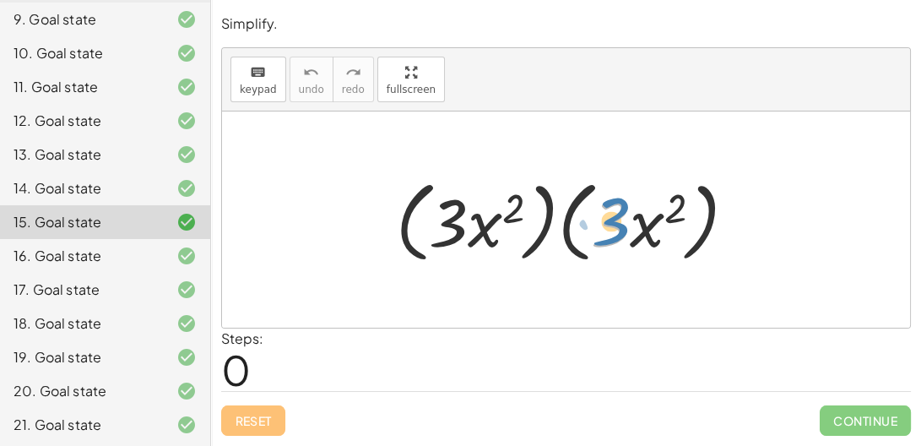
click at [608, 217] on div at bounding box center [572, 219] width 371 height 97
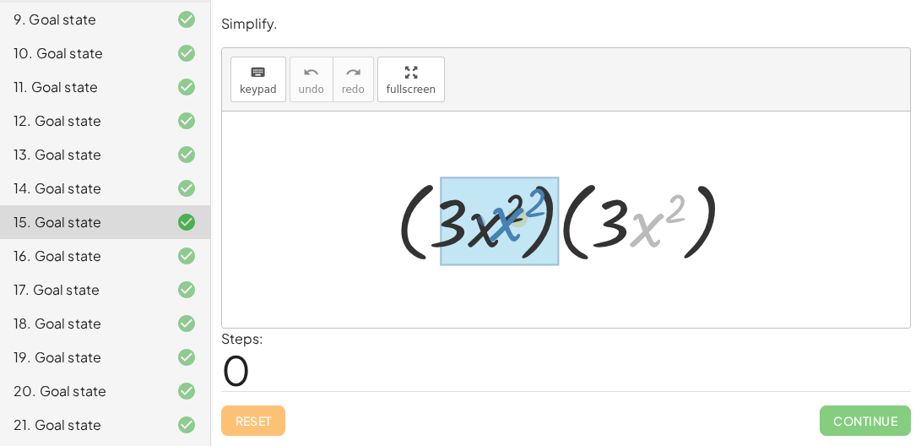
drag, startPoint x: 647, startPoint y: 225, endPoint x: 499, endPoint y: 219, distance: 148.7
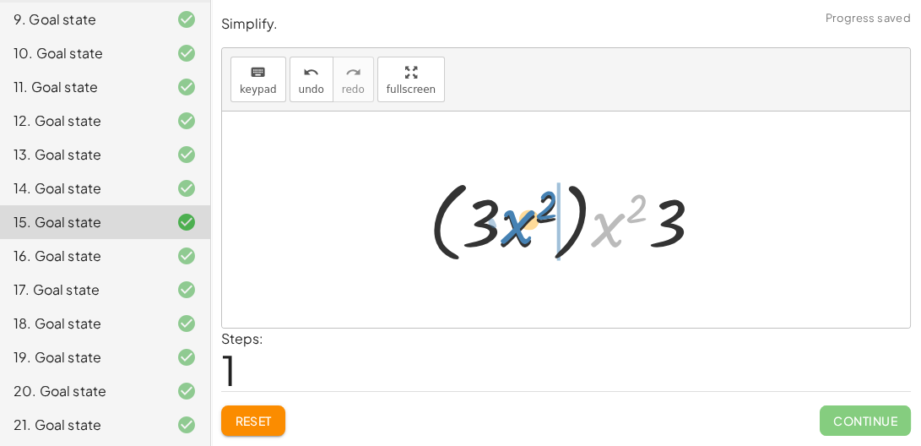
drag, startPoint x: 609, startPoint y: 227, endPoint x: 516, endPoint y: 225, distance: 92.9
click at [516, 225] on div at bounding box center [572, 219] width 304 height 97
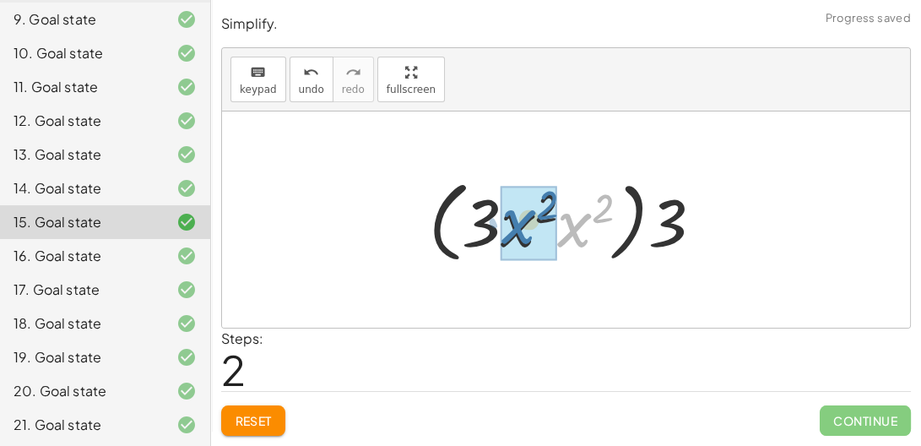
drag, startPoint x: 572, startPoint y: 227, endPoint x: 507, endPoint y: 225, distance: 64.2
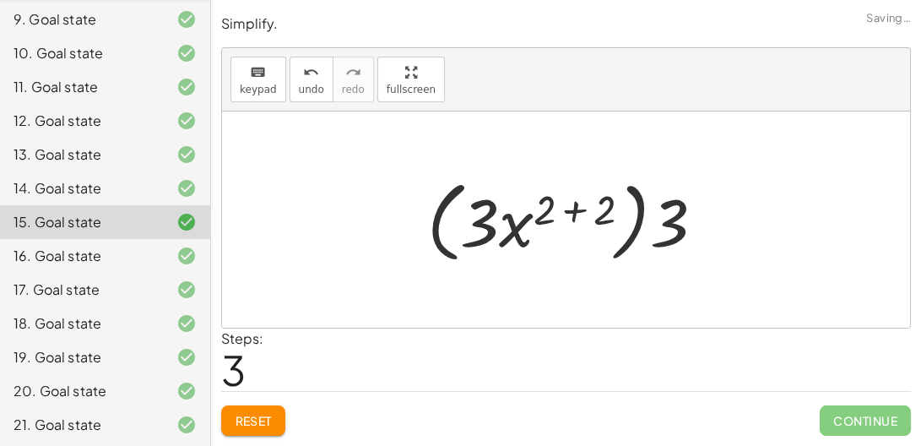
click at [578, 206] on div at bounding box center [572, 219] width 307 height 97
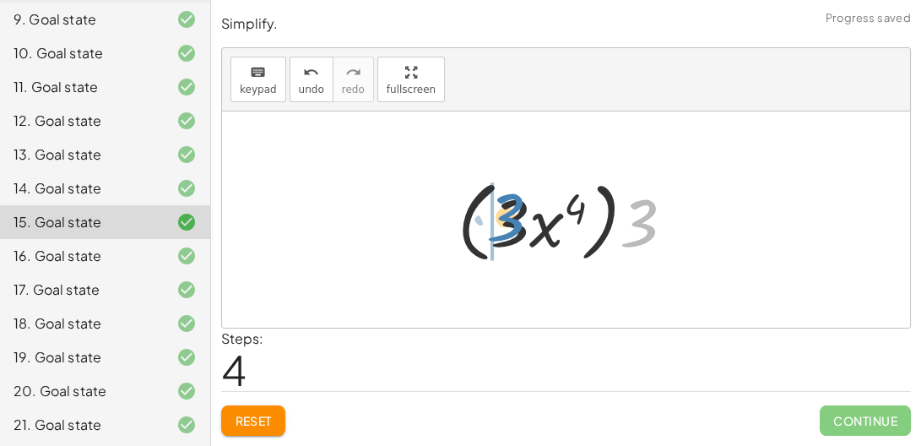
drag, startPoint x: 643, startPoint y: 217, endPoint x: 518, endPoint y: 215, distance: 125.0
click at [518, 215] on div at bounding box center [572, 219] width 247 height 97
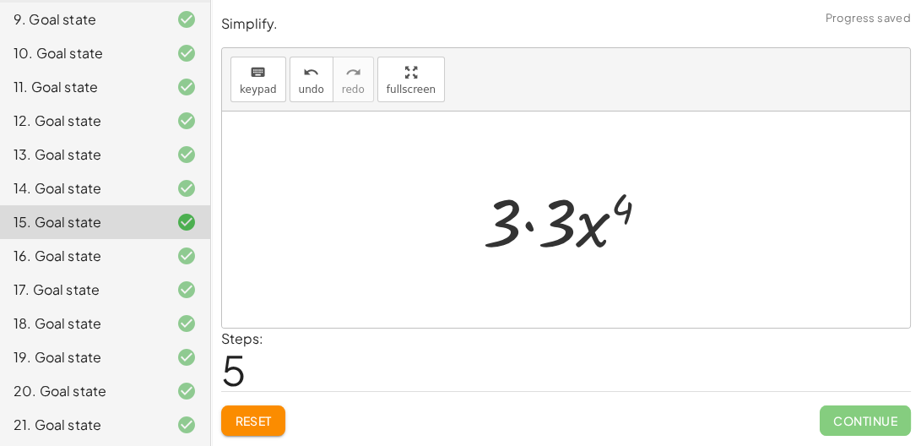
click at [527, 225] on div at bounding box center [572, 219] width 197 height 87
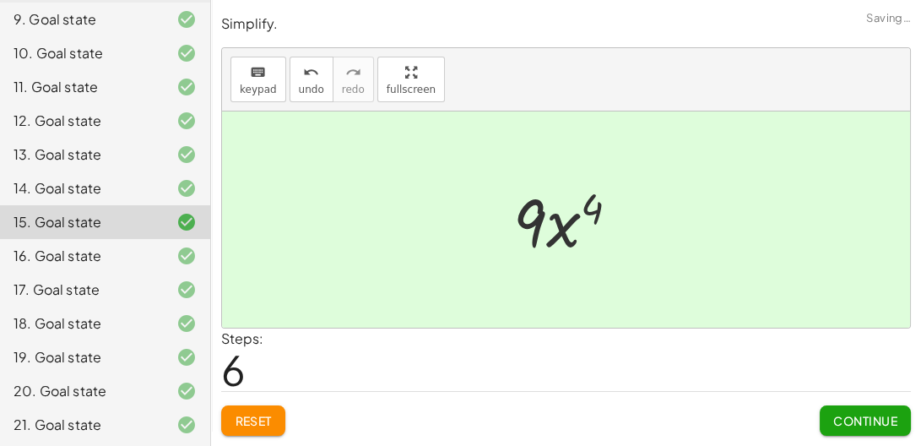
click at [61, 193] on div "14. Goal state" at bounding box center [82, 188] width 136 height 20
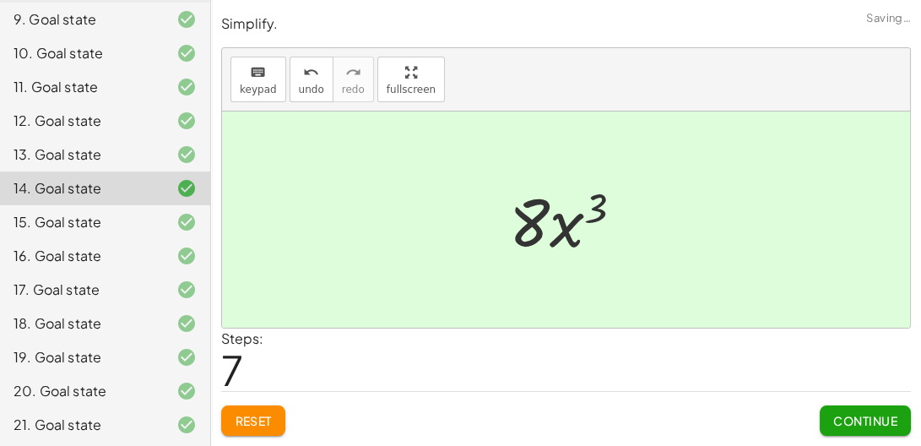
click at [250, 421] on span "Reset" at bounding box center [253, 420] width 37 height 15
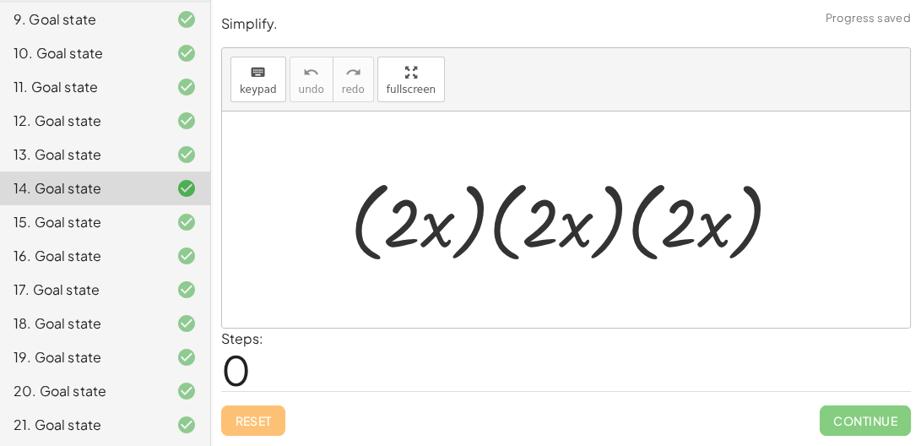
click at [495, 230] on div at bounding box center [573, 219] width 463 height 97
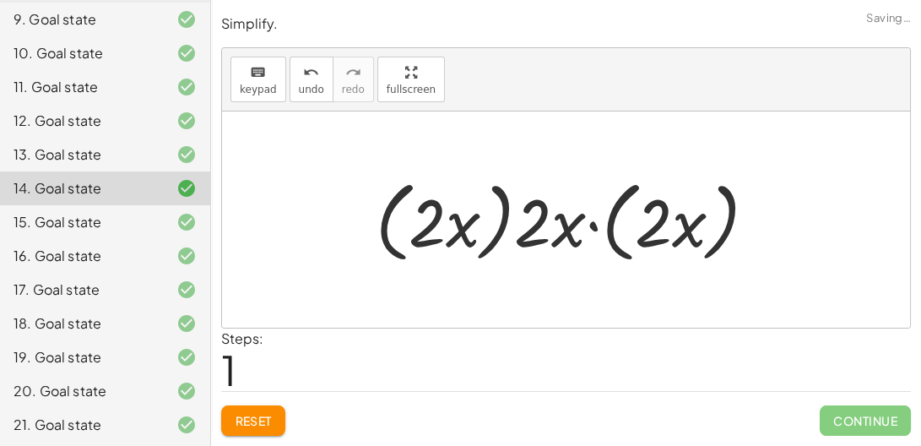
click at [498, 225] on div at bounding box center [572, 219] width 411 height 97
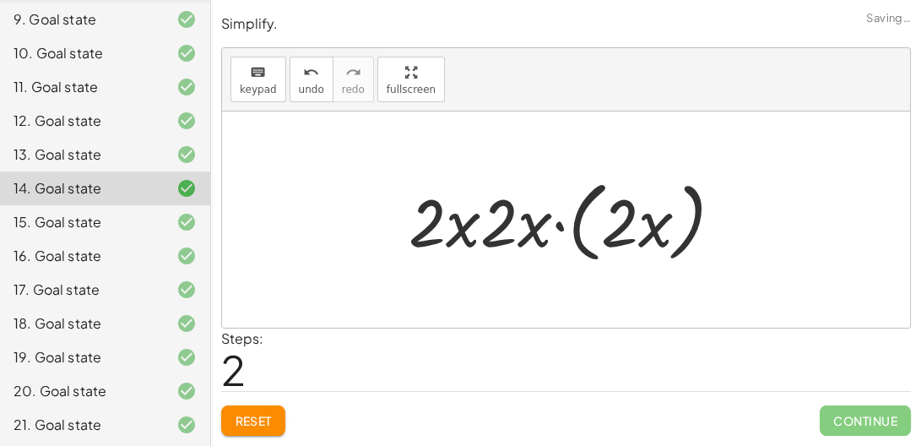
click at [575, 229] on div at bounding box center [572, 219] width 344 height 97
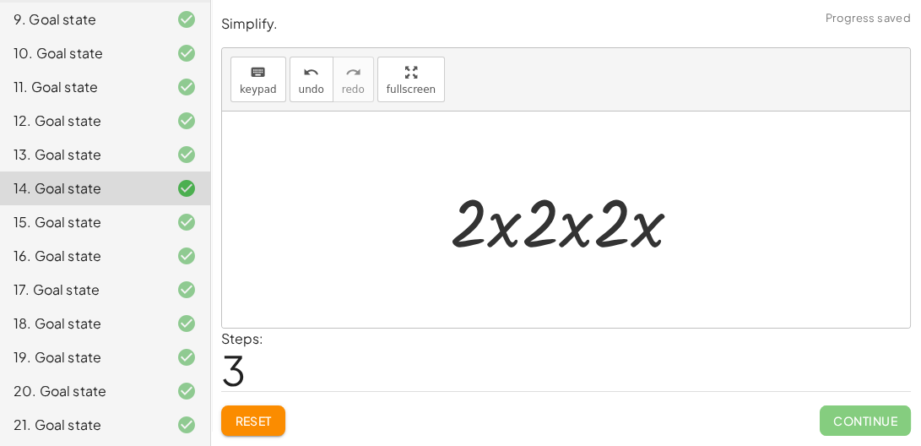
click at [584, 229] on div at bounding box center [573, 219] width 262 height 87
click at [576, 227] on div at bounding box center [573, 219] width 262 height 87
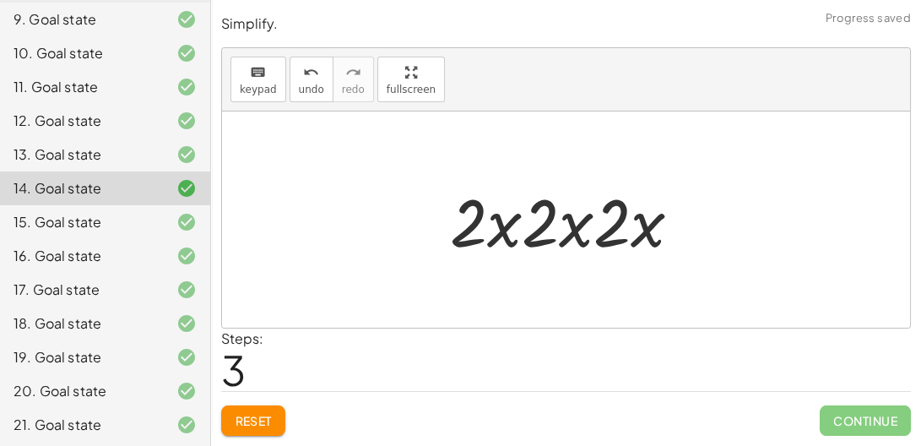
click at [576, 227] on div at bounding box center [573, 219] width 262 height 87
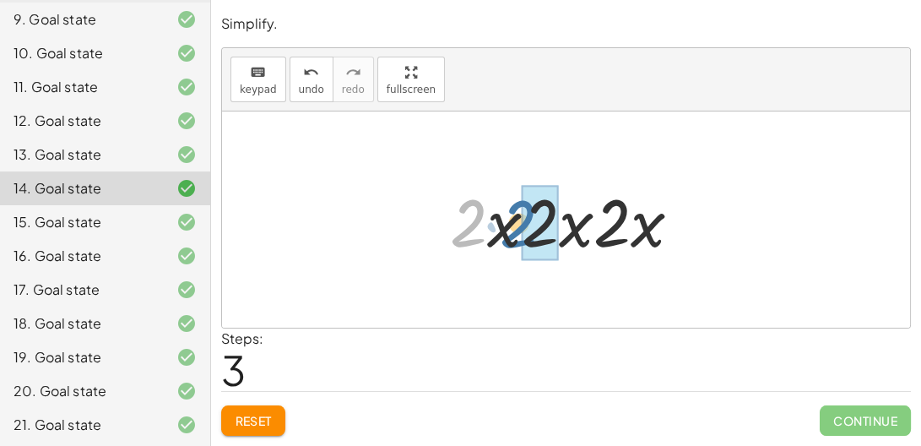
drag, startPoint x: 472, startPoint y: 207, endPoint x: 539, endPoint y: 204, distance: 66.7
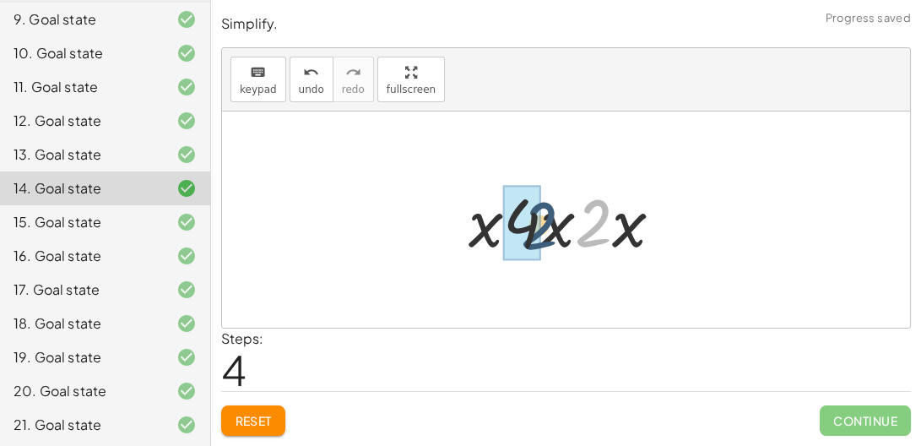
drag, startPoint x: 599, startPoint y: 206, endPoint x: 528, endPoint y: 208, distance: 70.1
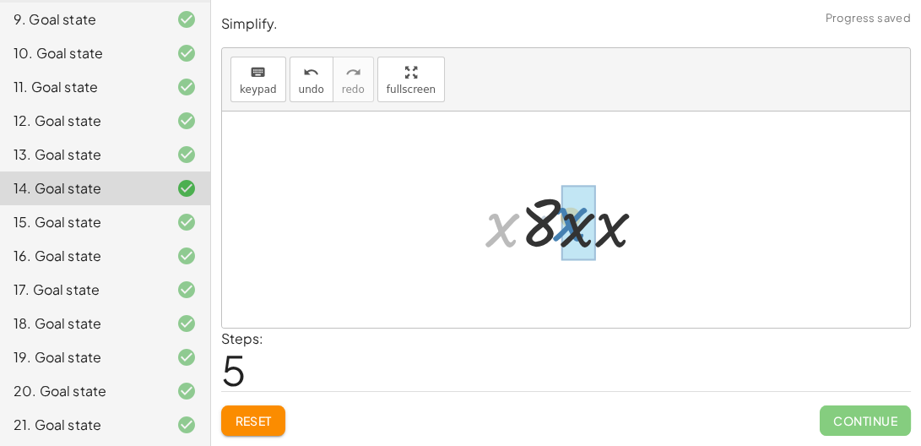
drag, startPoint x: 496, startPoint y: 219, endPoint x: 565, endPoint y: 214, distance: 68.6
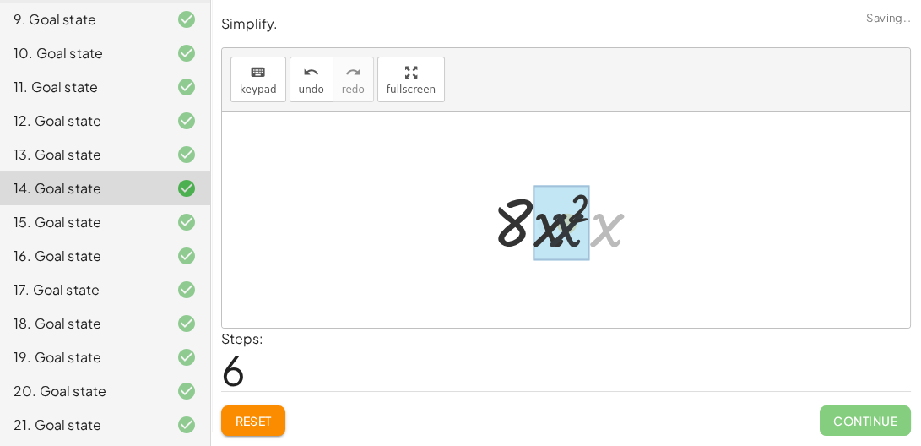
drag, startPoint x: 604, startPoint y: 227, endPoint x: 556, endPoint y: 226, distance: 48.1
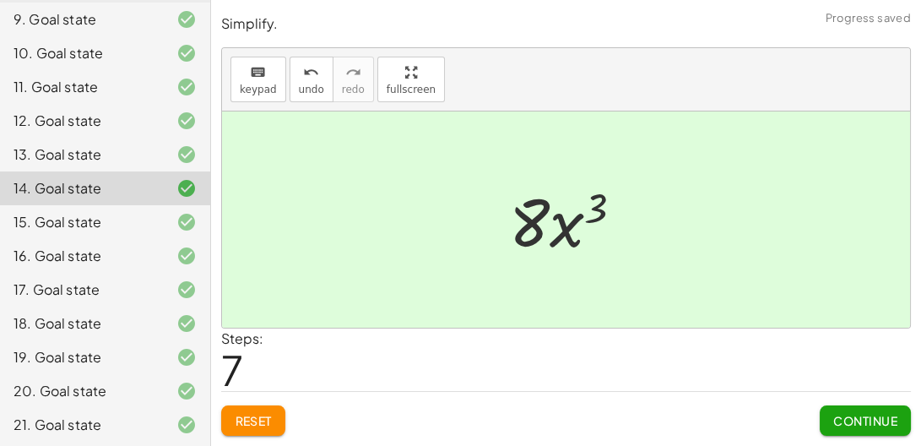
click at [74, 148] on div "13. Goal state" at bounding box center [82, 154] width 136 height 20
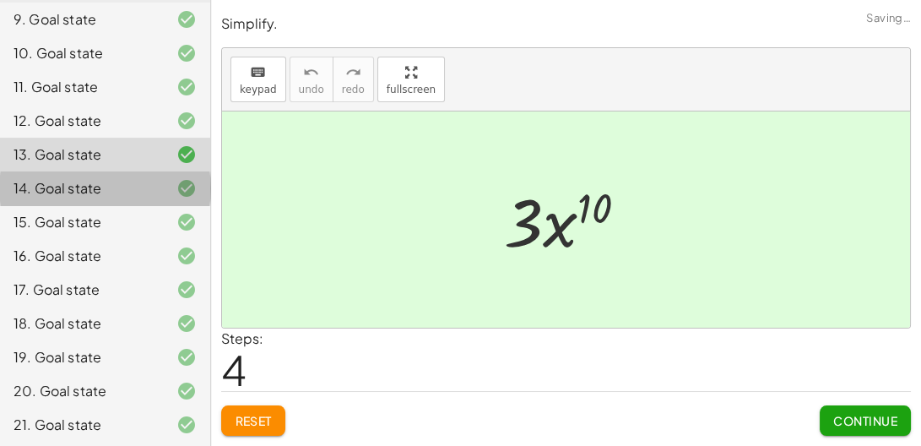
click at [88, 185] on div "14. Goal state" at bounding box center [82, 188] width 136 height 20
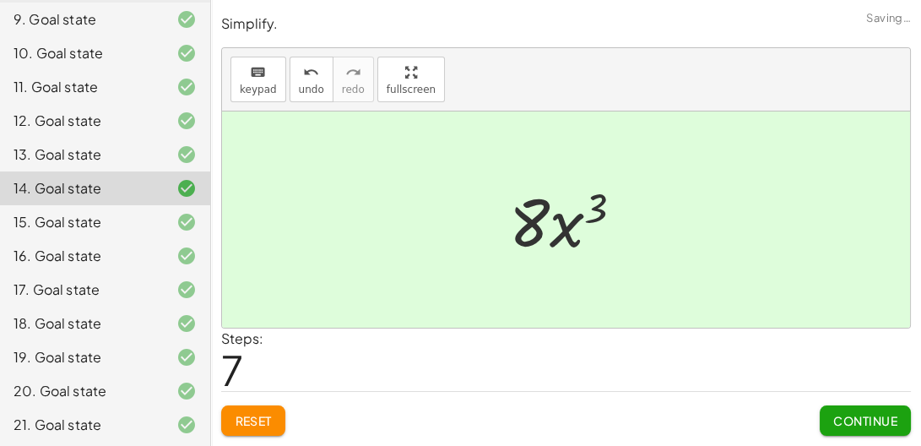
click at [74, 138] on div "13. Goal state" at bounding box center [105, 155] width 210 height 34
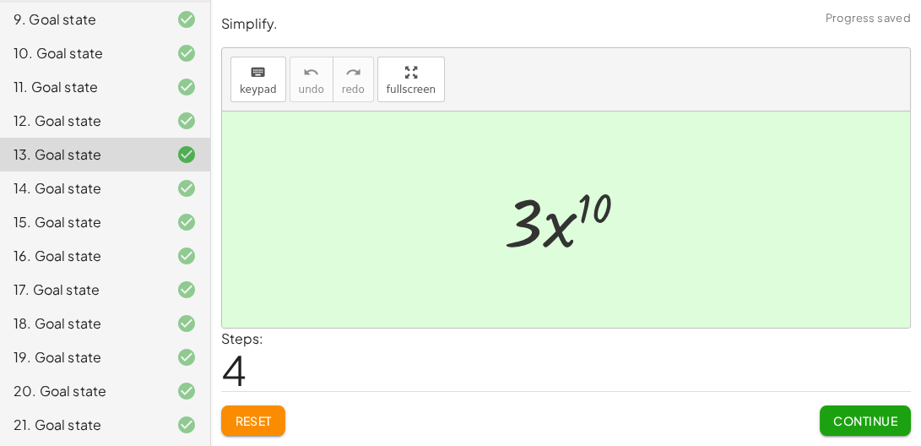
click at [79, 117] on div "12. Goal state" at bounding box center [82, 121] width 136 height 20
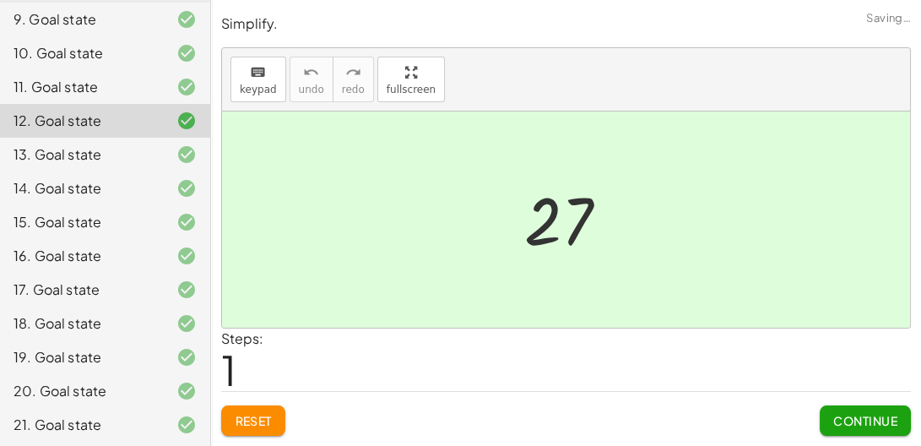
click at [89, 139] on div "13. Goal state" at bounding box center [105, 155] width 210 height 34
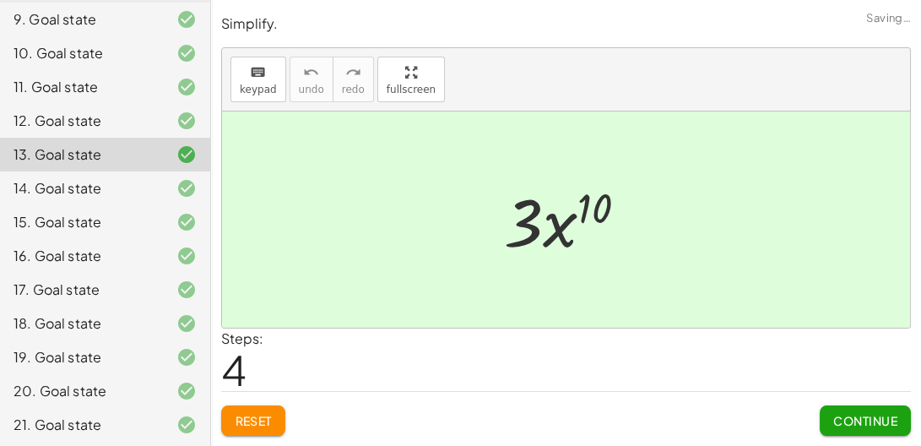
click at [252, 414] on span "Reset" at bounding box center [253, 420] width 37 height 15
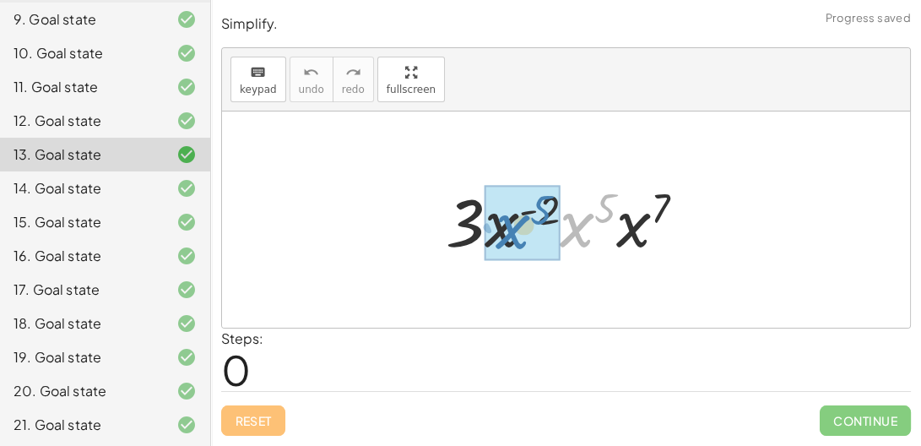
drag, startPoint x: 567, startPoint y: 241, endPoint x: 495, endPoint y: 240, distance: 72.6
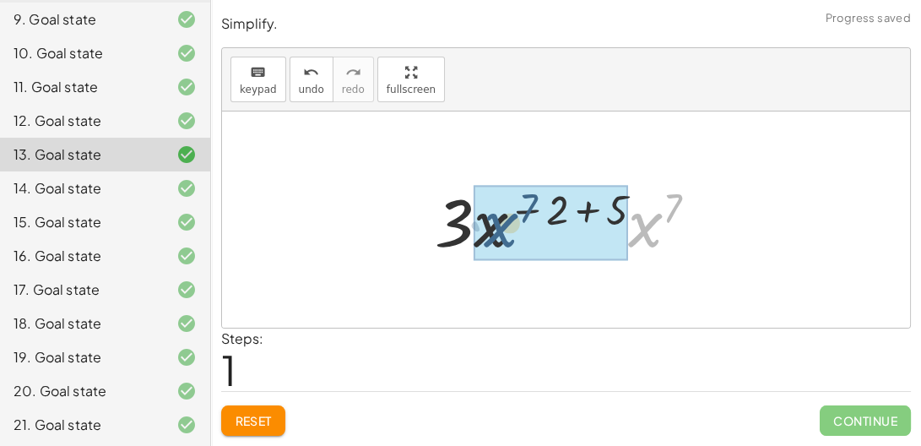
drag, startPoint x: 644, startPoint y: 221, endPoint x: 473, endPoint y: 225, distance: 171.4
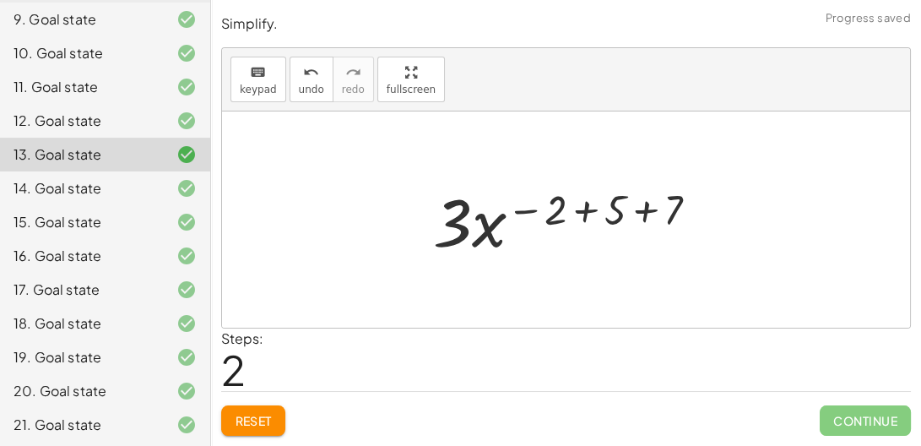
click at [585, 210] on div at bounding box center [572, 219] width 295 height 87
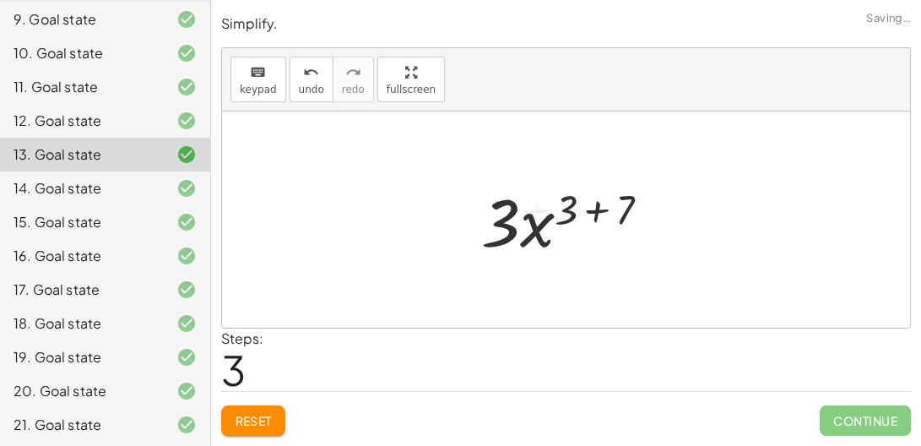
click at [585, 210] on div at bounding box center [572, 219] width 199 height 87
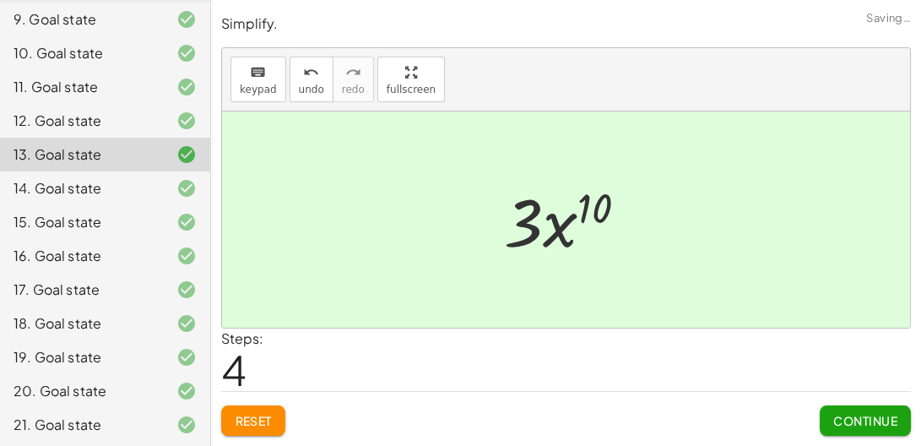
click at [143, 116] on div "12. Goal state" at bounding box center [82, 121] width 136 height 20
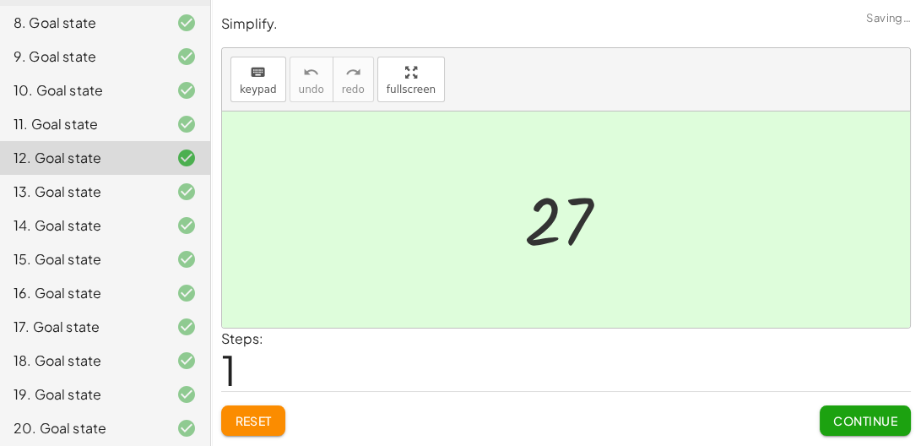
scroll to position [389, 0]
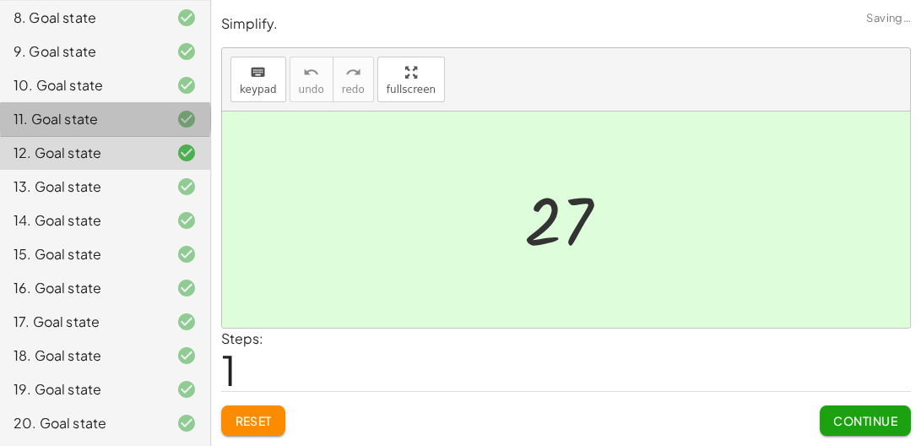
click at [143, 116] on div "11. Goal state" at bounding box center [82, 119] width 136 height 20
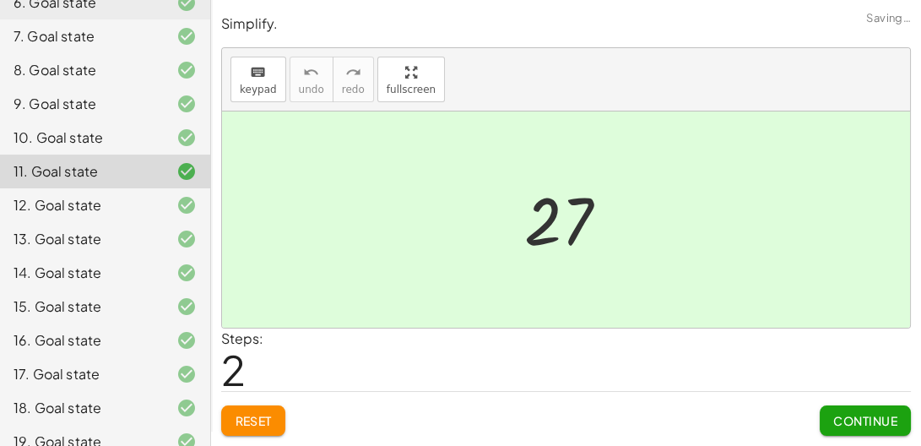
scroll to position [329, 0]
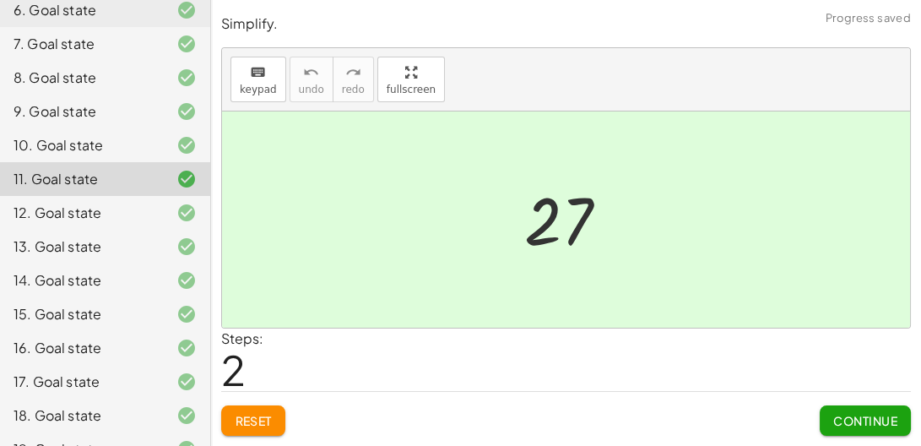
click at [149, 132] on div "10. Goal state" at bounding box center [105, 145] width 210 height 34
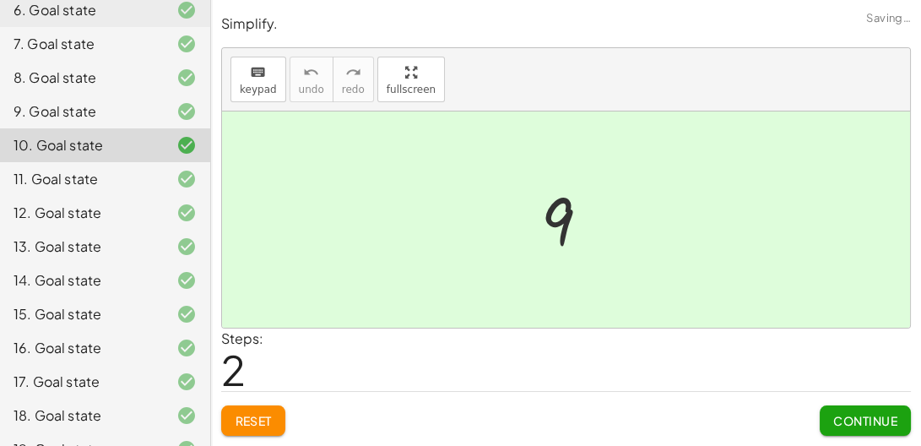
click at [133, 95] on div "9. Goal state" at bounding box center [105, 112] width 210 height 34
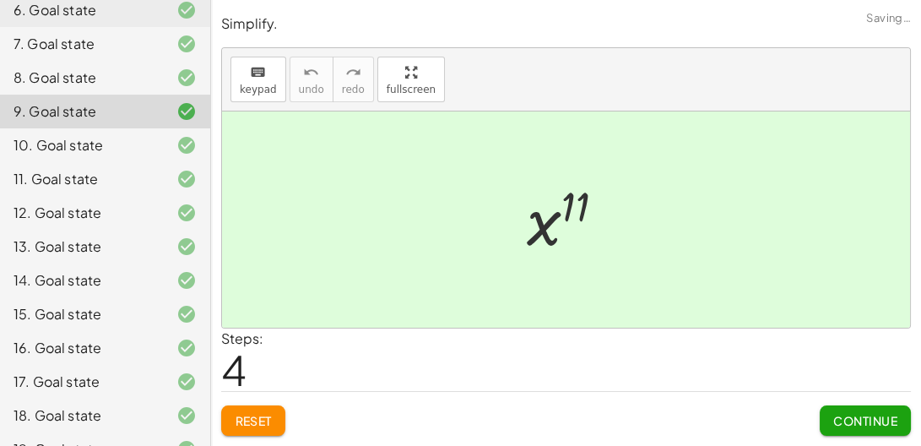
click at [120, 81] on div "8. Goal state" at bounding box center [82, 78] width 136 height 20
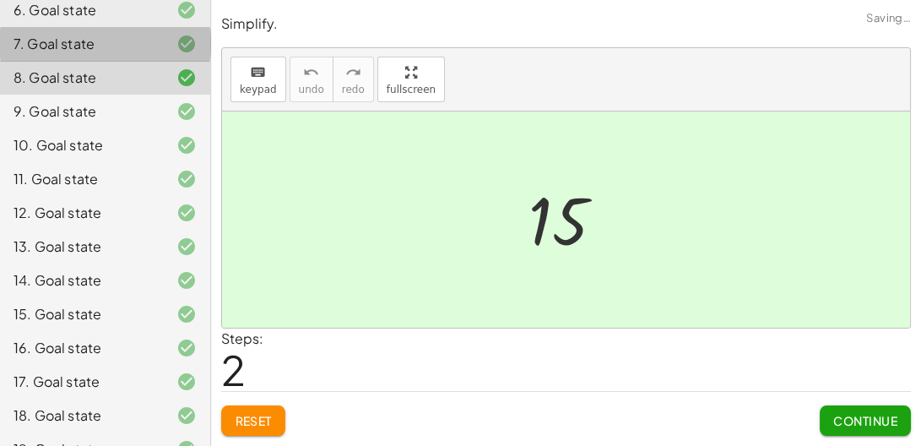
click at [100, 48] on div "7. Goal state" at bounding box center [82, 44] width 136 height 20
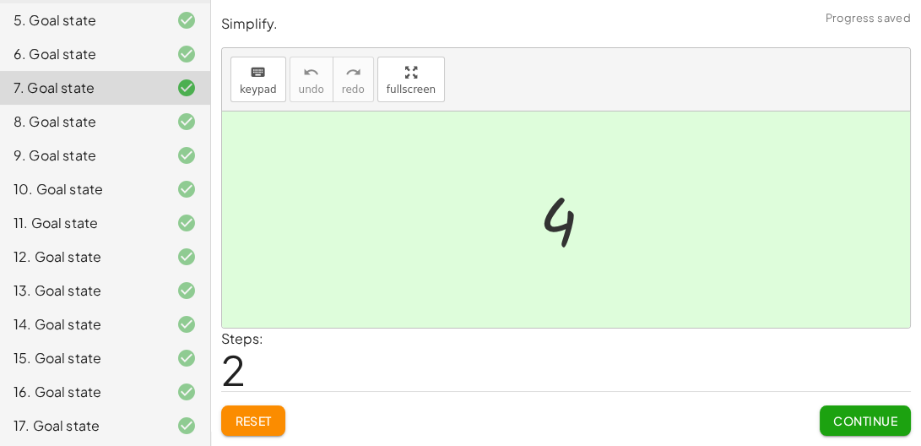
click at [100, 48] on div "6. Goal state" at bounding box center [82, 54] width 136 height 20
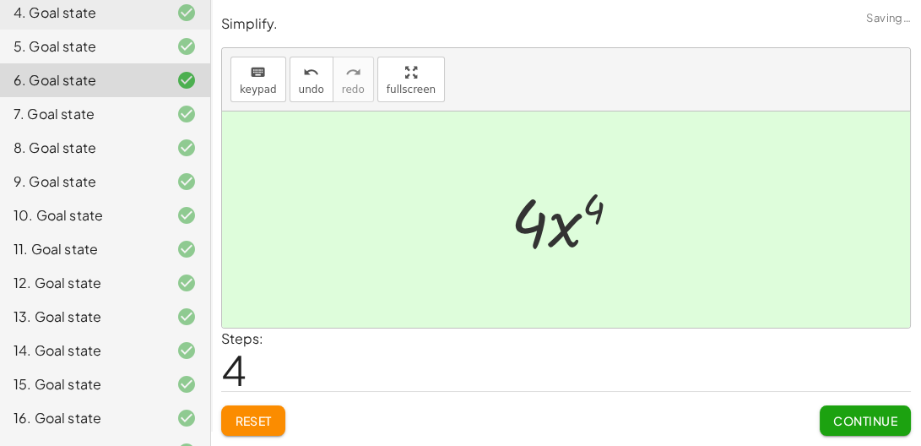
click at [100, 48] on div "5. Goal state" at bounding box center [82, 46] width 136 height 20
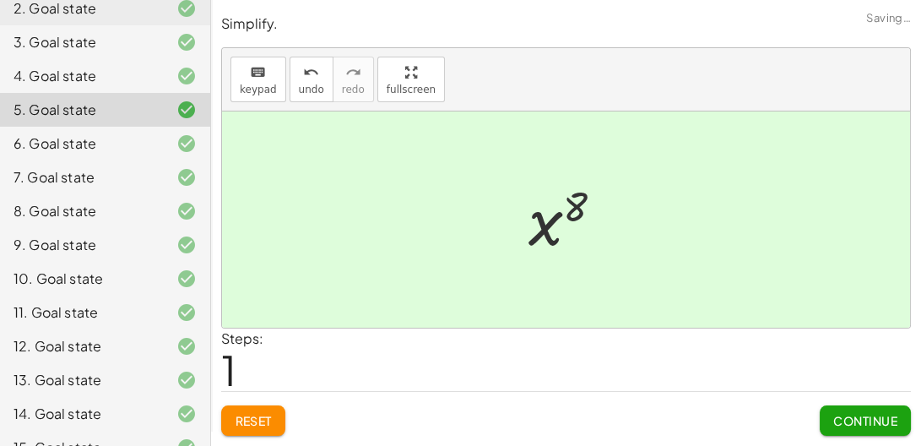
scroll to position [187, 0]
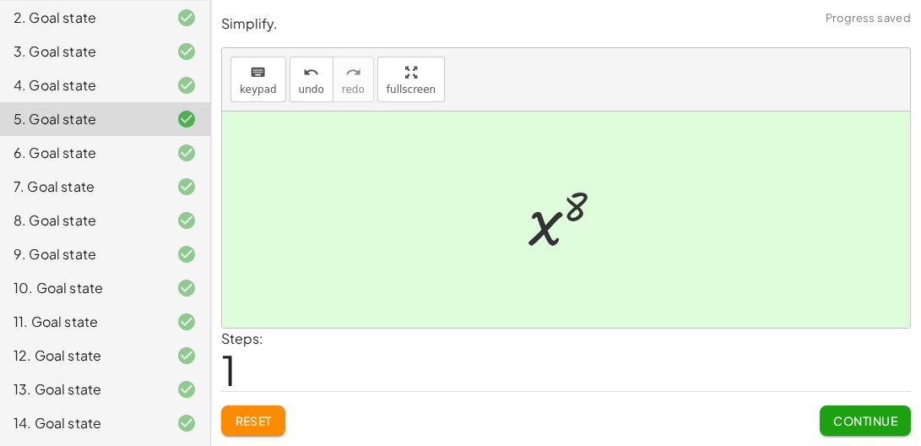
click at [103, 72] on div "4. Goal state" at bounding box center [105, 85] width 210 height 34
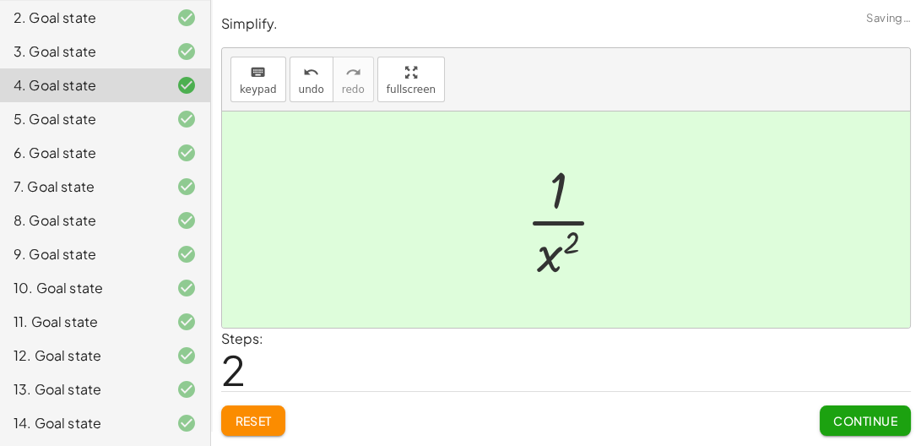
click at [84, 51] on div "3. Goal state" at bounding box center [82, 51] width 136 height 20
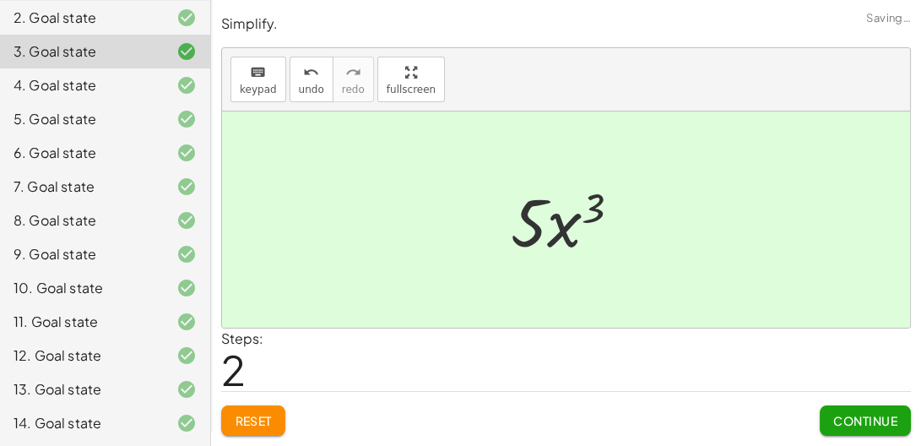
click at [73, 17] on div "2. Goal state" at bounding box center [82, 18] width 136 height 20
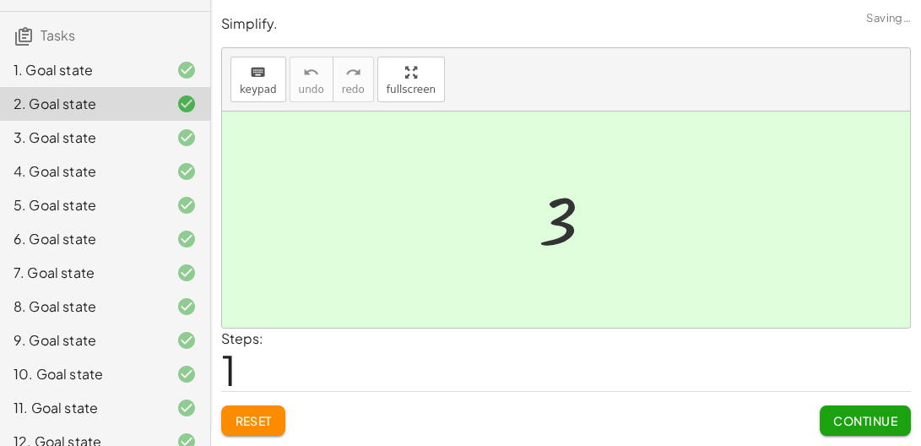
scroll to position [100, 0]
click at [73, 66] on div "1. Goal state" at bounding box center [82, 71] width 136 height 20
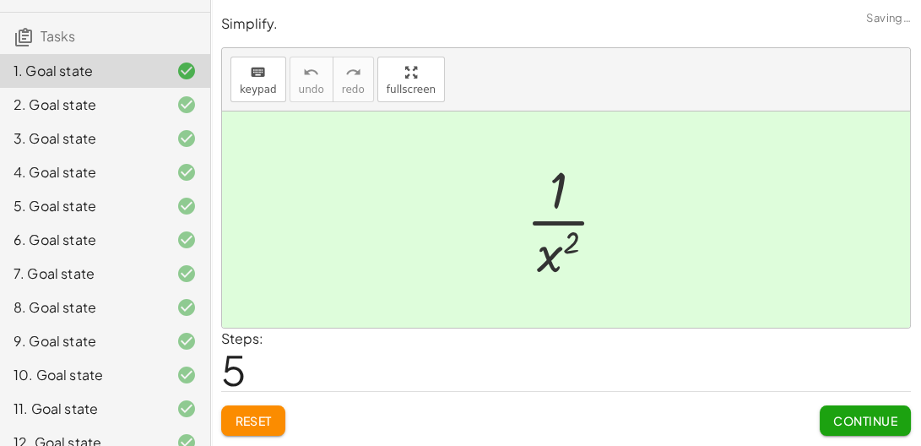
scroll to position [421, 0]
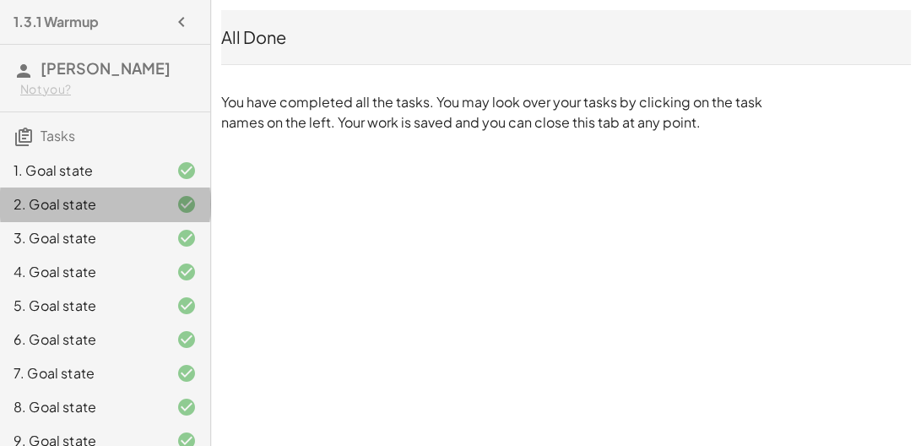
click at [138, 208] on div "2. Goal state" at bounding box center [82, 204] width 136 height 20
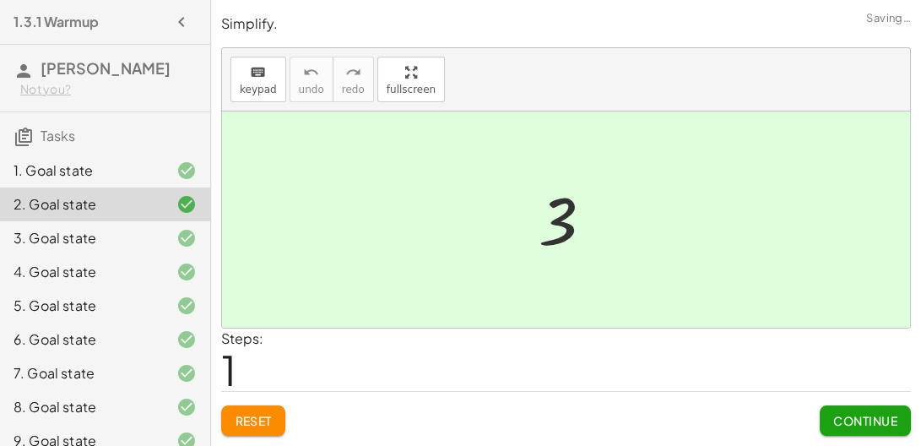
click at [159, 229] on div at bounding box center [172, 238] width 47 height 20
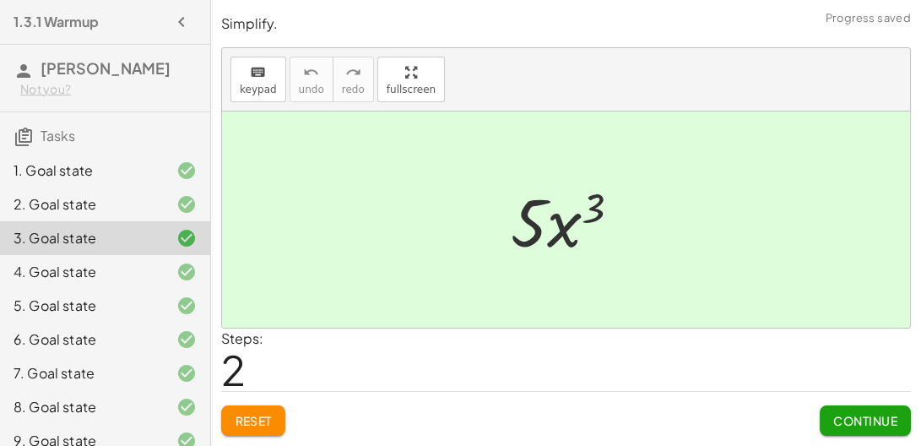
click at [248, 426] on span "Reset" at bounding box center [253, 420] width 37 height 15
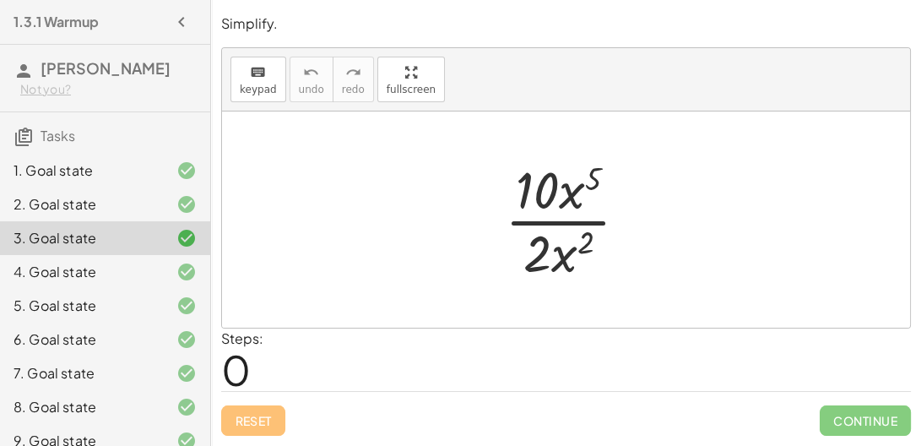
click at [143, 268] on div "4. Goal state" at bounding box center [82, 272] width 136 height 20
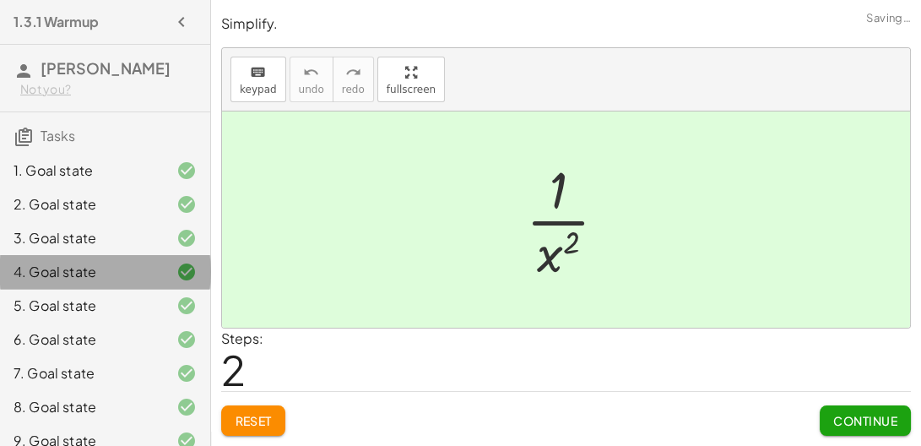
scroll to position [421, 0]
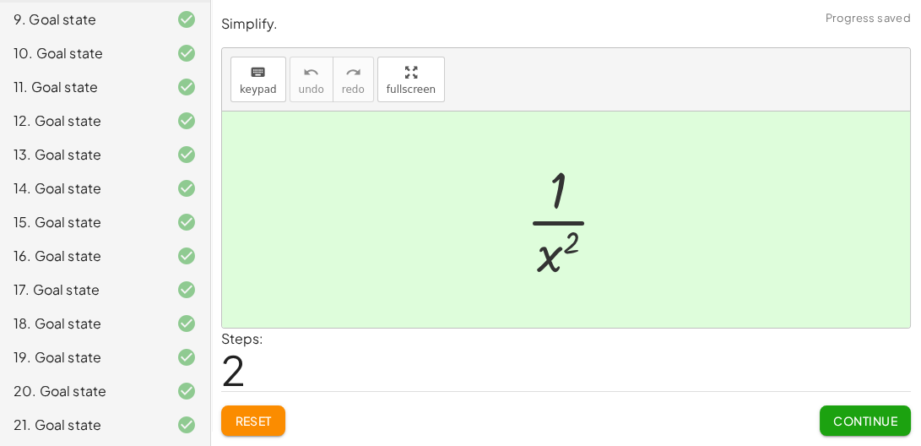
click at [158, 324] on div at bounding box center [172, 323] width 47 height 20
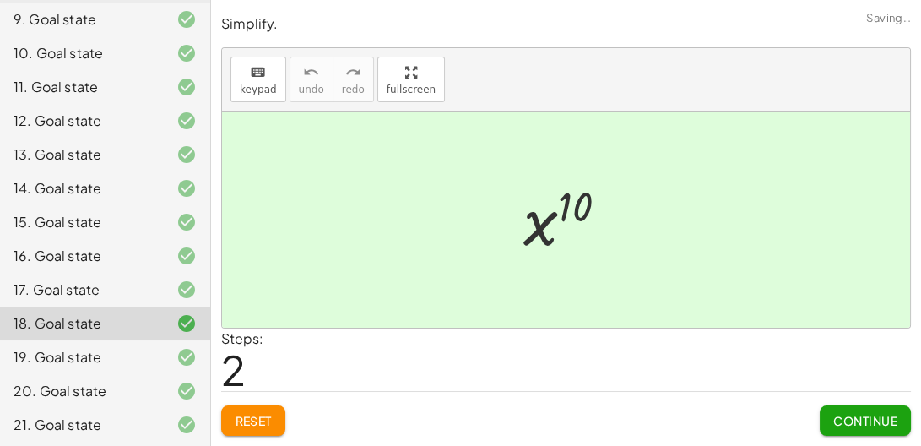
click at [278, 414] on button "Reset" at bounding box center [253, 420] width 64 height 30
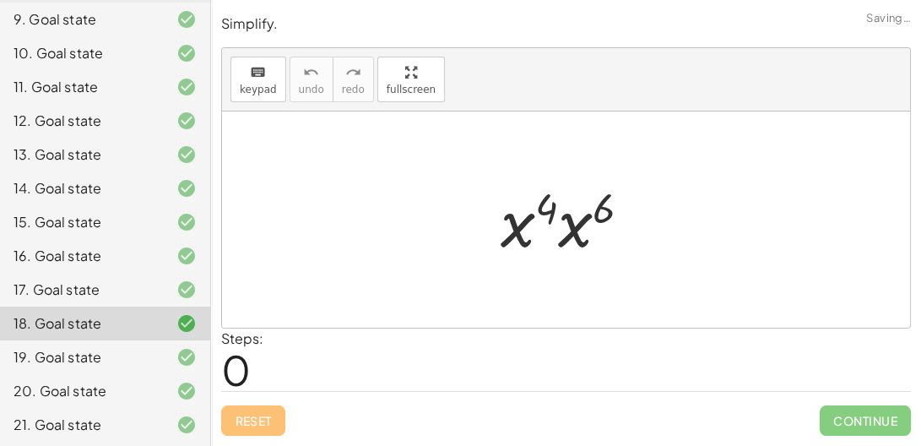
click at [128, 354] on div "19. Goal state" at bounding box center [82, 357] width 136 height 20
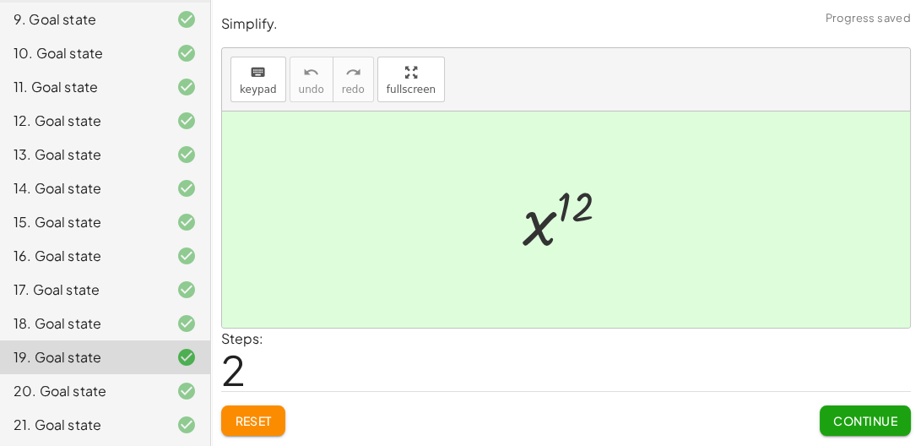
click at [279, 420] on button "Reset" at bounding box center [253, 420] width 64 height 30
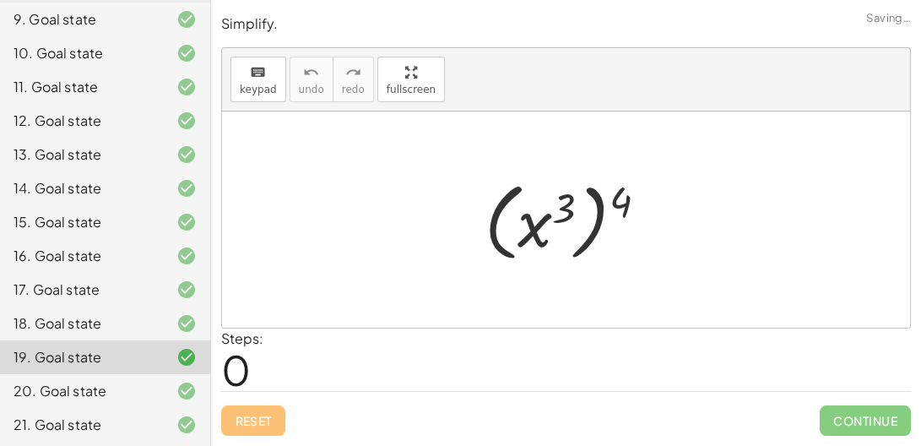
click at [144, 381] on div "20. Goal state" at bounding box center [82, 391] width 136 height 20
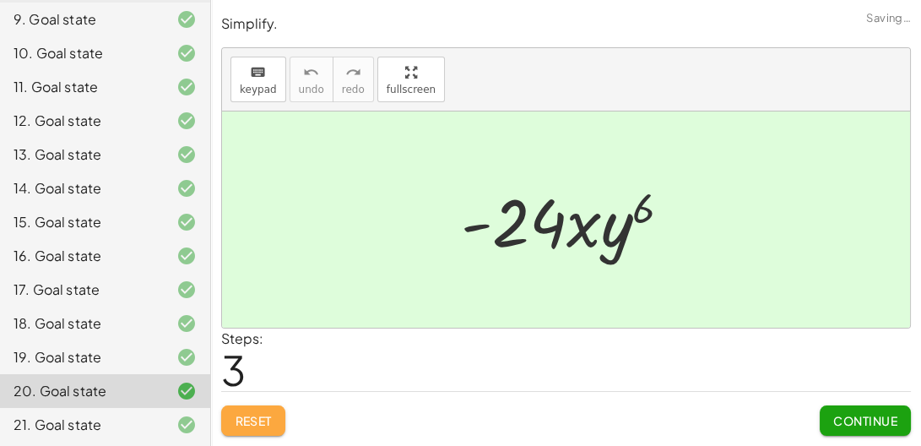
click at [251, 424] on span "Reset" at bounding box center [253, 420] width 37 height 15
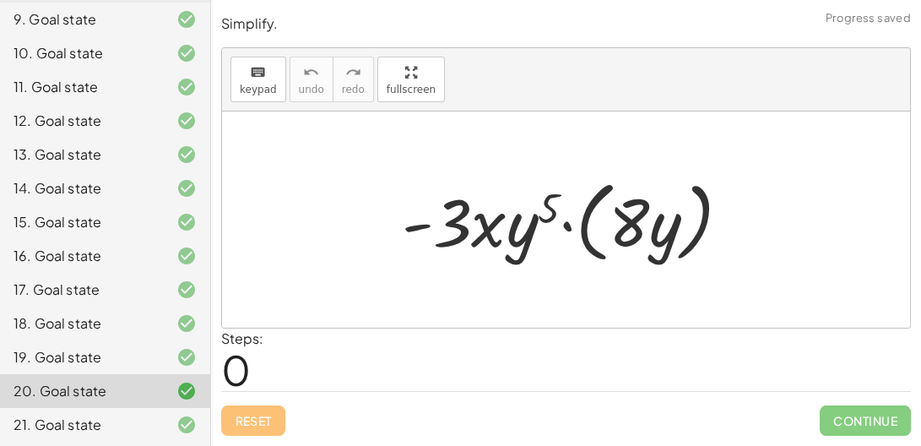
click at [144, 426] on div "21. Goal state" at bounding box center [82, 424] width 136 height 20
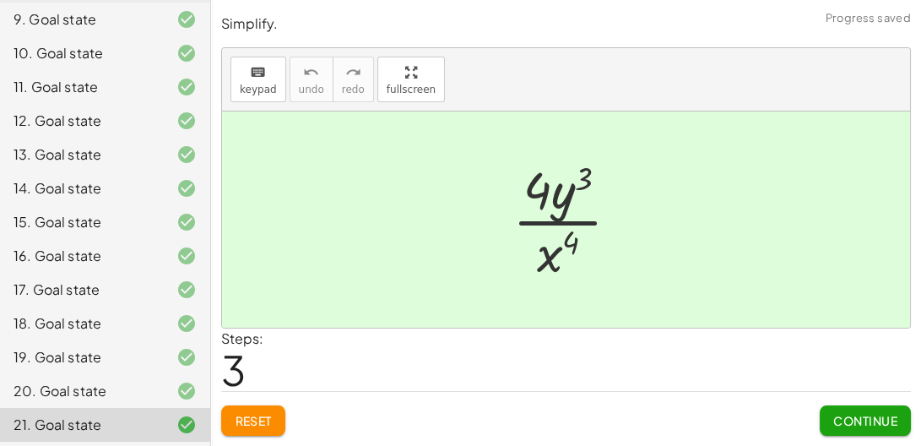
click at [252, 424] on span "Reset" at bounding box center [253, 420] width 37 height 15
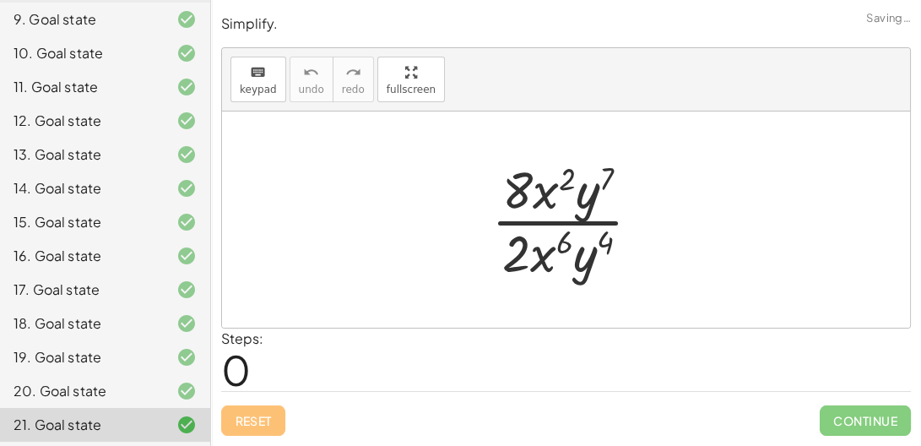
click at [127, 381] on div "20. Goal state" at bounding box center [82, 391] width 136 height 20
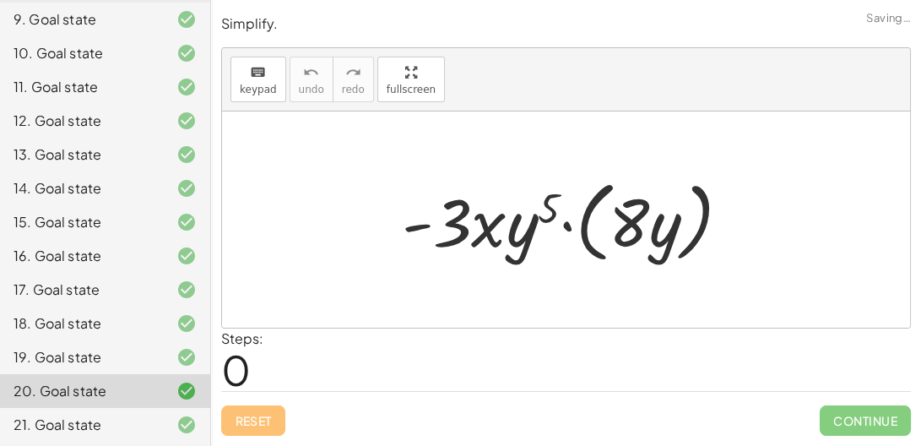
click at [109, 351] on div "19. Goal state" at bounding box center [82, 357] width 136 height 20
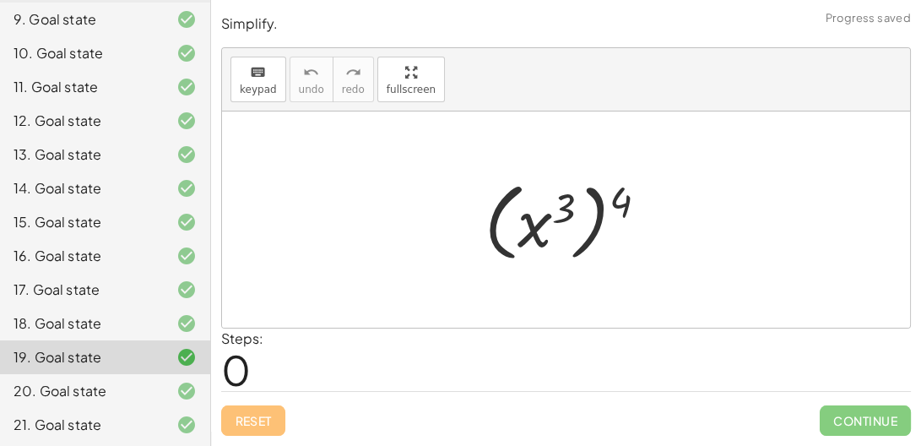
click at [104, 333] on div "18. Goal state" at bounding box center [105, 323] width 210 height 34
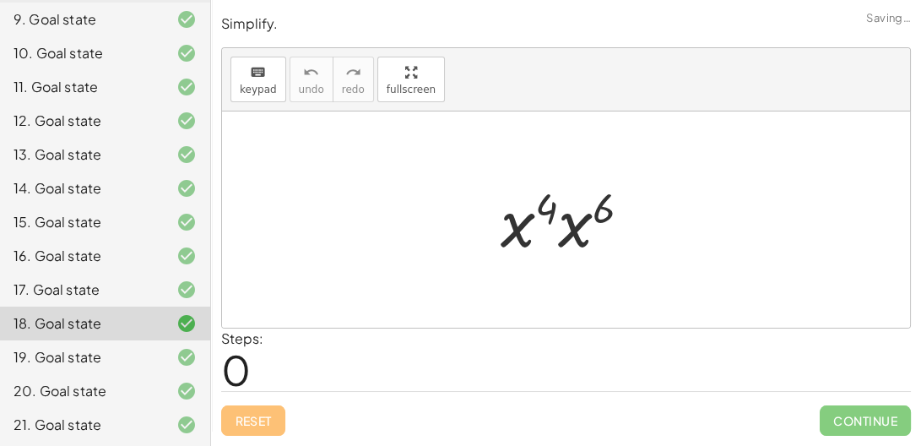
click at [122, 364] on div "19. Goal state" at bounding box center [82, 357] width 136 height 20
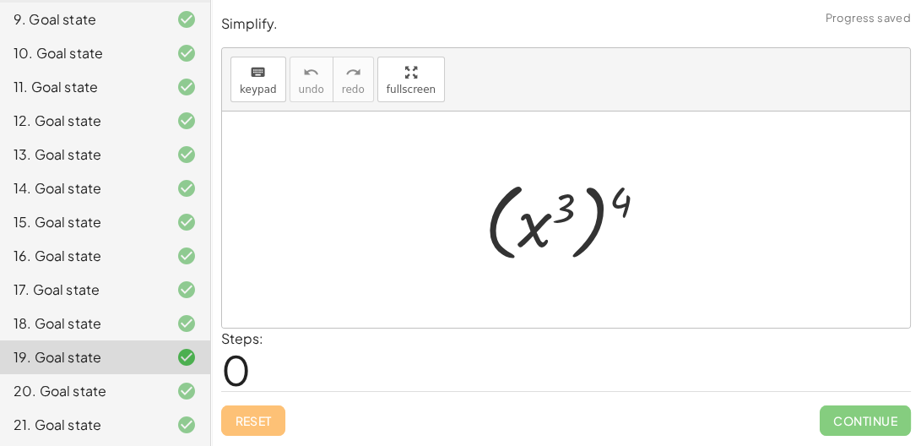
click at [138, 397] on div "20. Goal state" at bounding box center [82, 391] width 136 height 20
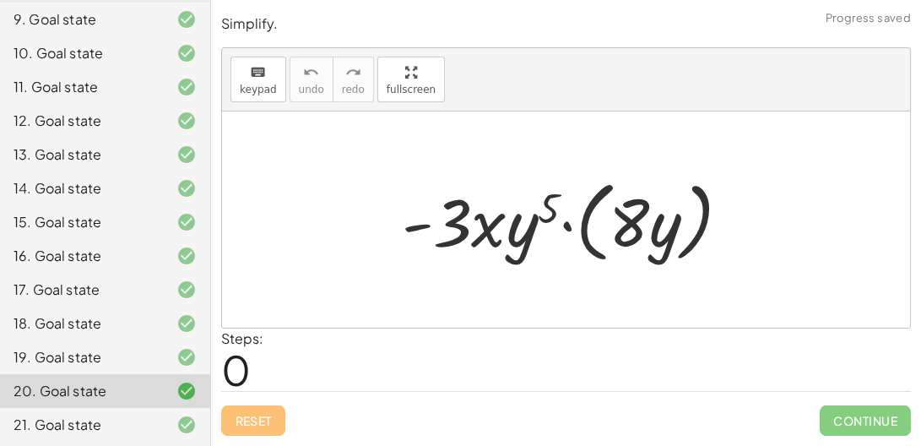
click at [106, 309] on div "18. Goal state" at bounding box center [105, 323] width 210 height 34
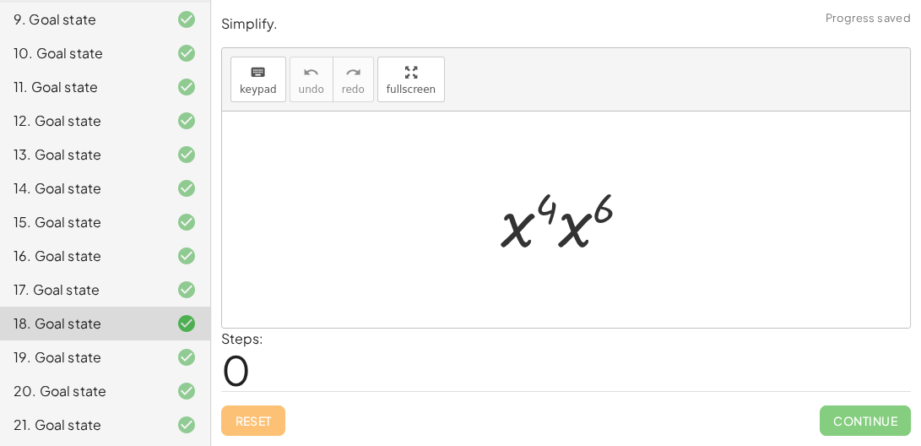
click at [89, 290] on div "17. Goal state" at bounding box center [82, 289] width 136 height 20
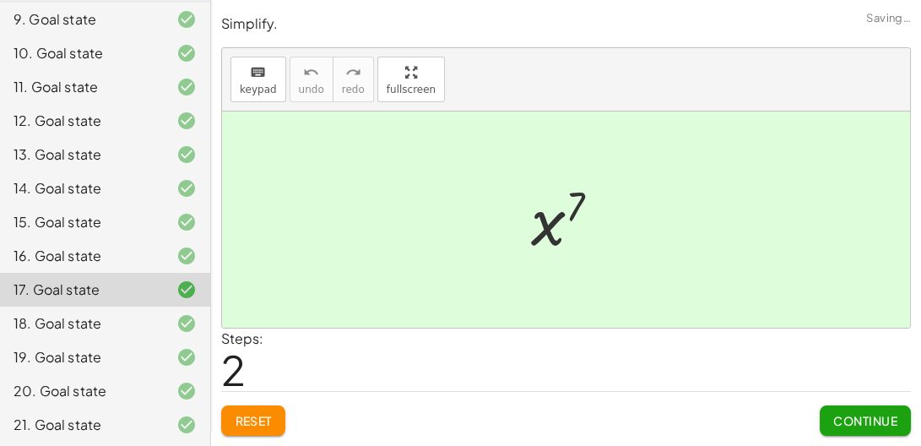
click at [84, 246] on div "16. Goal state" at bounding box center [82, 256] width 136 height 20
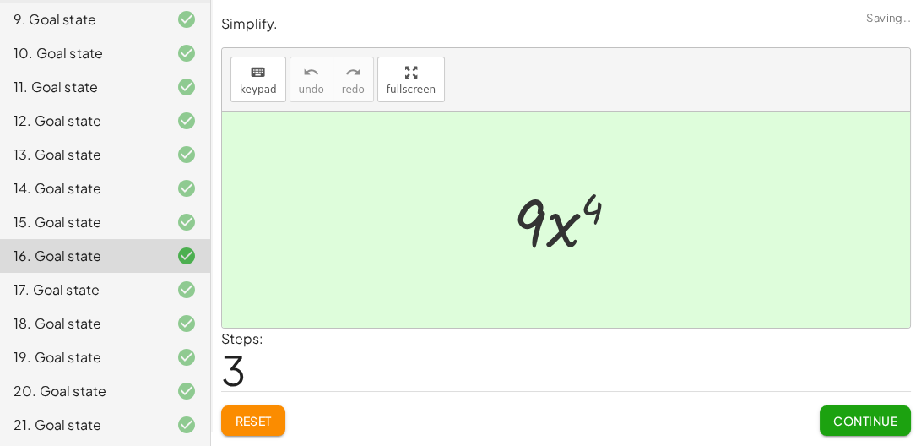
click at [105, 274] on div "17. Goal state" at bounding box center [105, 290] width 210 height 34
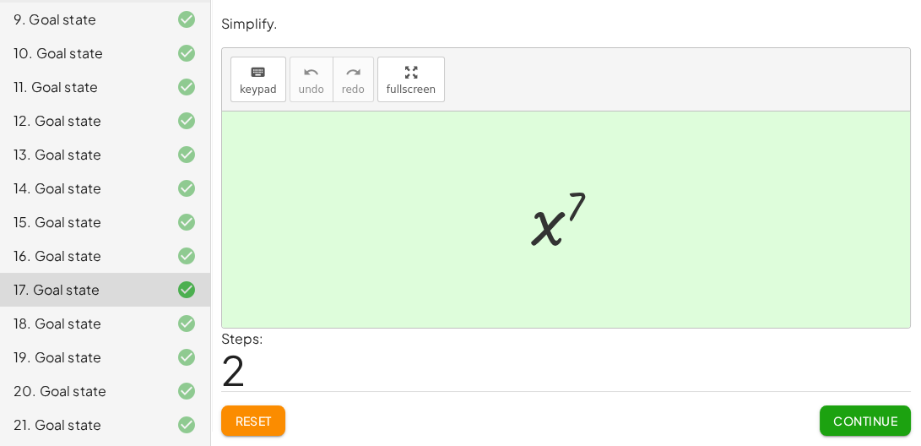
click at [96, 319] on div "18. Goal state" at bounding box center [82, 323] width 136 height 20
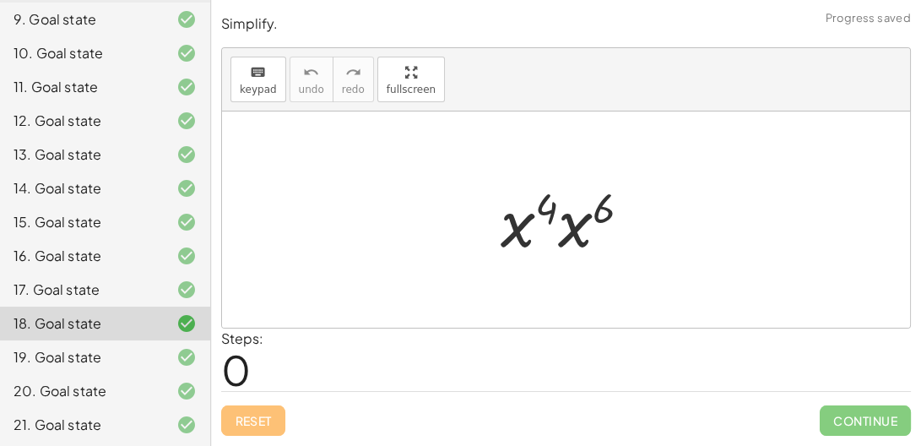
click at [101, 290] on div "17. Goal state" at bounding box center [82, 289] width 136 height 20
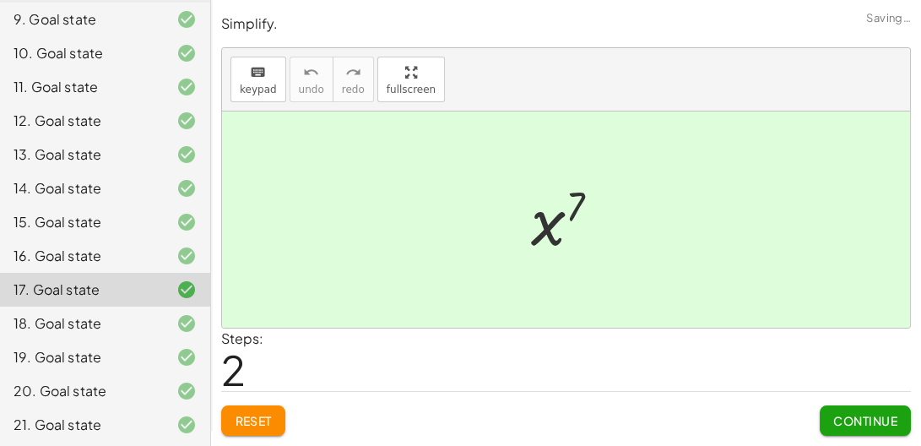
click at [255, 414] on span "Reset" at bounding box center [253, 420] width 37 height 15
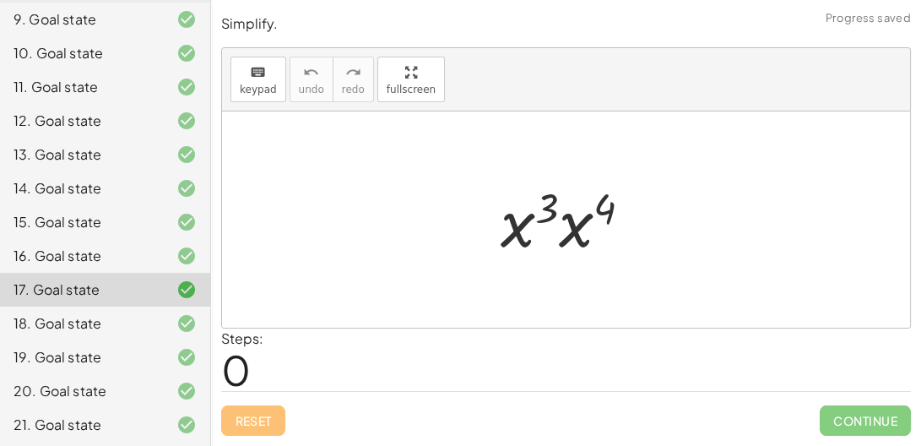
click at [116, 246] on div "16. Goal state" at bounding box center [82, 256] width 136 height 20
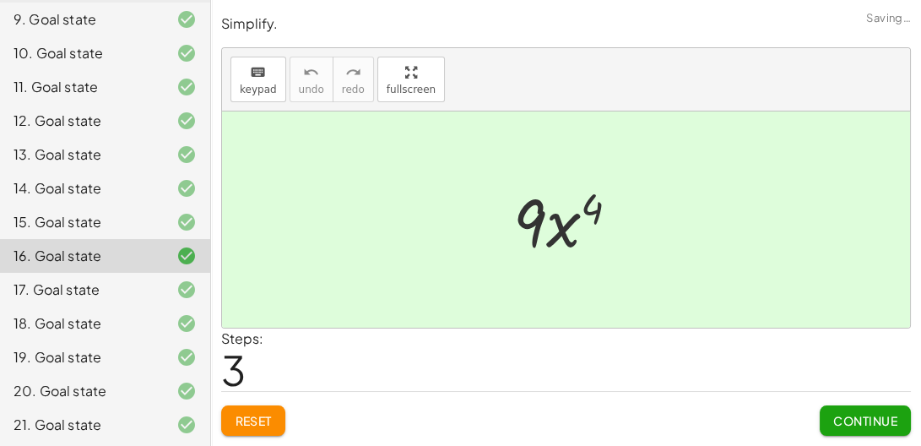
click at [267, 415] on span "Reset" at bounding box center [253, 420] width 37 height 15
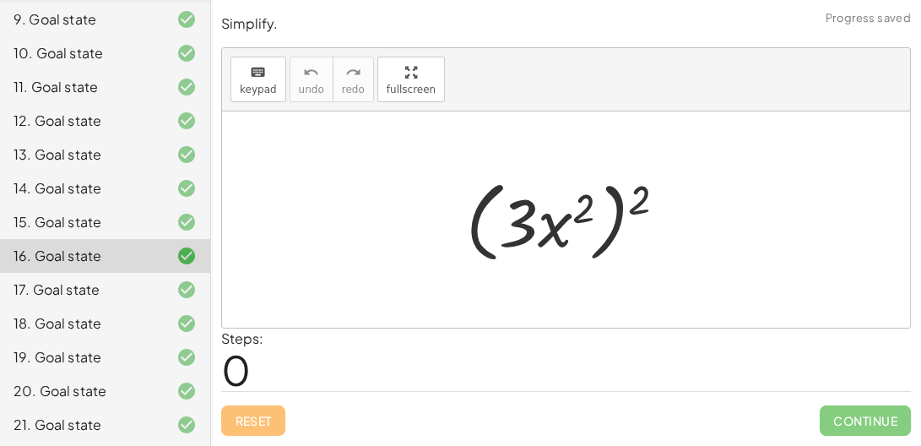
click at [55, 222] on div "15. Goal state" at bounding box center [82, 222] width 136 height 20
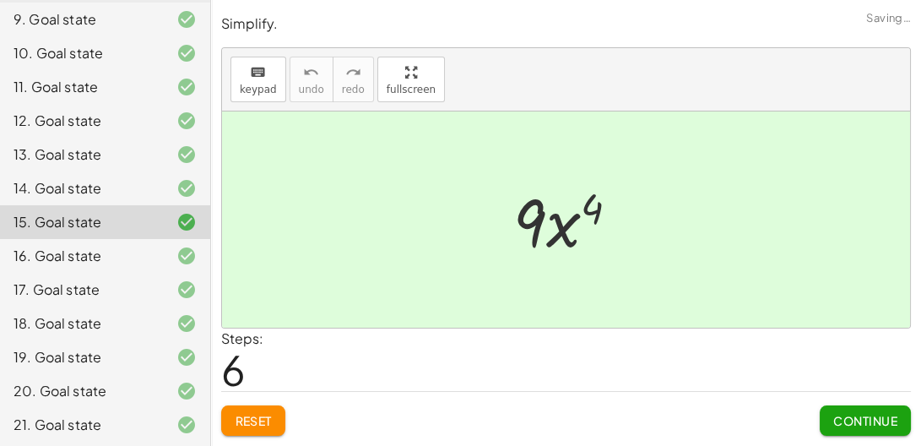
click at [268, 409] on button "Reset" at bounding box center [253, 420] width 64 height 30
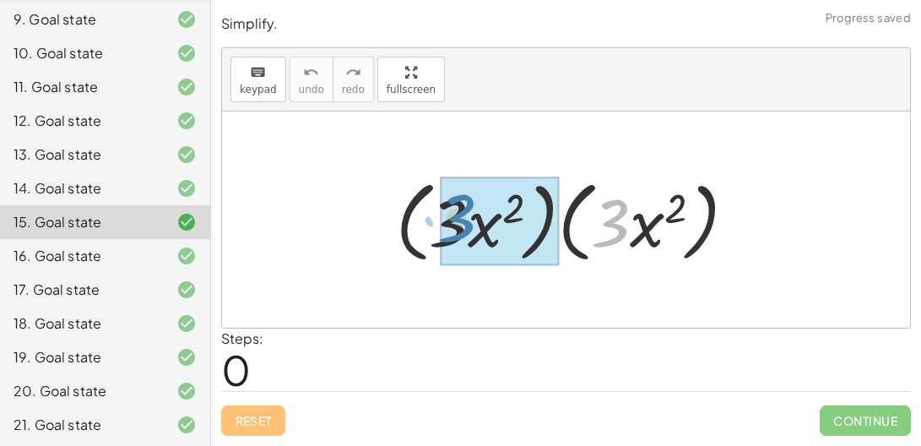
drag, startPoint x: 621, startPoint y: 207, endPoint x: 467, endPoint y: 202, distance: 154.6
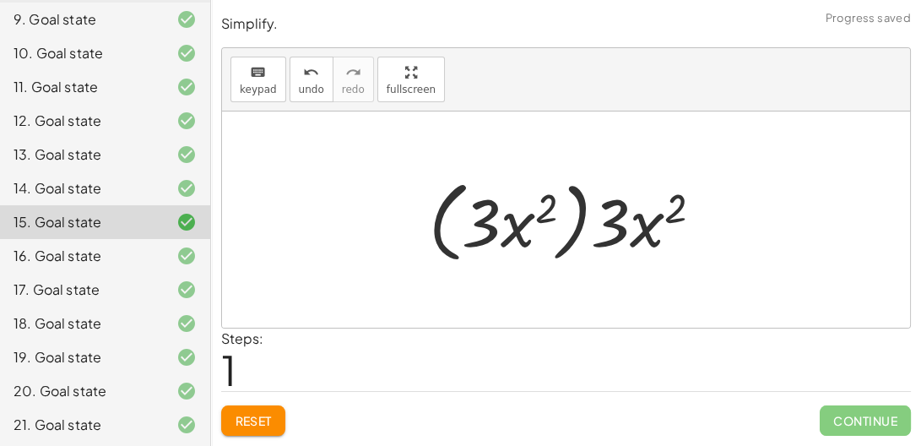
click at [577, 219] on div at bounding box center [572, 219] width 304 height 97
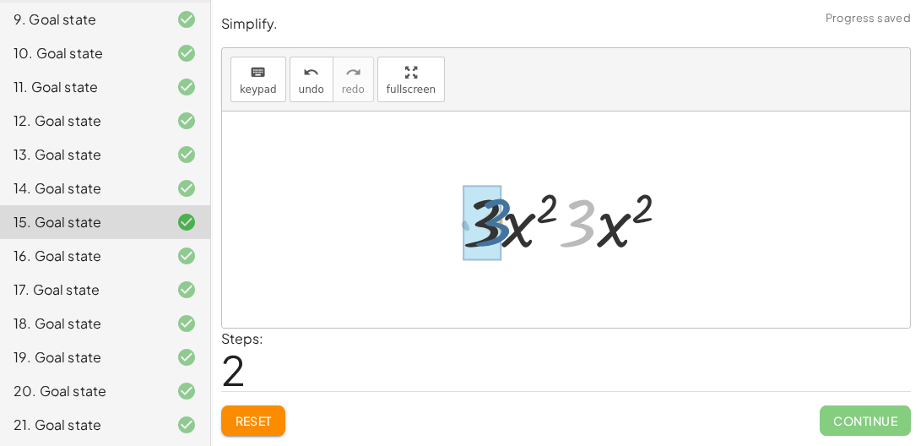
drag, startPoint x: 585, startPoint y: 221, endPoint x: 499, endPoint y: 221, distance: 86.1
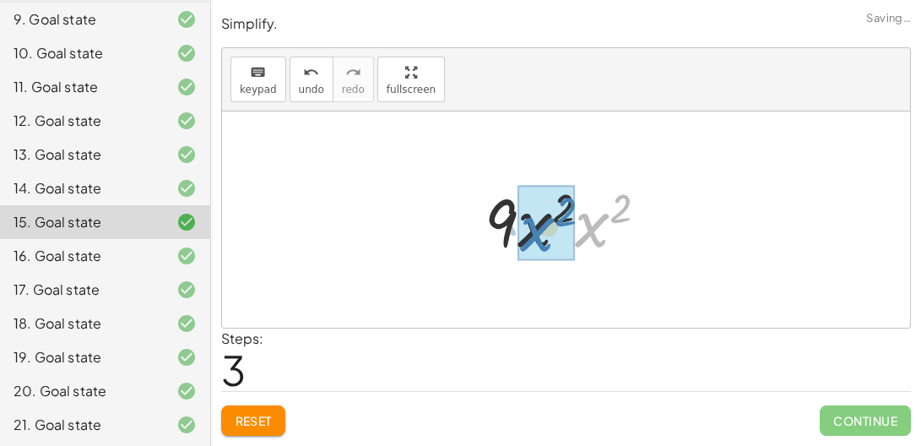
drag, startPoint x: 593, startPoint y: 228, endPoint x: 536, endPoint y: 229, distance: 57.4
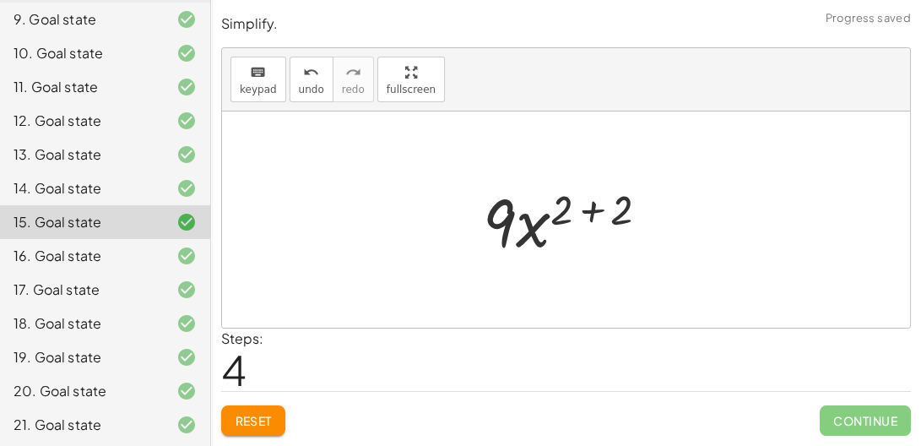
click at [585, 209] on div at bounding box center [572, 219] width 197 height 87
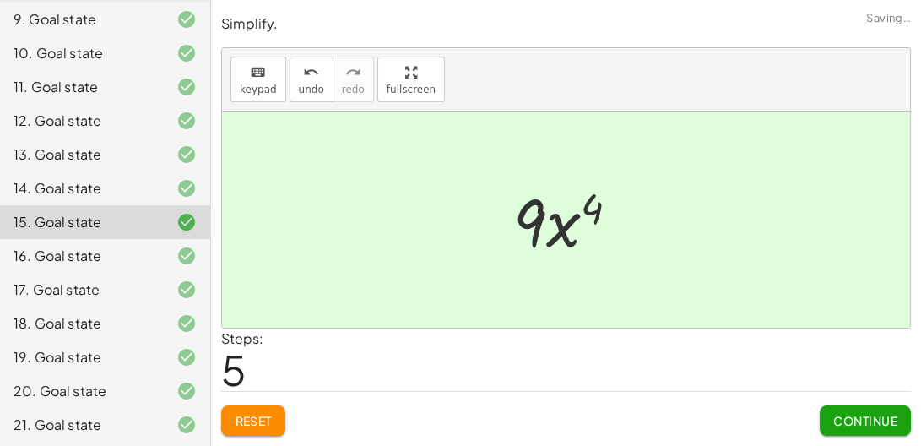
click at [150, 187] on div at bounding box center [172, 188] width 47 height 20
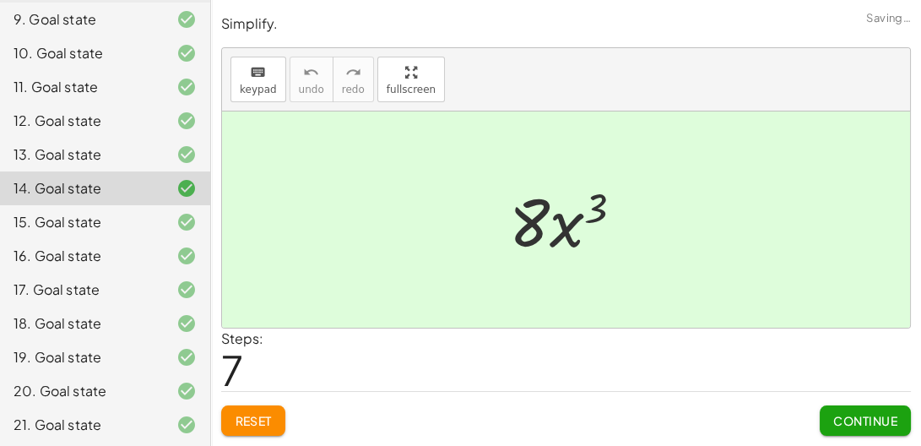
click at [125, 155] on div "13. Goal state" at bounding box center [82, 154] width 136 height 20
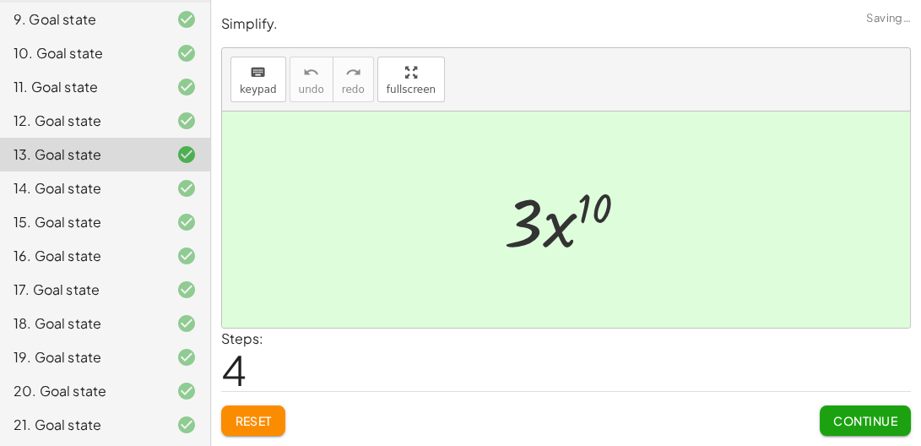
click at [138, 171] on div "14. Goal state" at bounding box center [105, 188] width 210 height 34
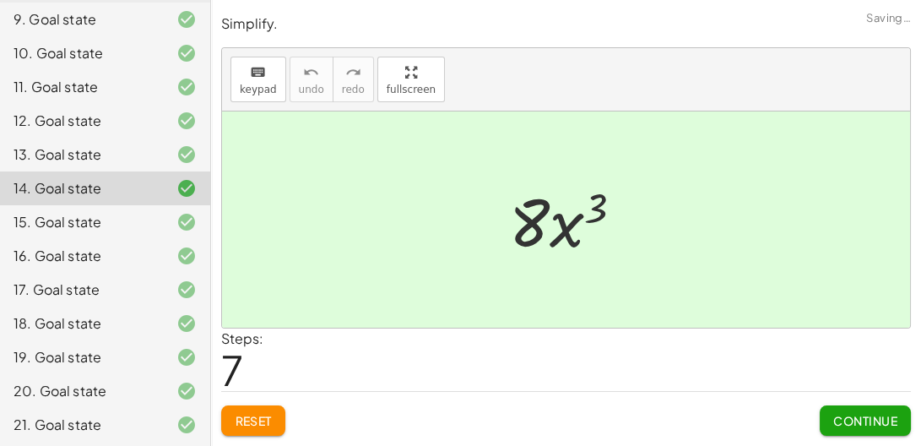
click at [275, 409] on button "Reset" at bounding box center [253, 420] width 64 height 30
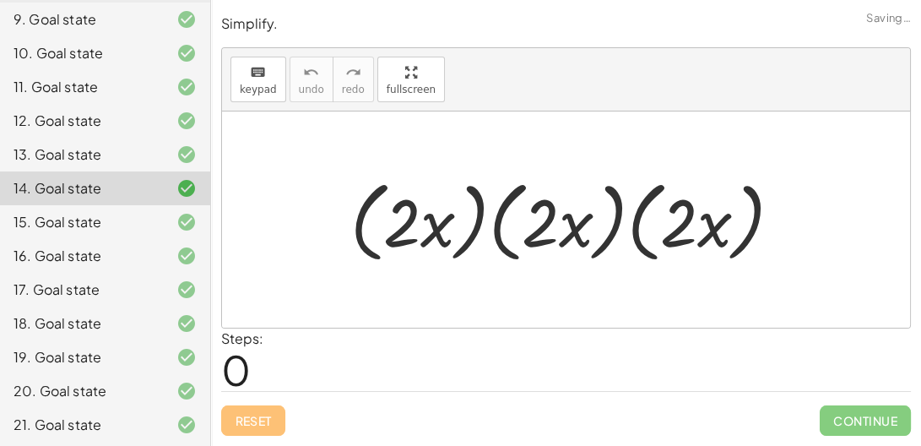
click at [160, 154] on div at bounding box center [172, 154] width 47 height 20
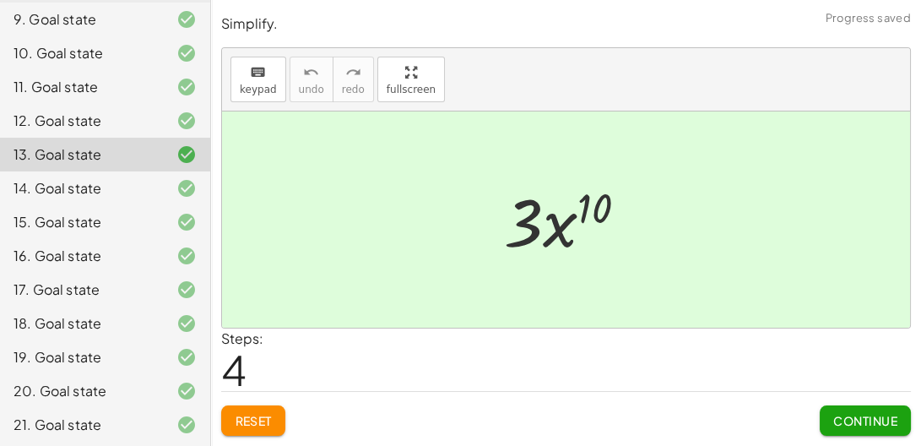
click at [257, 405] on button "Reset" at bounding box center [253, 420] width 64 height 30
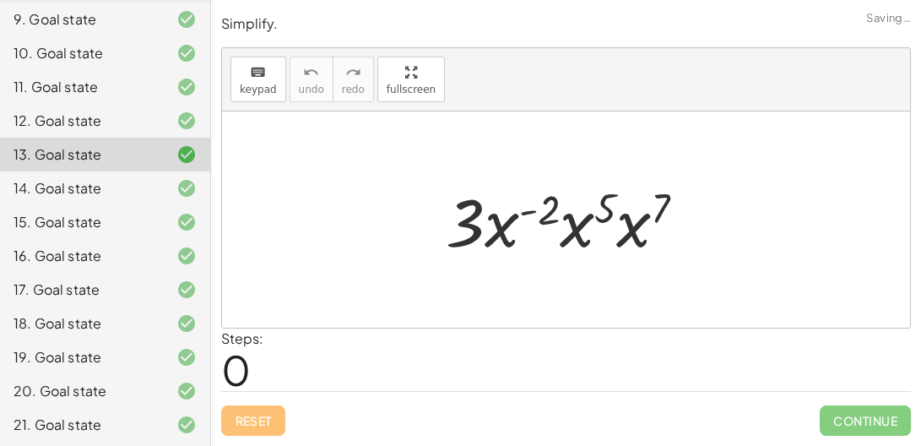
click at [138, 116] on div "12. Goal state" at bounding box center [82, 121] width 136 height 20
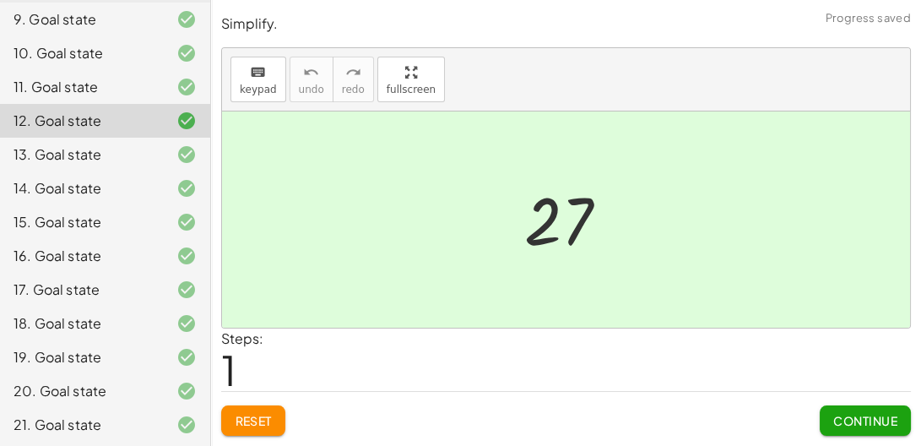
click at [260, 421] on span "Reset" at bounding box center [253, 420] width 37 height 15
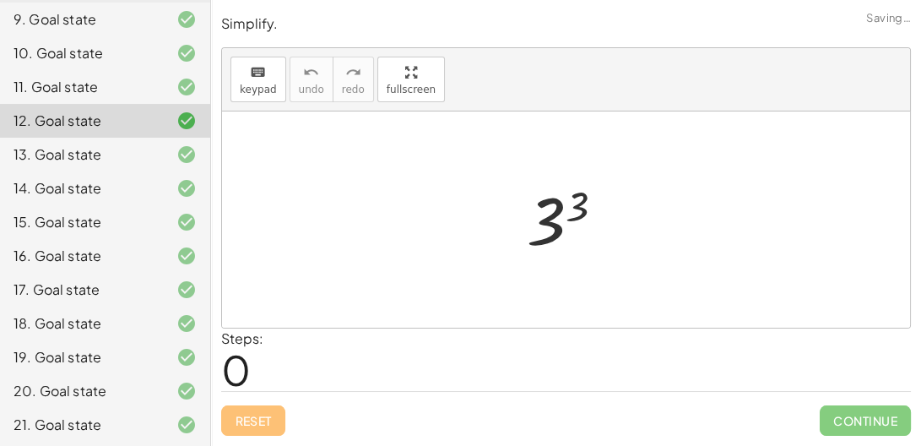
click at [550, 216] on div at bounding box center [572, 220] width 108 height 84
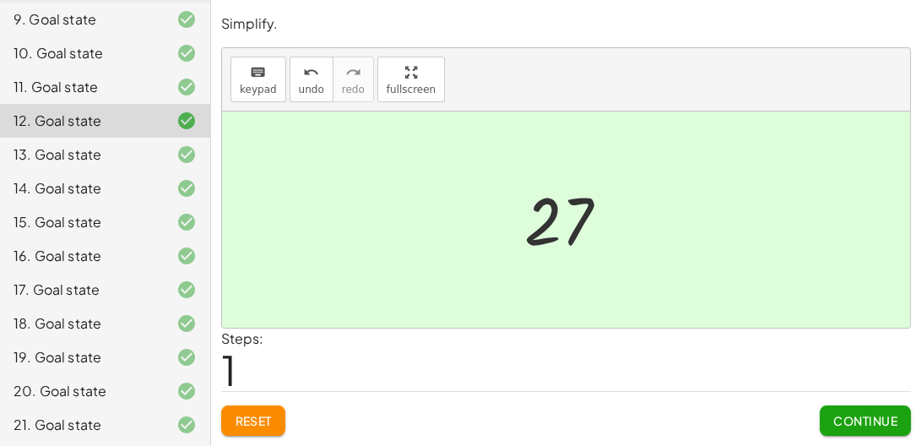
click at [100, 419] on div "21. Goal state" at bounding box center [82, 424] width 136 height 20
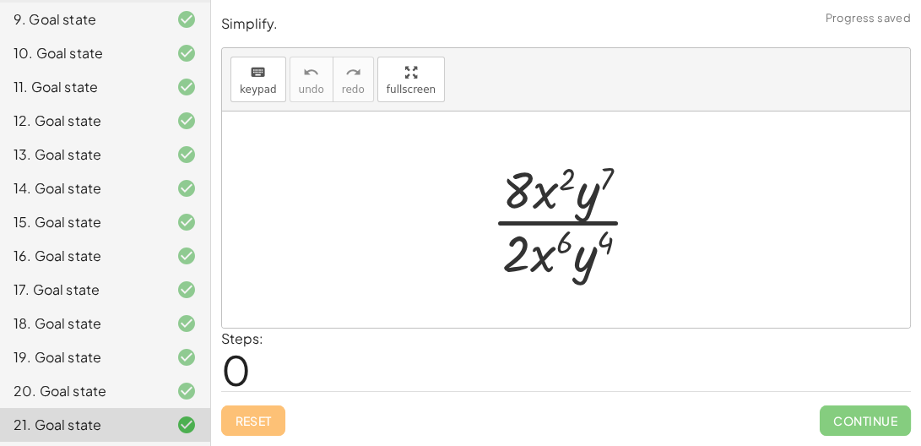
click at [121, 383] on div "20. Goal state" at bounding box center [82, 391] width 136 height 20
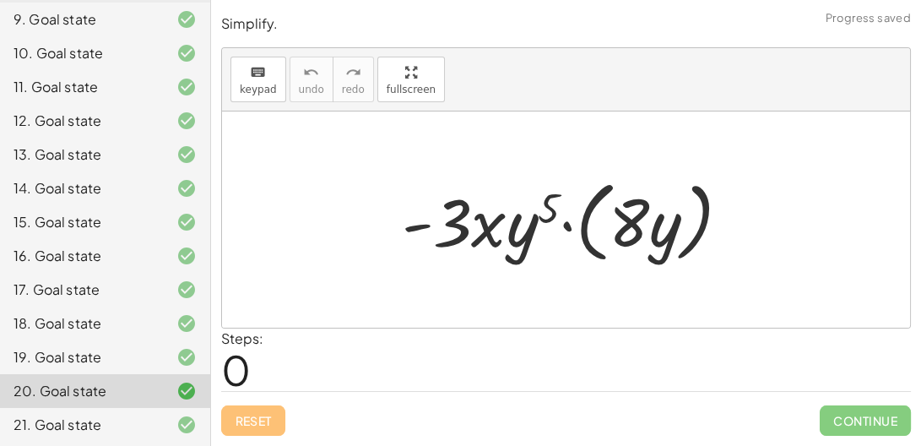
click at [568, 225] on div at bounding box center [573, 219] width 360 height 97
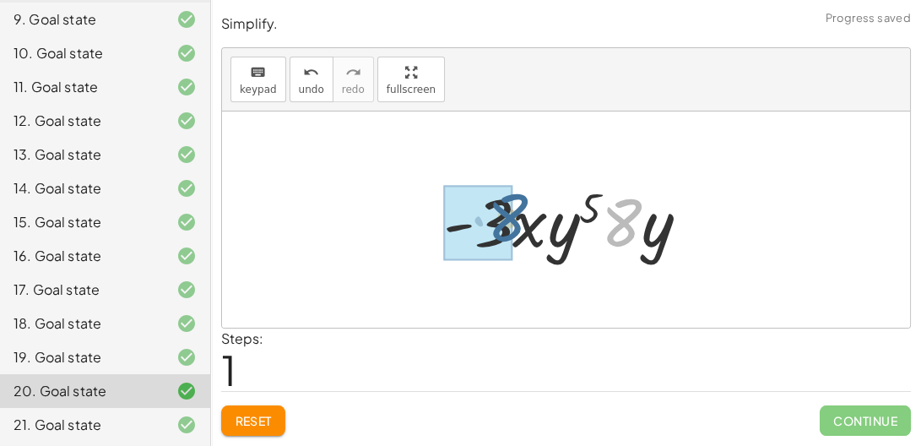
drag, startPoint x: 626, startPoint y: 227, endPoint x: 499, endPoint y: 222, distance: 126.7
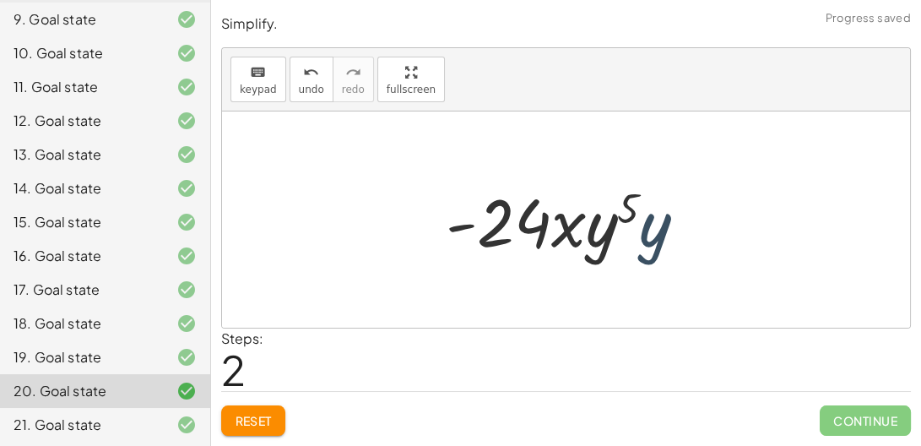
click at [637, 235] on div at bounding box center [573, 219] width 272 height 87
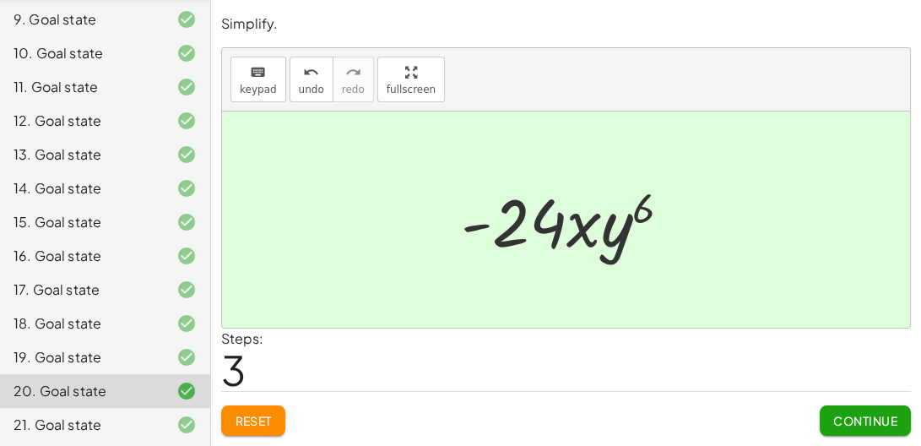
scroll to position [0, 0]
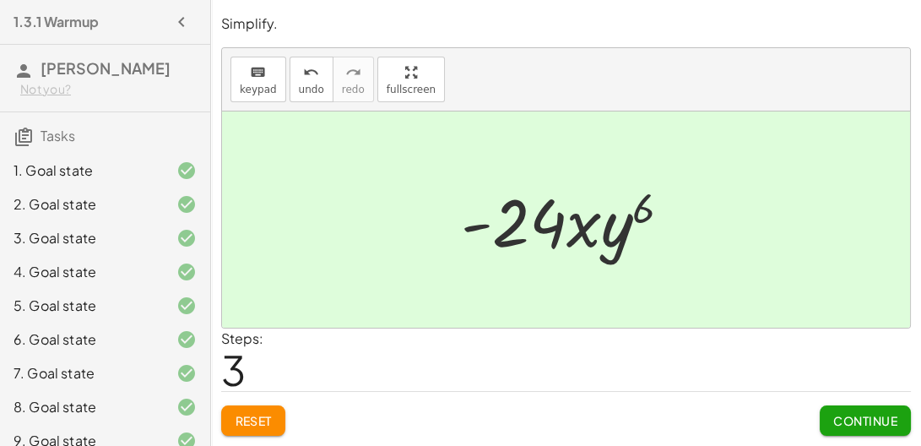
click at [49, 167] on div "1. Goal state" at bounding box center [82, 170] width 136 height 20
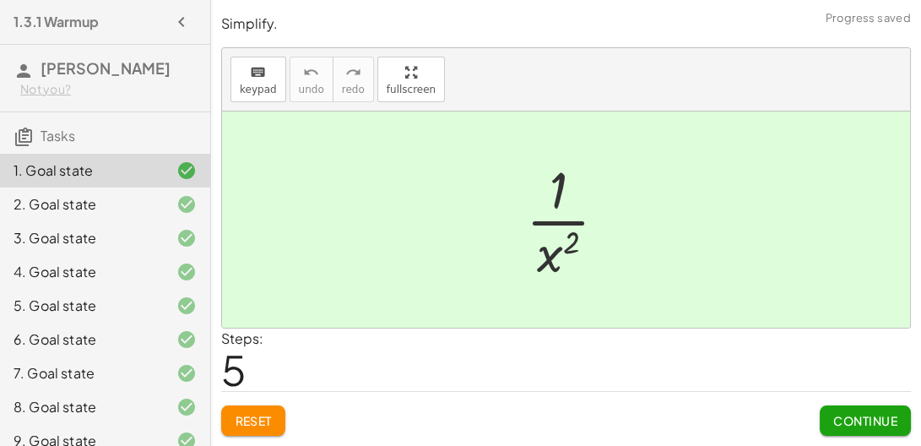
click at [230, 425] on button "Reset" at bounding box center [253, 420] width 64 height 30
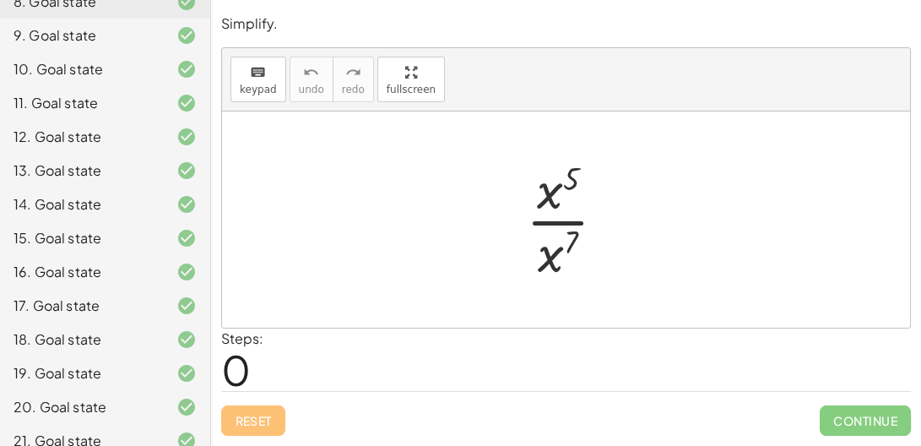
scroll to position [421, 0]
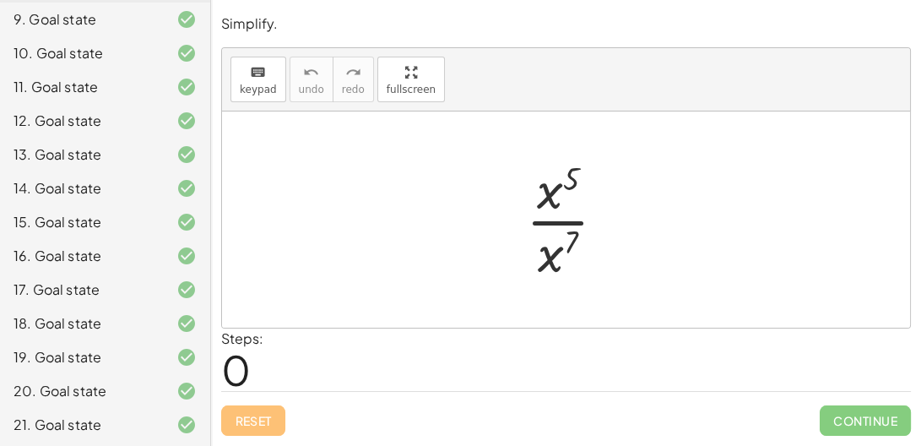
click at [146, 279] on div "17. Goal state" at bounding box center [82, 289] width 136 height 20
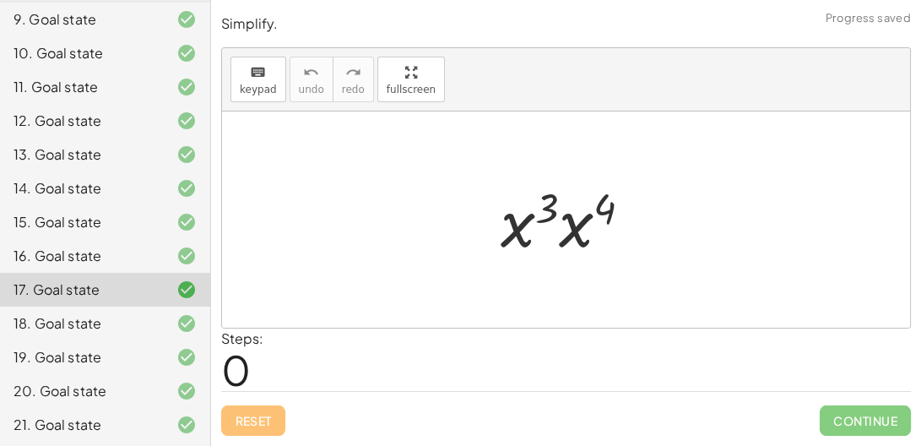
click at [65, 390] on div "20. Goal state" at bounding box center [82, 391] width 136 height 20
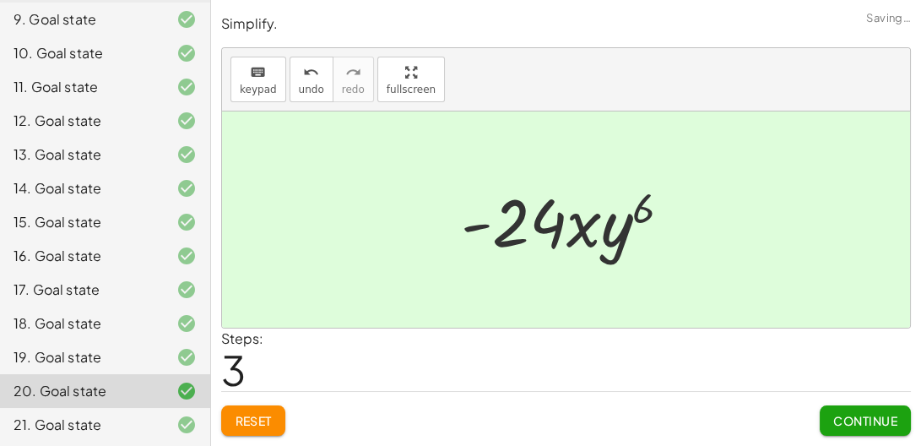
click at [251, 421] on span "Reset" at bounding box center [253, 420] width 37 height 15
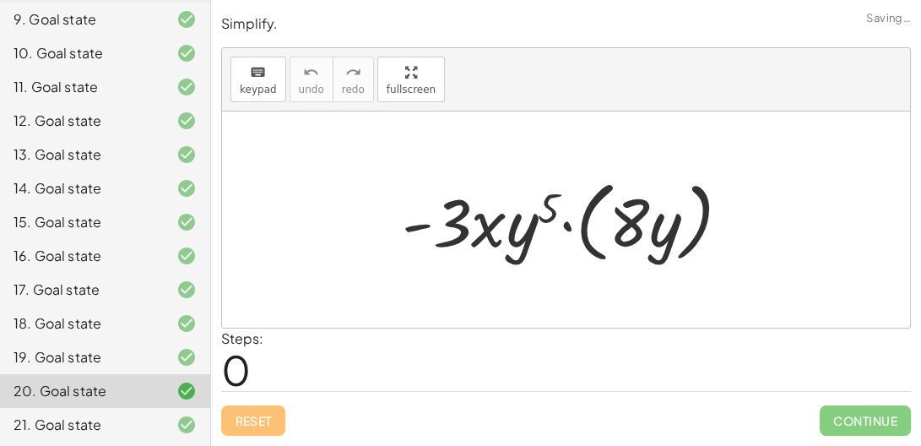
click at [563, 225] on div at bounding box center [573, 219] width 360 height 97
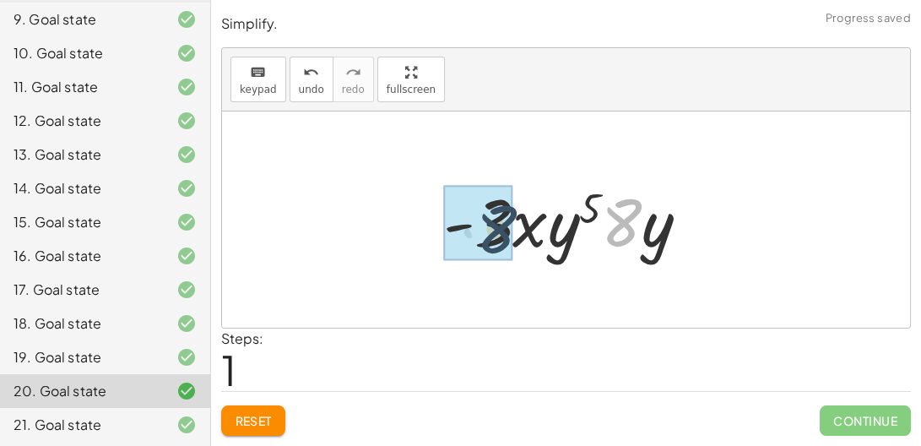
drag, startPoint x: 618, startPoint y: 223, endPoint x: 475, endPoint y: 227, distance: 142.7
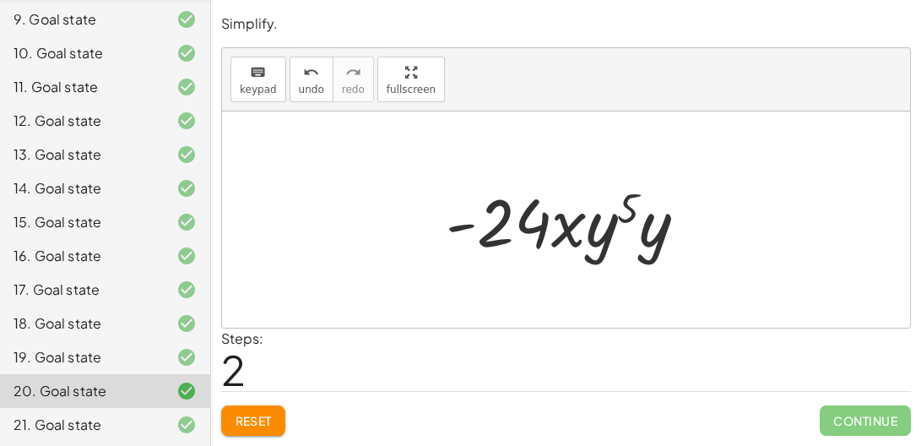
click at [605, 234] on div at bounding box center [573, 219] width 272 height 87
click at [641, 235] on div at bounding box center [573, 219] width 272 height 87
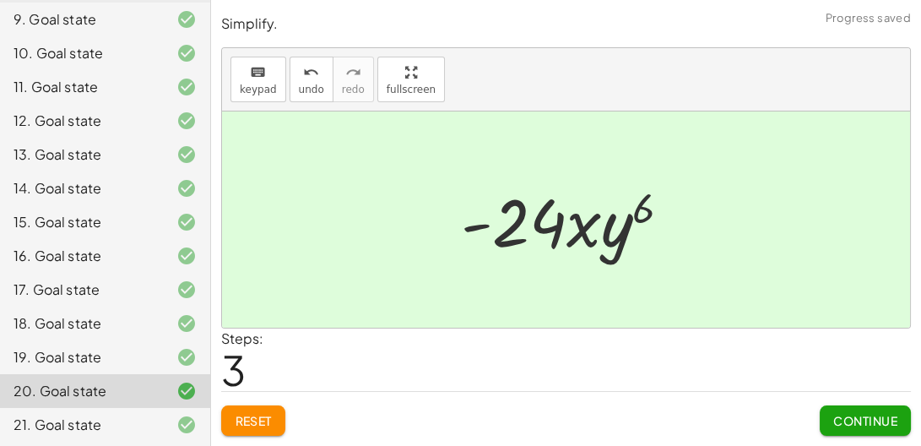
click at [84, 186] on div "14. Goal state" at bounding box center [82, 188] width 136 height 20
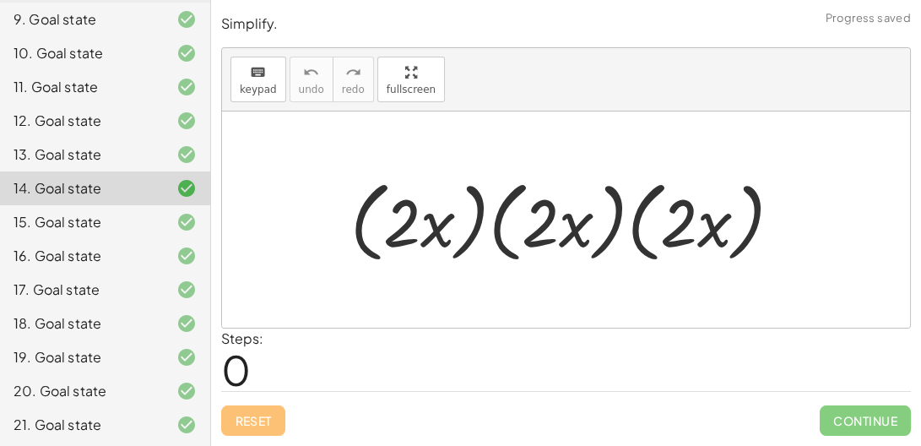
click at [466, 231] on div at bounding box center [573, 219] width 463 height 97
